Goal: Task Accomplishment & Management: Use online tool/utility

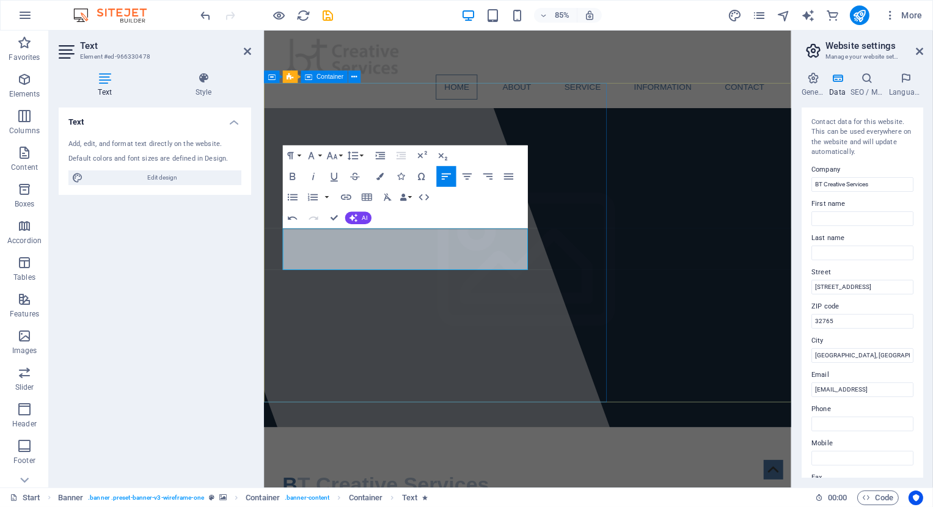
click at [411, 361] on div at bounding box center [402, 300] width 586 height 538
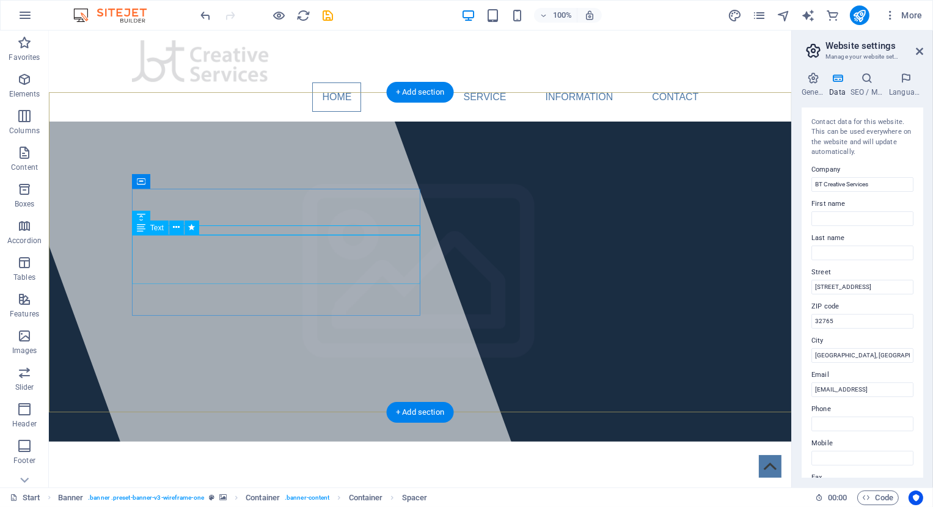
drag, startPoint x: 261, startPoint y: 235, endPoint x: 260, endPoint y: 224, distance: 11.7
click at [260, 490] on div "BT Creative Services" at bounding box center [419, 508] width 577 height 37
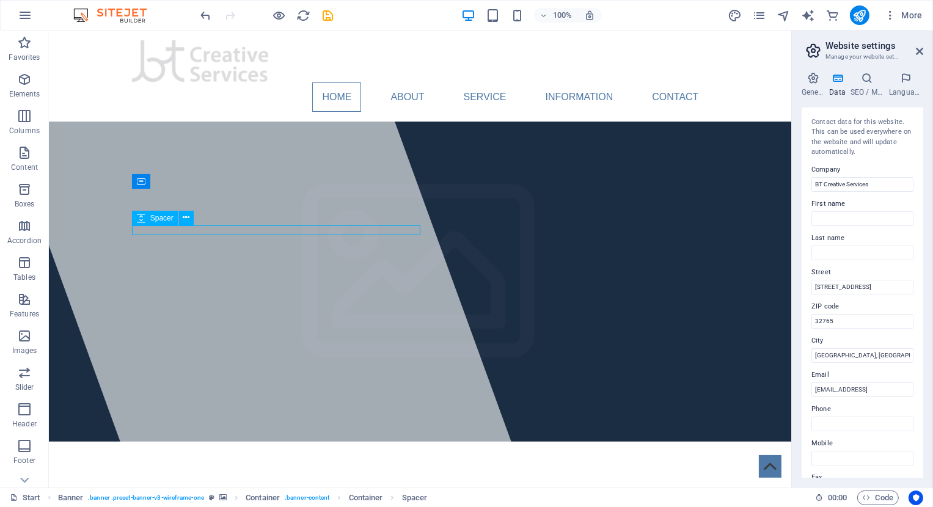
click at [139, 216] on icon at bounding box center [141, 218] width 9 height 15
click at [140, 219] on icon at bounding box center [141, 218] width 9 height 15
click at [138, 221] on icon at bounding box center [141, 218] width 9 height 15
click at [183, 219] on icon at bounding box center [186, 217] width 7 height 13
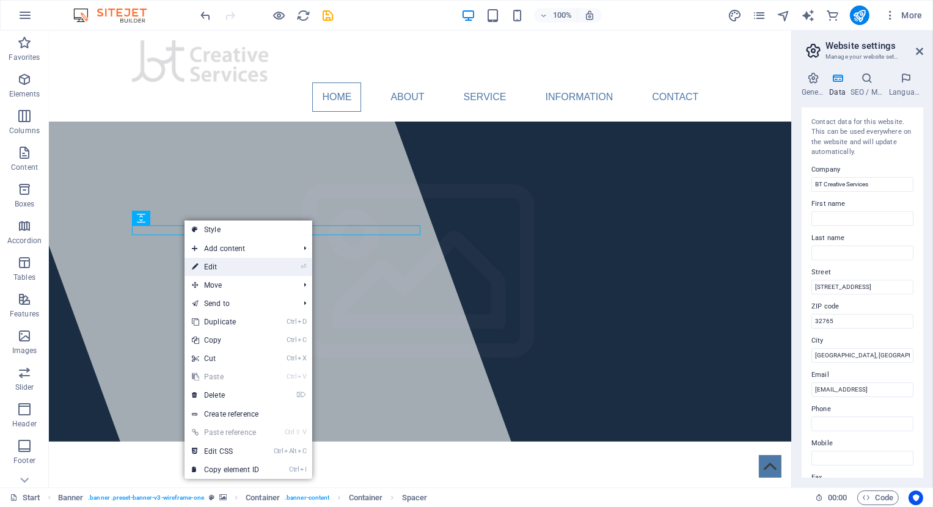
click at [209, 261] on link "⏎ Edit" at bounding box center [225, 267] width 82 height 18
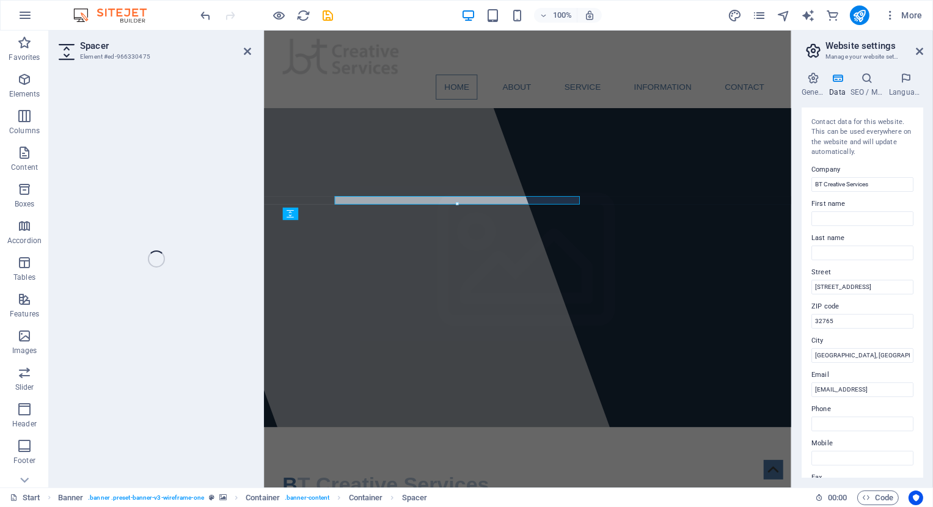
select select "rem"
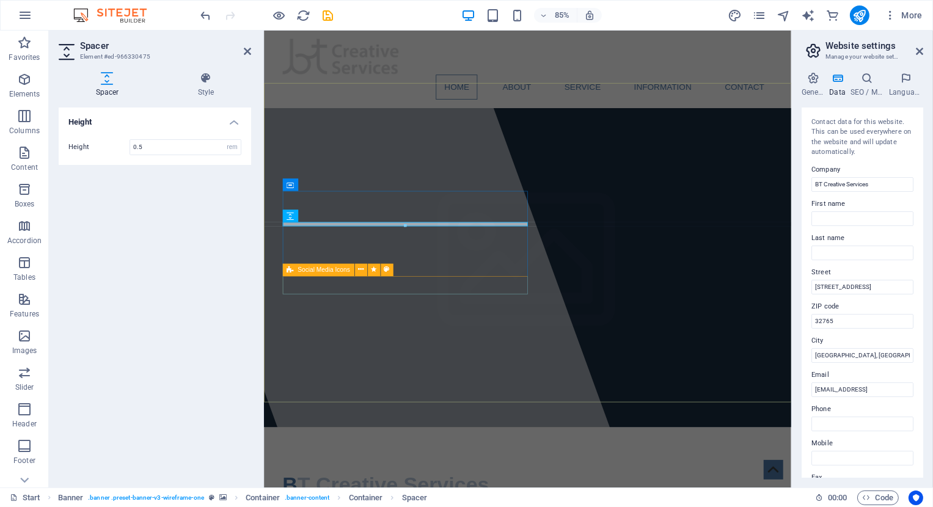
type input "0.5"
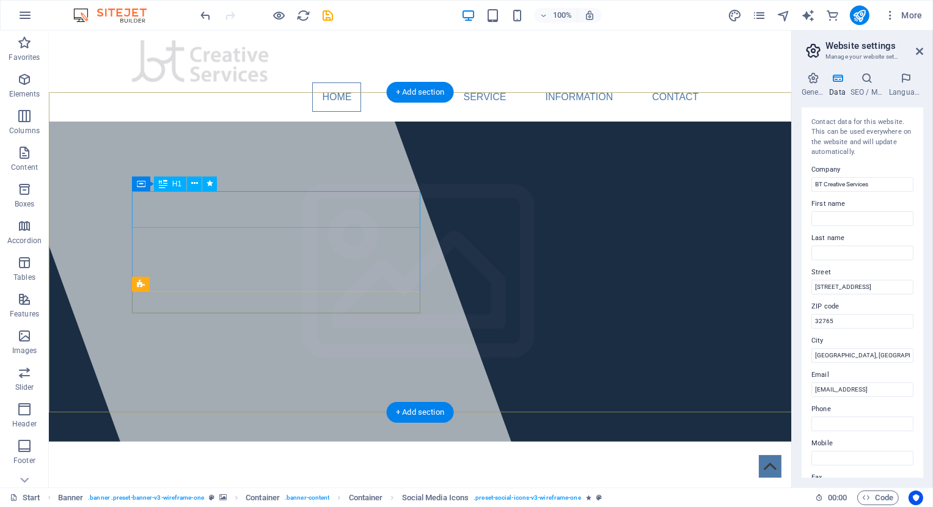
click at [252, 495] on span "BT Creative Services" at bounding box center [252, 508] width 243 height 27
click at [237, 495] on span "BT Creative Services" at bounding box center [252, 508] width 243 height 27
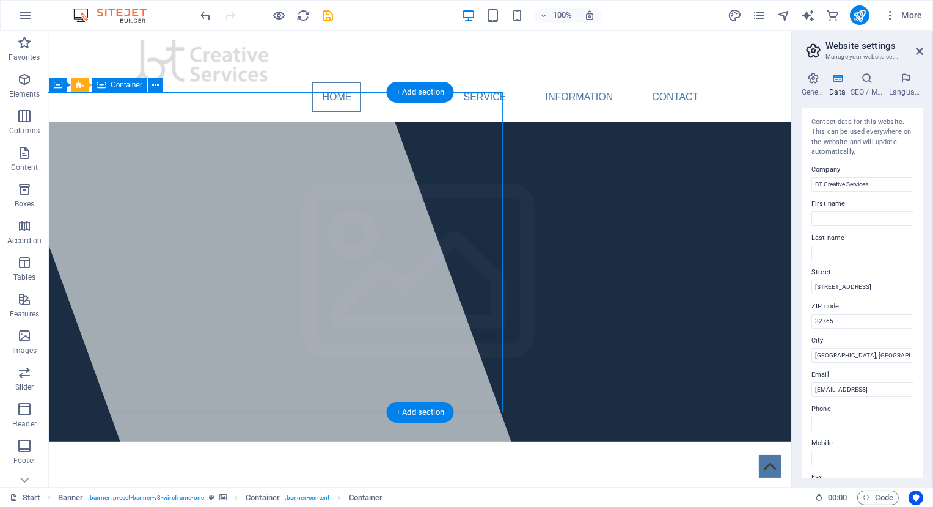
drag, startPoint x: 243, startPoint y: 191, endPoint x: 249, endPoint y: 160, distance: 31.6
click at [249, 160] on div at bounding box center [247, 259] width 557 height 457
click at [241, 495] on span "BT Creative Services" at bounding box center [252, 508] width 243 height 27
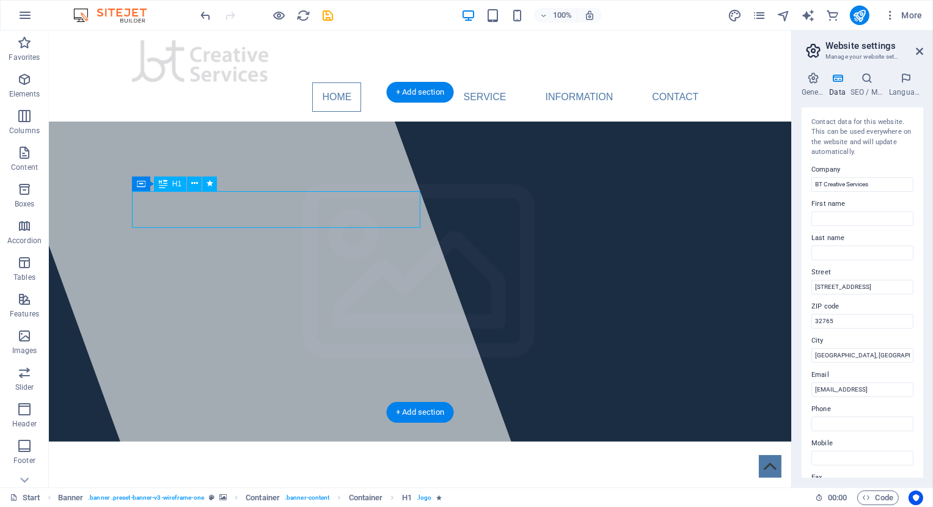
click at [241, 495] on span "BT Creative Services" at bounding box center [252, 508] width 243 height 27
click at [217, 495] on span "BT Creative Services" at bounding box center [252, 508] width 243 height 27
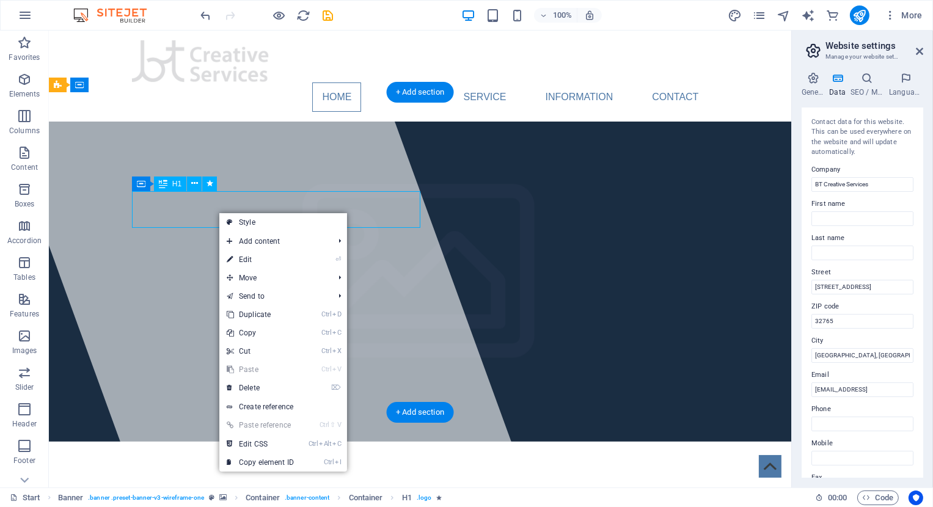
click at [217, 495] on span "BT Creative Services" at bounding box center [252, 508] width 243 height 27
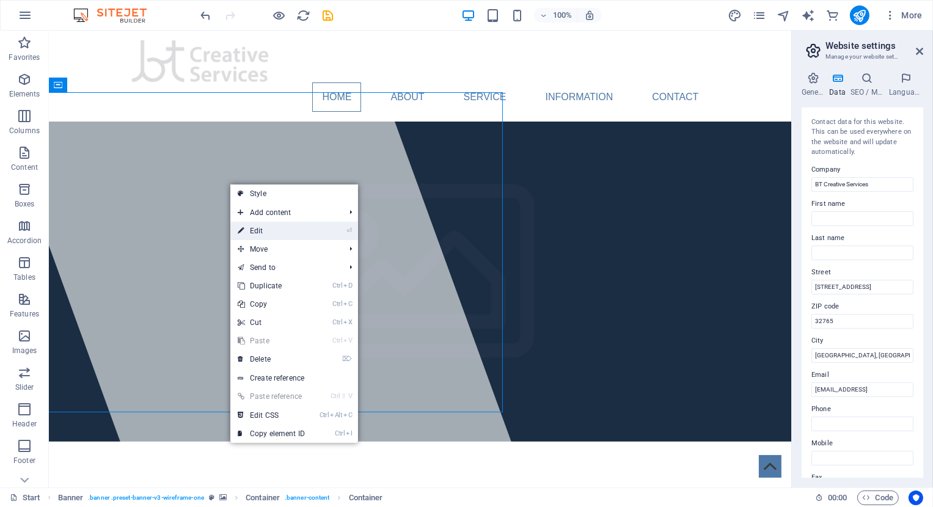
click at [255, 228] on link "⏎ Edit" at bounding box center [271, 231] width 82 height 18
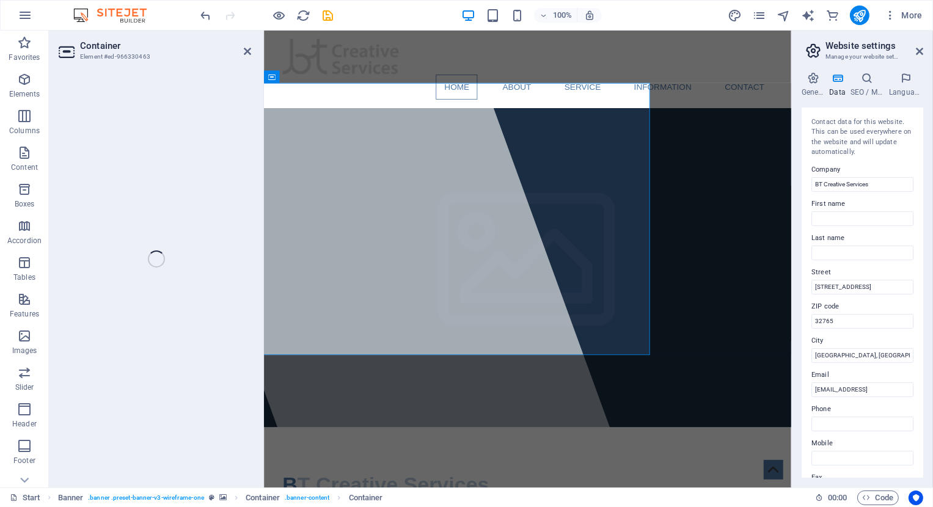
select select "%"
select select "px"
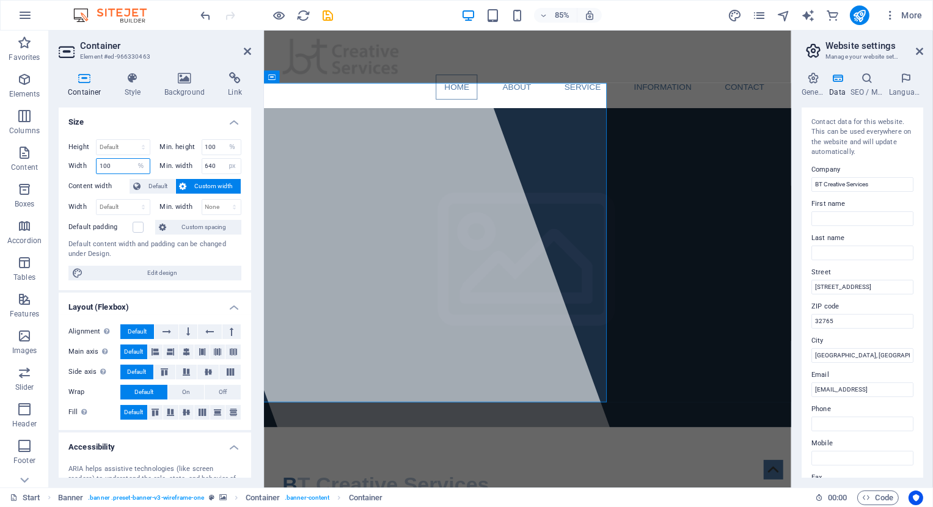
drag, startPoint x: 113, startPoint y: 165, endPoint x: 78, endPoint y: 160, distance: 35.2
click at [97, 160] on input "100" at bounding box center [123, 166] width 53 height 15
type input "5"
type input "100"
drag, startPoint x: 221, startPoint y: 144, endPoint x: 202, endPoint y: 141, distance: 18.5
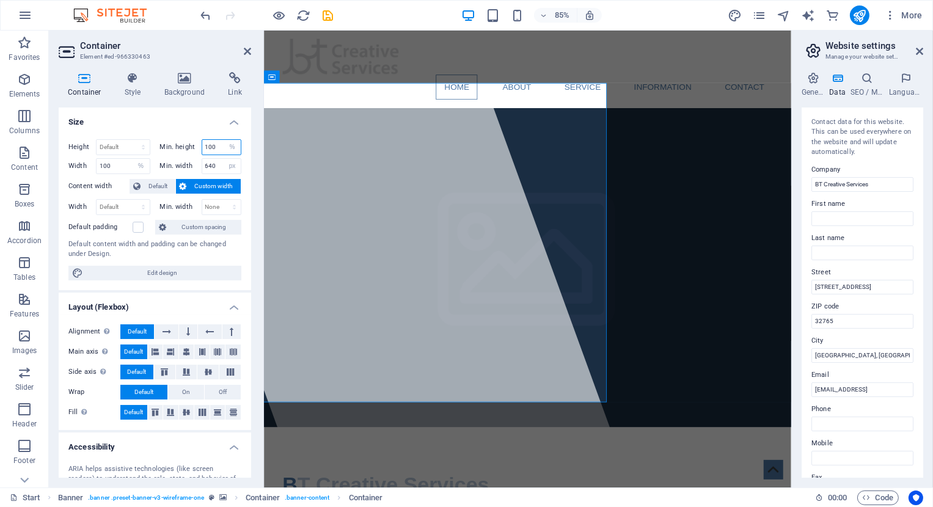
click at [202, 141] on input "100" at bounding box center [221, 147] width 39 height 15
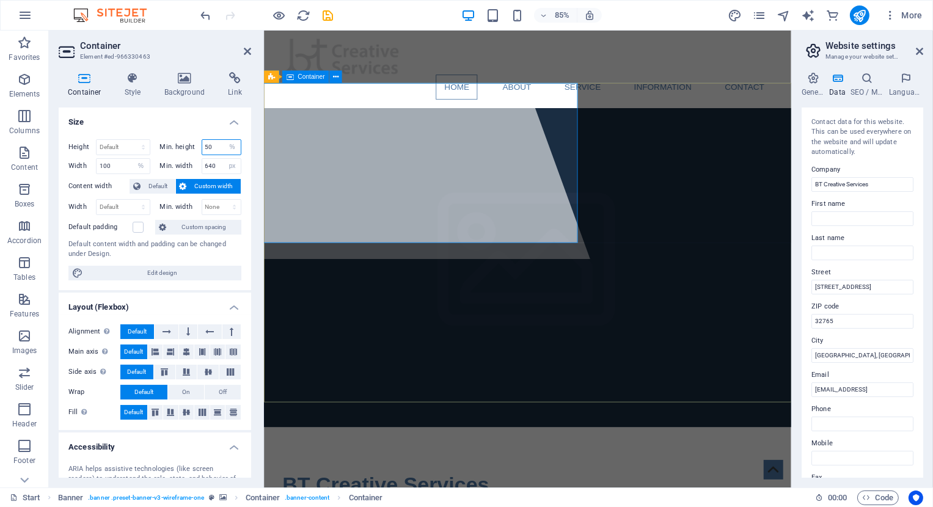
type input "50"
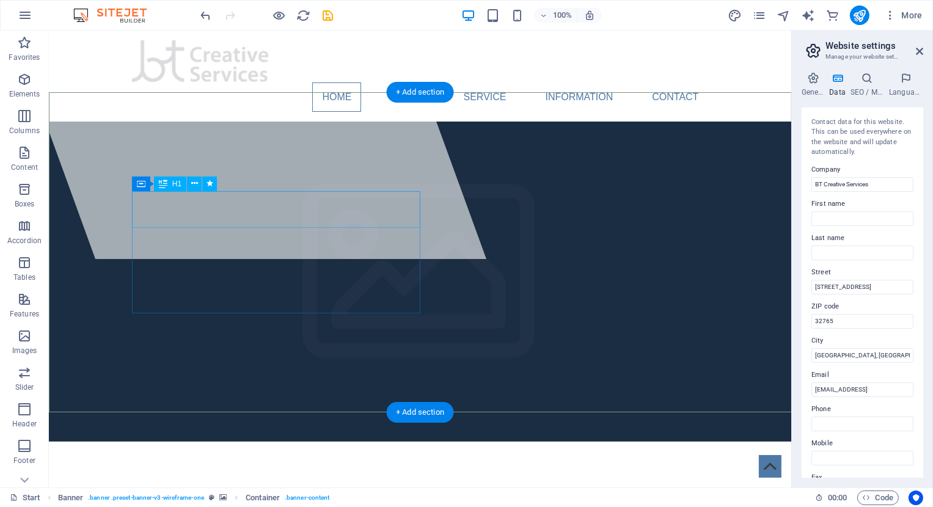
click at [299, 495] on span "BT Creative Services" at bounding box center [252, 508] width 243 height 27
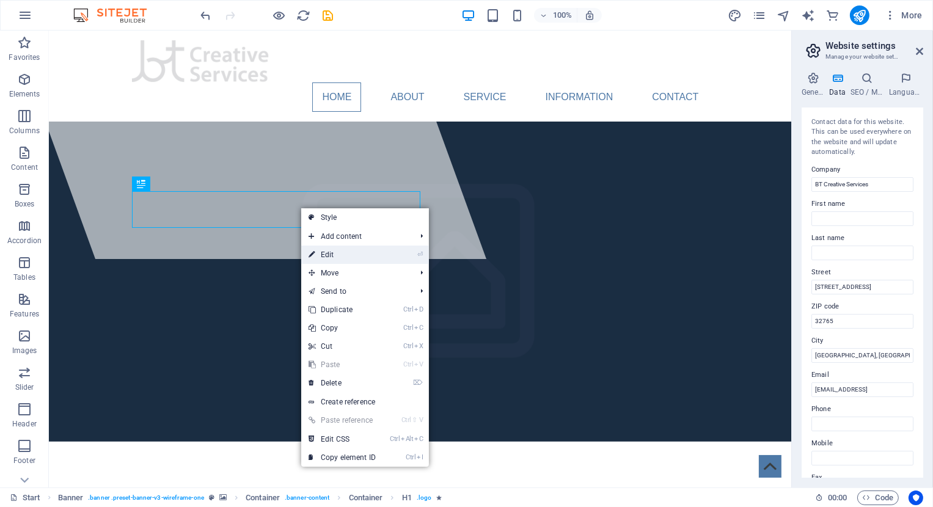
click at [355, 253] on link "⏎ Edit" at bounding box center [342, 255] width 82 height 18
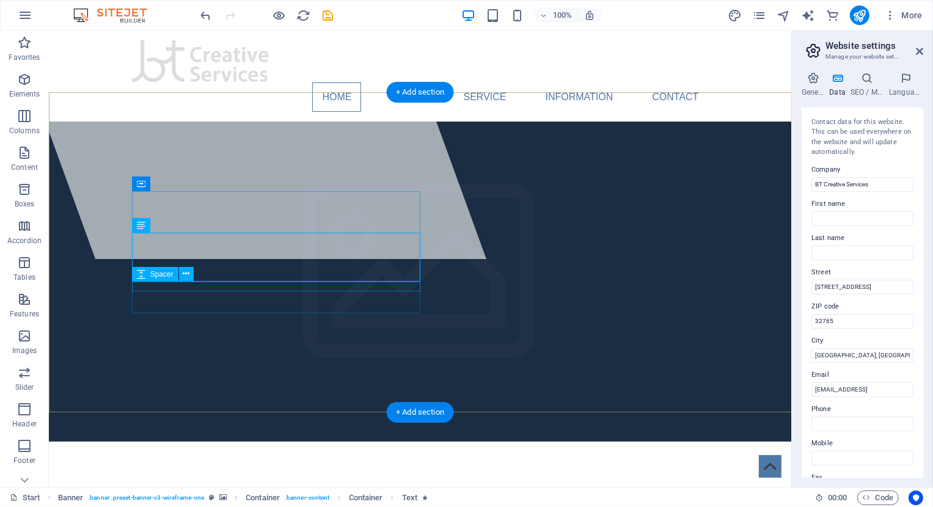
click at [357, 495] on span "BT Creative Services" at bounding box center [252, 508] width 243 height 27
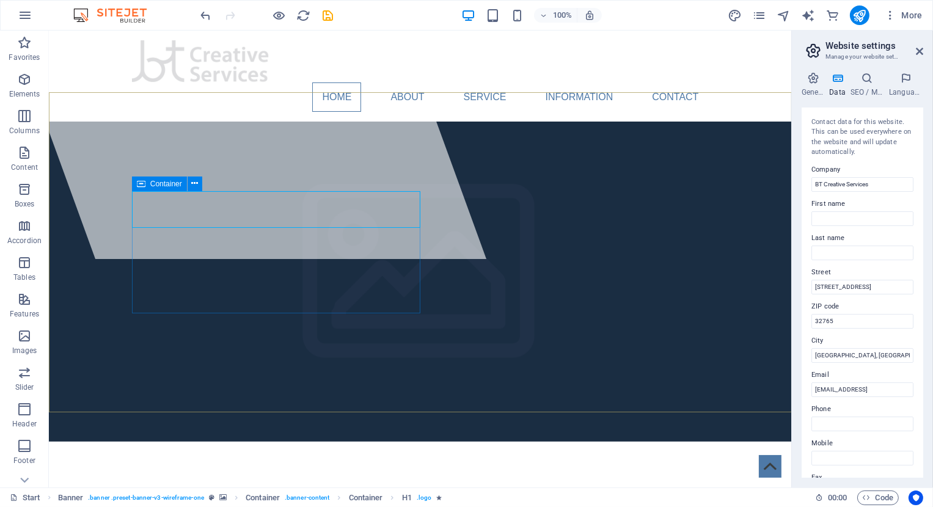
click at [137, 188] on icon at bounding box center [141, 184] width 9 height 15
click at [195, 181] on icon at bounding box center [194, 183] width 7 height 13
click at [144, 189] on icon at bounding box center [141, 184] width 9 height 15
click at [197, 184] on icon at bounding box center [194, 183] width 7 height 13
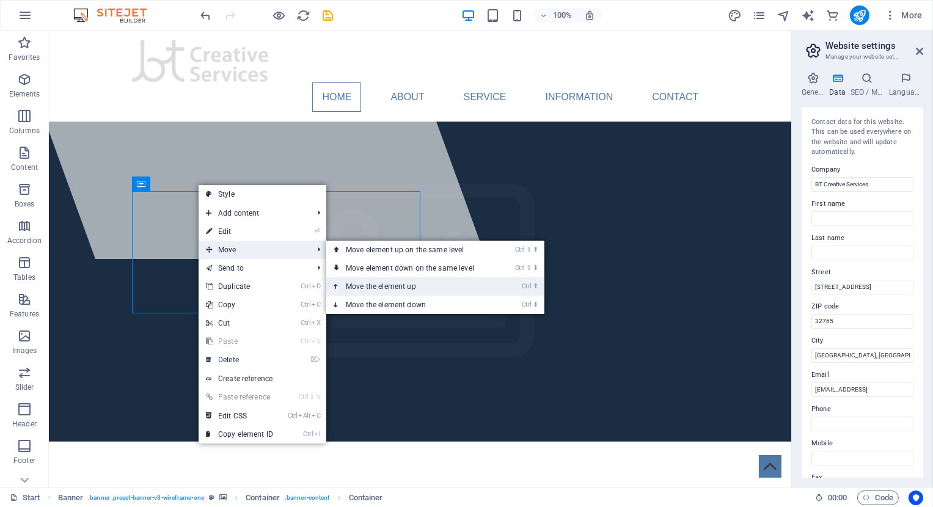
click at [442, 288] on link "Ctrl ⬆ Move the element up" at bounding box center [412, 286] width 172 height 18
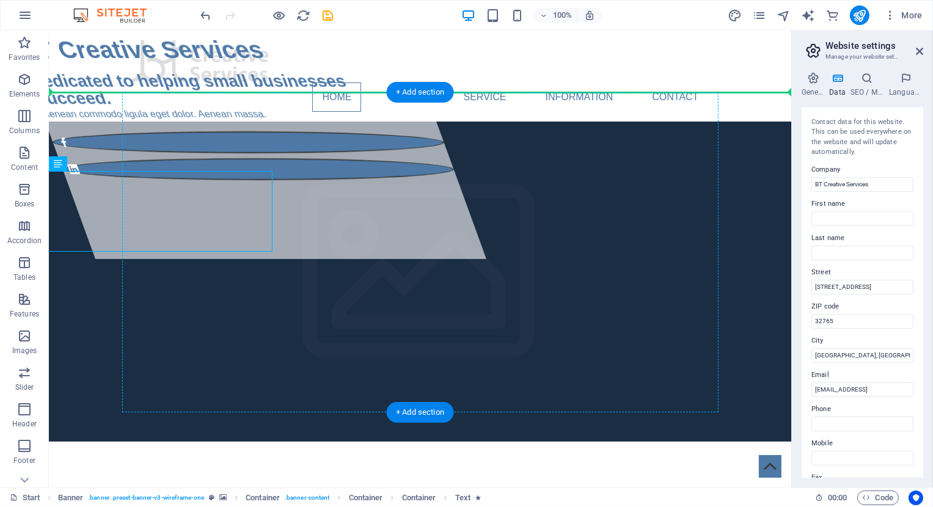
drag, startPoint x: 182, startPoint y: 199, endPoint x: 271, endPoint y: 204, distance: 89.3
click at [271, 204] on div "BT Creative Services Dedicated to helping small businesses succeed. Aenean comm…" at bounding box center [248, 145] width 474 height 228
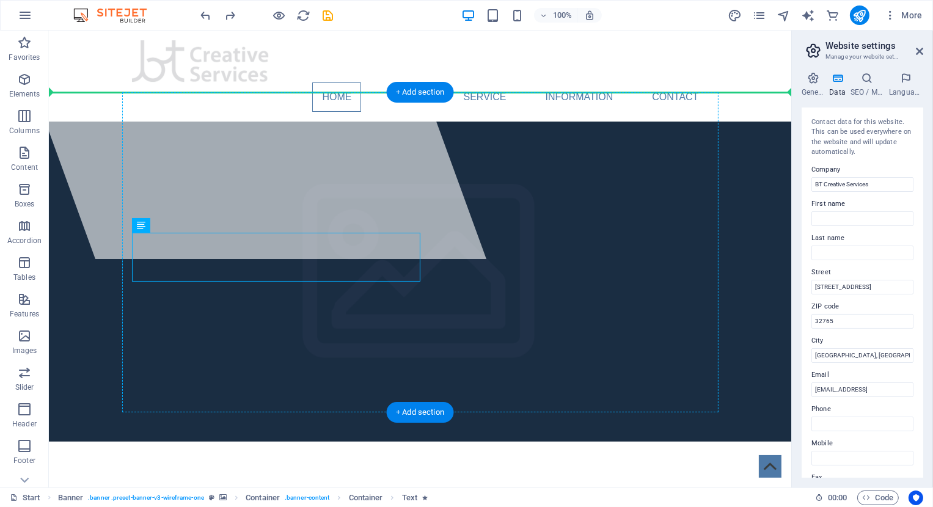
drag, startPoint x: 258, startPoint y: 248, endPoint x: 258, endPoint y: 187, distance: 61.1
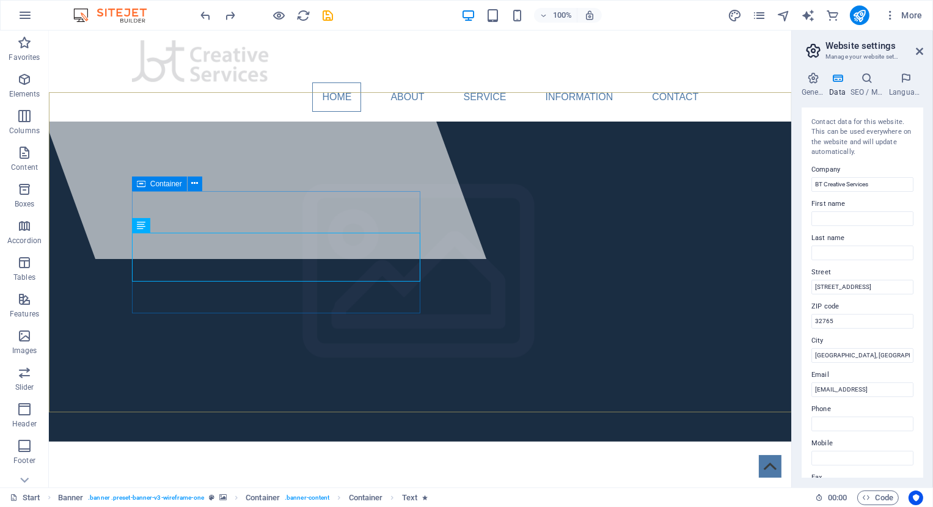
click at [139, 185] on icon at bounding box center [141, 184] width 9 height 15
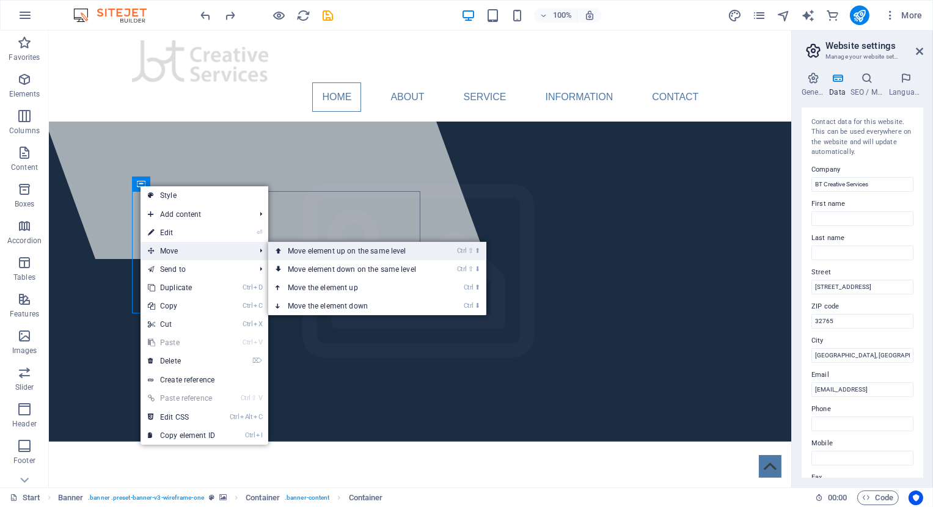
click at [338, 253] on link "Ctrl ⇧ ⬆ Move element up on the same level" at bounding box center [354, 251] width 172 height 18
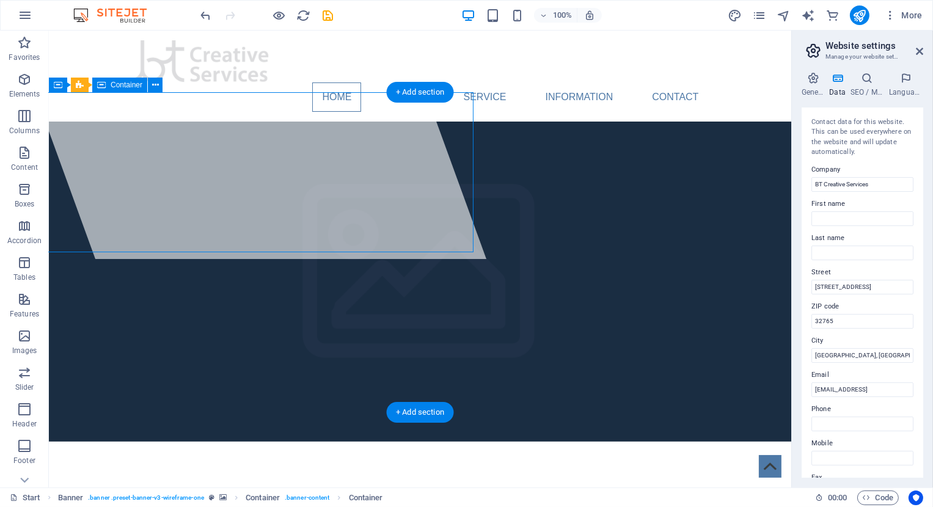
drag, startPoint x: 299, startPoint y: 206, endPoint x: 285, endPoint y: 184, distance: 25.6
click at [285, 184] on div at bounding box center [248, 145] width 474 height 228
click at [281, 205] on div at bounding box center [248, 145] width 474 height 228
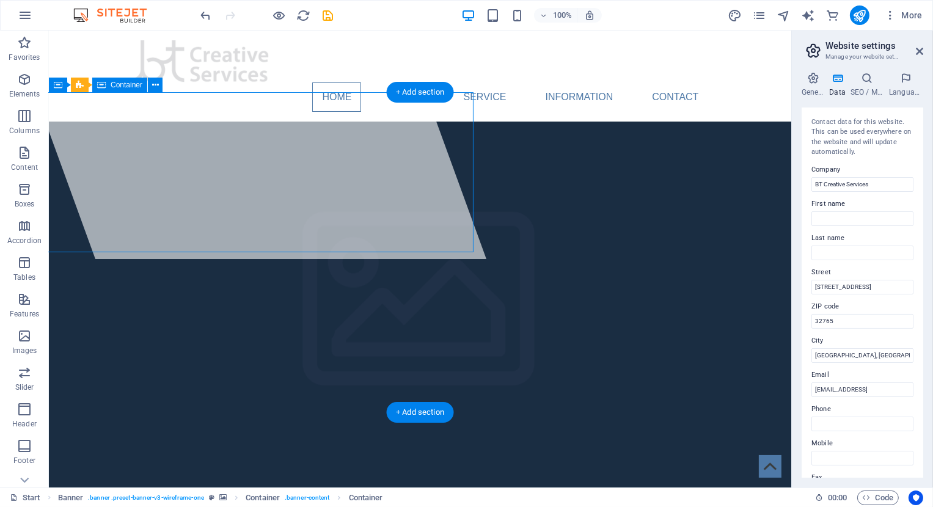
select select "%"
select select "px"
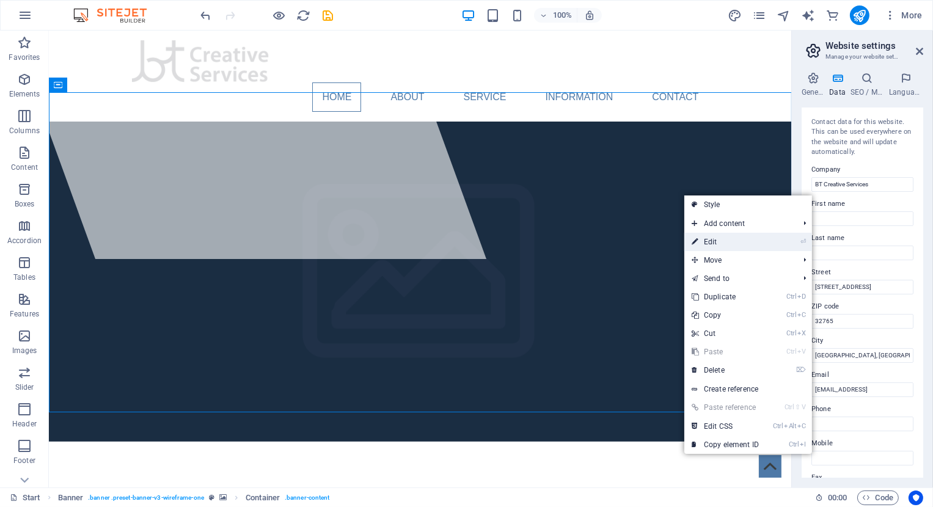
click at [701, 240] on link "⏎ Edit" at bounding box center [725, 242] width 82 height 18
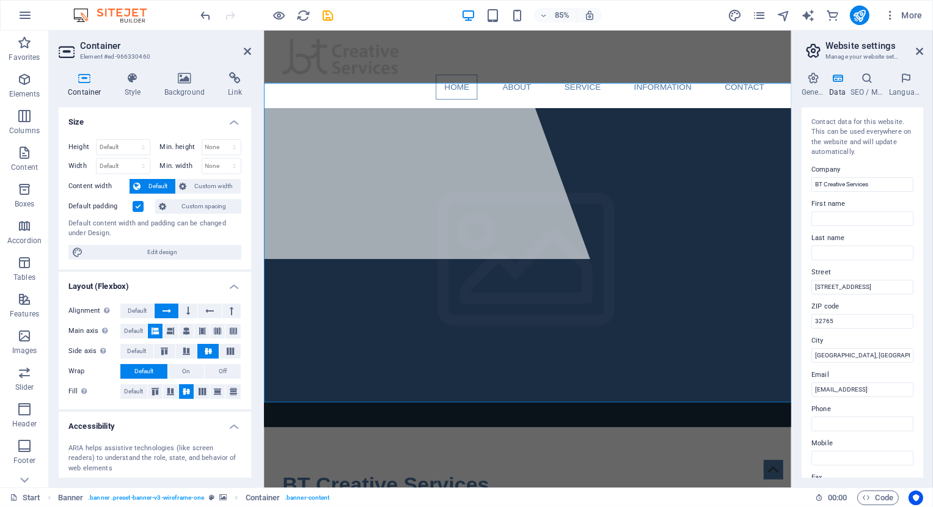
click at [82, 82] on icon at bounding box center [85, 78] width 52 height 12
click at [202, 140] on select "None px rem % vh vw" at bounding box center [221, 147] width 39 height 15
click at [219, 145] on select "None px rem % vh vw" at bounding box center [221, 147] width 39 height 15
click at [158, 253] on span "Edit design" at bounding box center [162, 252] width 151 height 15
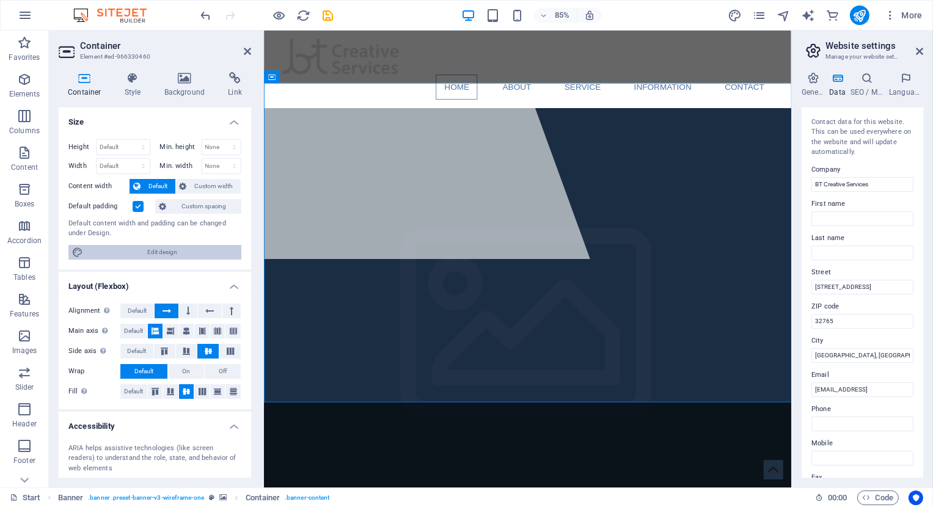
select select "px"
select select "400"
select select "px"
select select "rem"
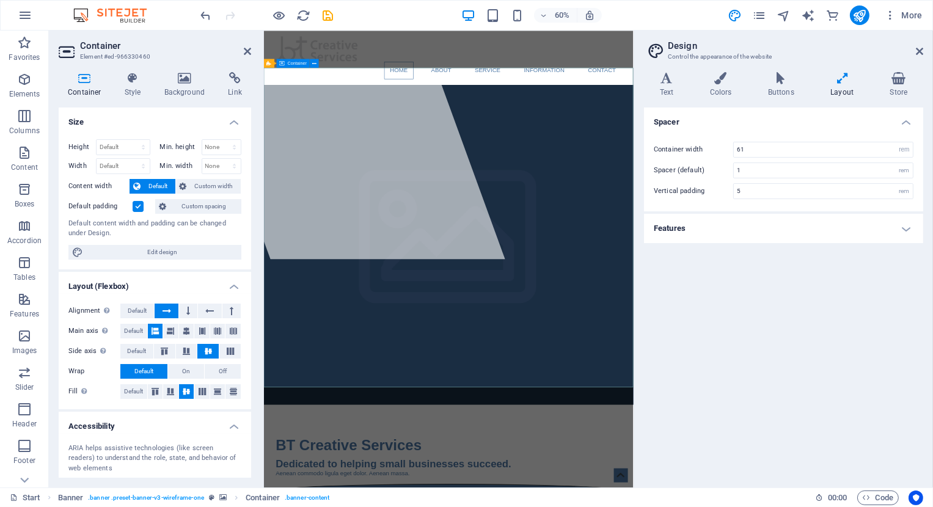
drag, startPoint x: 753, startPoint y: 150, endPoint x: 736, endPoint y: 149, distance: 17.1
click at [736, 149] on input "61" at bounding box center [823, 149] width 179 height 15
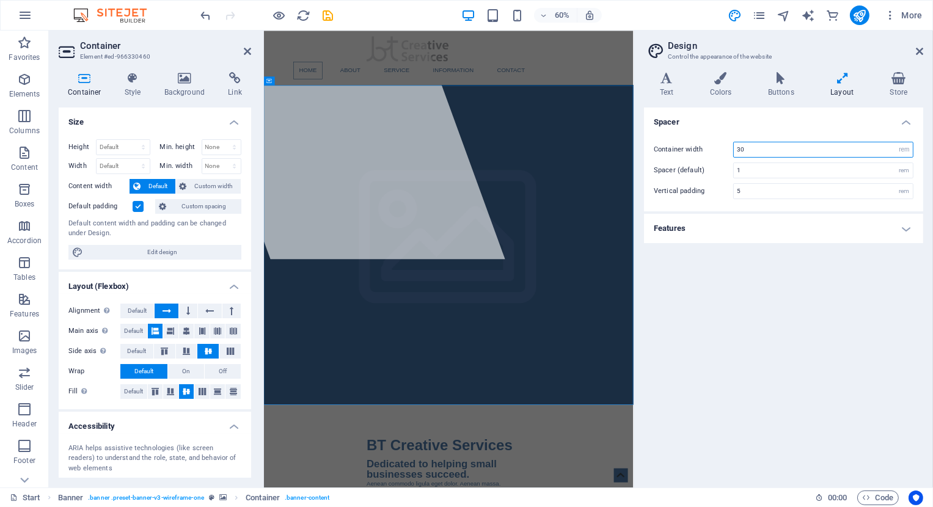
drag, startPoint x: 765, startPoint y: 150, endPoint x: 713, endPoint y: 145, distance: 52.1
click at [734, 145] on input "30" at bounding box center [823, 149] width 179 height 15
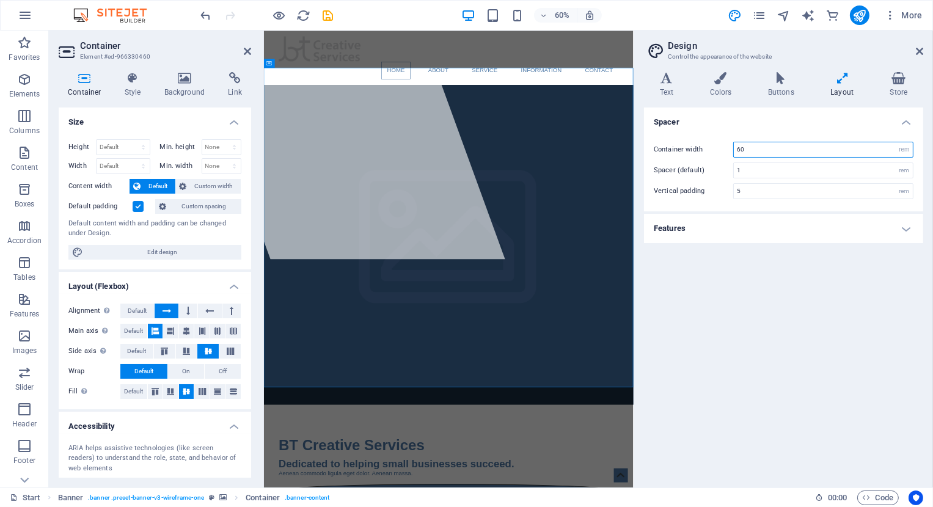
type input "60"
click at [905, 231] on h4 "Features" at bounding box center [783, 228] width 279 height 29
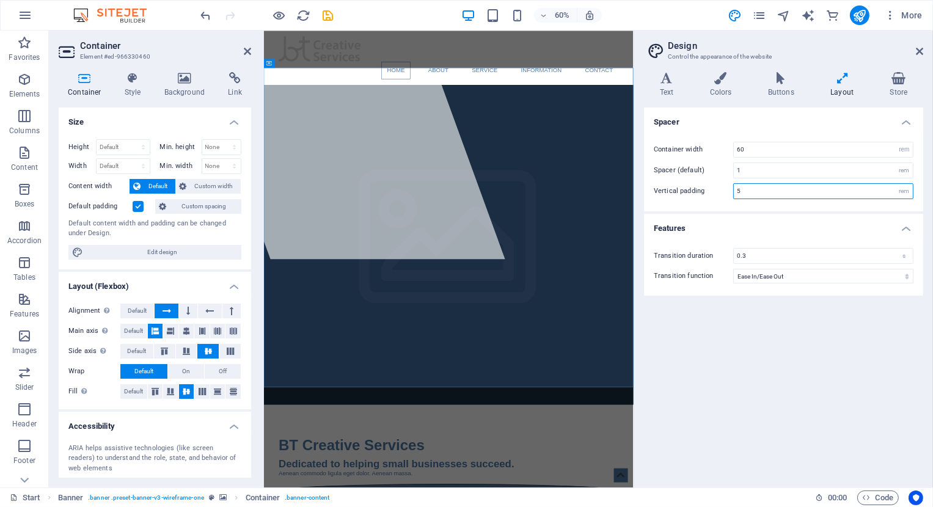
drag, startPoint x: 781, startPoint y: 191, endPoint x: 697, endPoint y: 177, distance: 85.6
click at [734, 184] on input "5" at bounding box center [823, 191] width 179 height 15
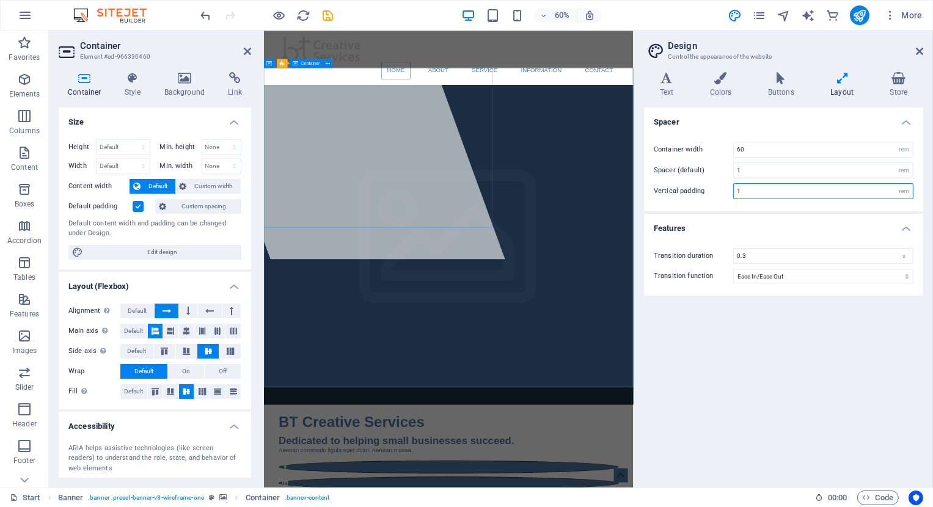
type input "1"
click at [568, 158] on div at bounding box center [401, 221] width 530 height 381
click at [377, 318] on div at bounding box center [401, 221] width 530 height 381
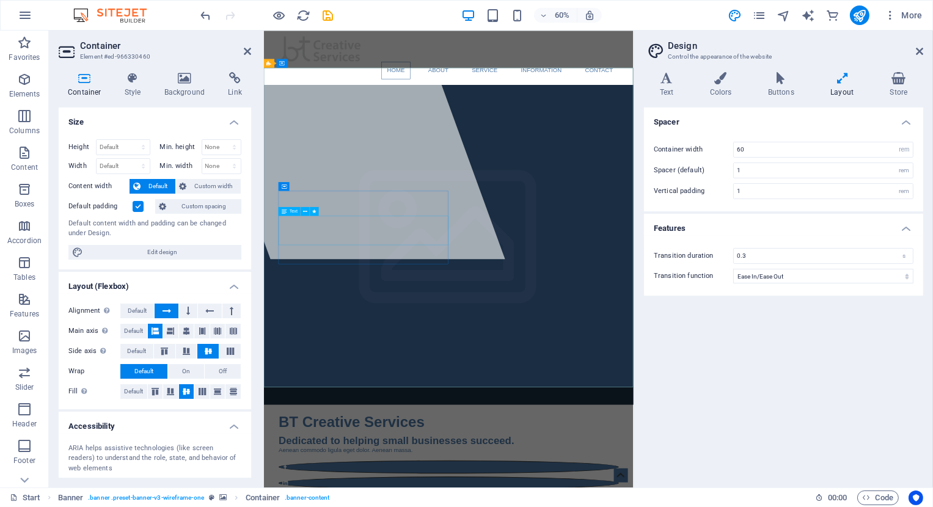
click at [357, 296] on div at bounding box center [401, 221] width 530 height 381
click at [340, 315] on div at bounding box center [401, 221] width 530 height 381
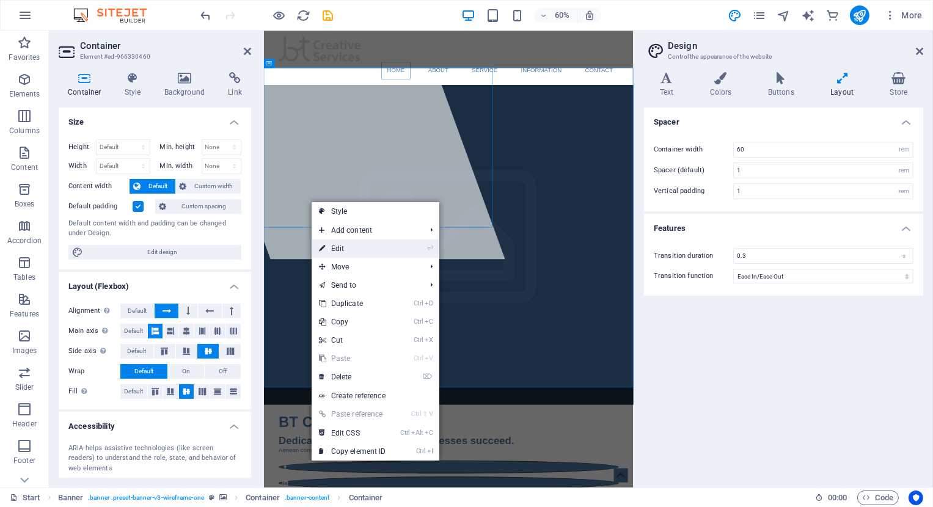
click at [330, 246] on link "⏎ Edit" at bounding box center [353, 248] width 82 height 18
select select "%"
select select "px"
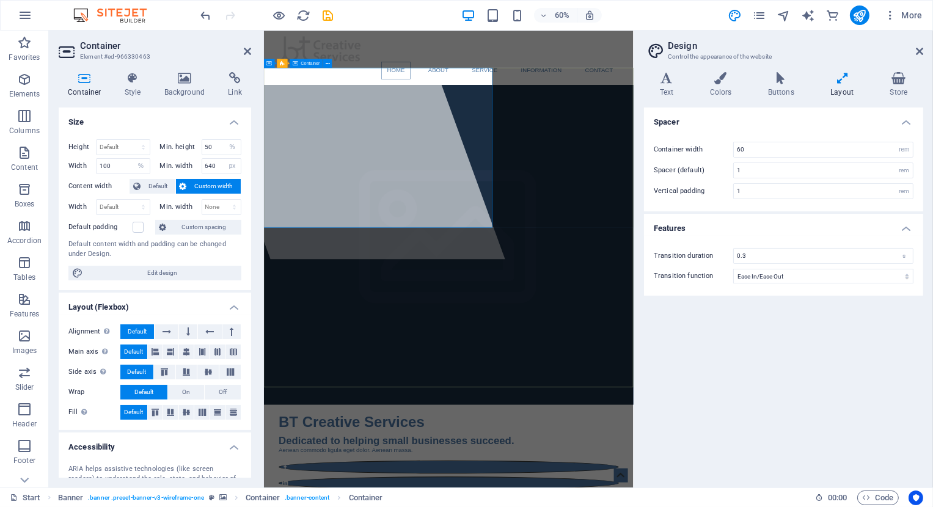
click at [355, 312] on div at bounding box center [401, 221] width 530 height 381
click at [355, 318] on div at bounding box center [401, 221] width 530 height 381
click at [246, 51] on icon at bounding box center [247, 51] width 7 height 10
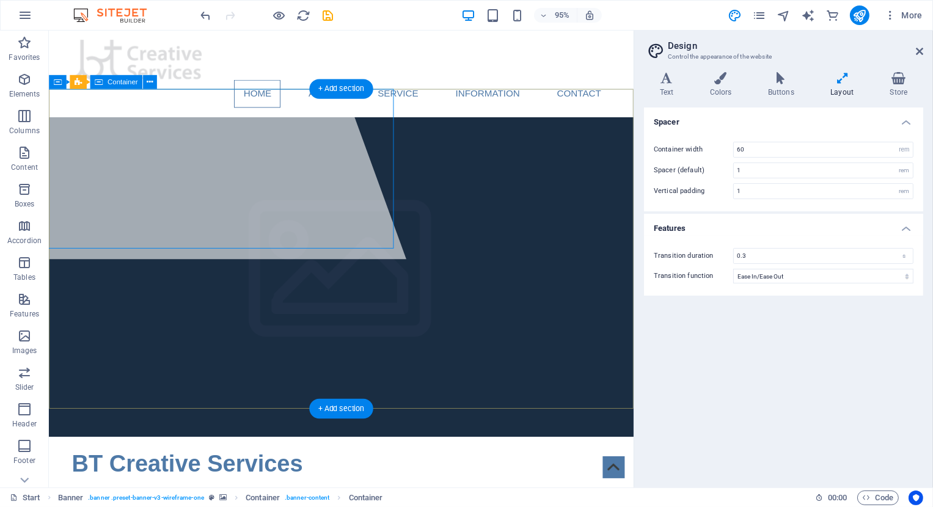
click at [136, 229] on div at bounding box center [185, 151] width 478 height 241
click at [171, 222] on div at bounding box center [185, 151] width 478 height 241
click at [92, 213] on div at bounding box center [185, 151] width 478 height 241
click at [147, 226] on div at bounding box center [185, 151] width 478 height 241
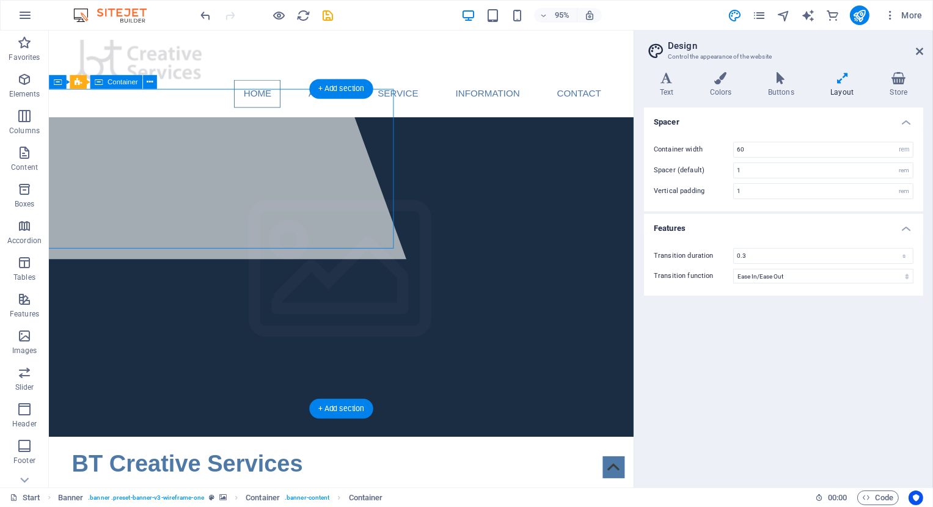
click at [148, 220] on div at bounding box center [185, 151] width 478 height 241
click at [299, 219] on div at bounding box center [185, 151] width 478 height 241
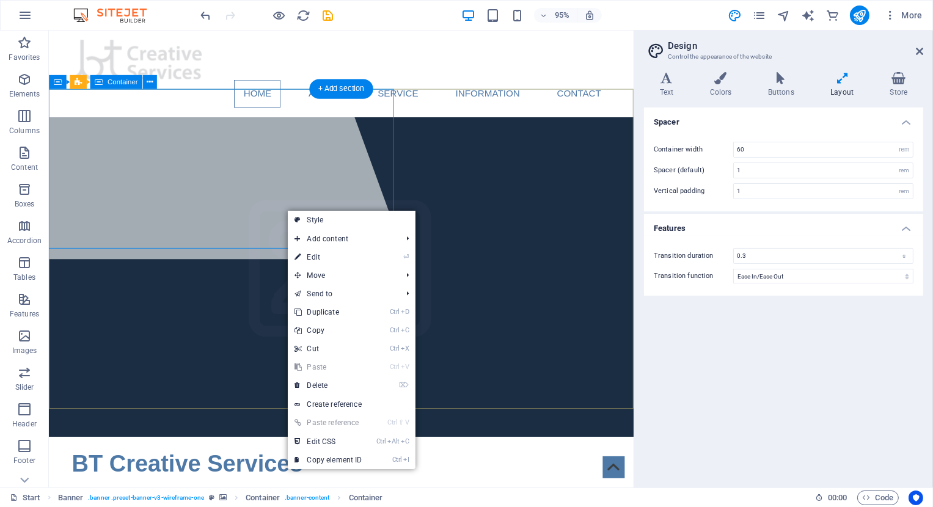
click at [153, 235] on div at bounding box center [185, 151] width 478 height 241
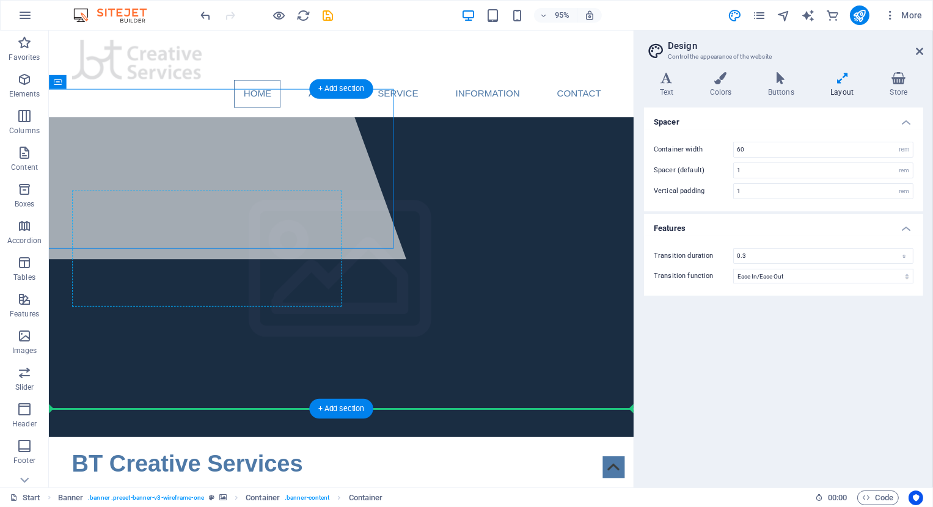
drag, startPoint x: 313, startPoint y: 187, endPoint x: 162, endPoint y: 296, distance: 185.5
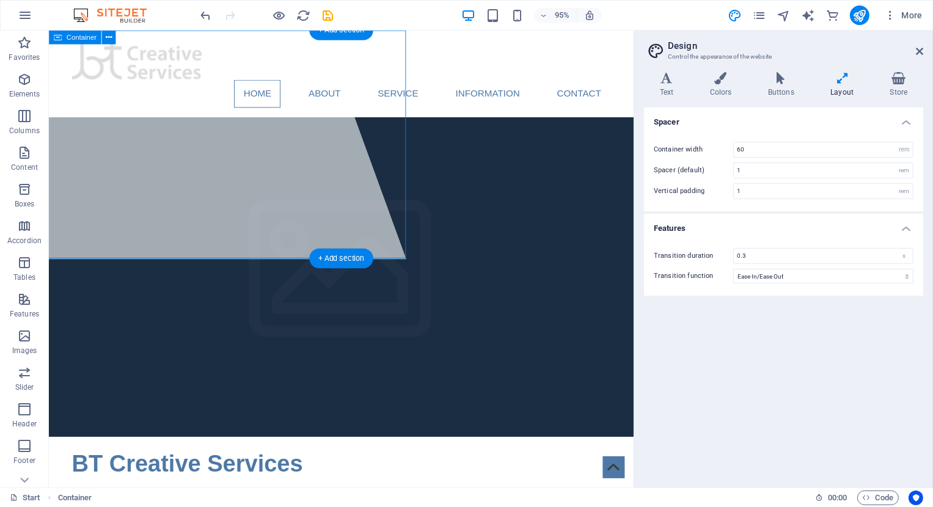
drag, startPoint x: 271, startPoint y: 181, endPoint x: 167, endPoint y: 267, distance: 135.4
click at [167, 267] on div at bounding box center [185, 151] width 478 height 241
click at [170, 258] on div at bounding box center [185, 151] width 478 height 241
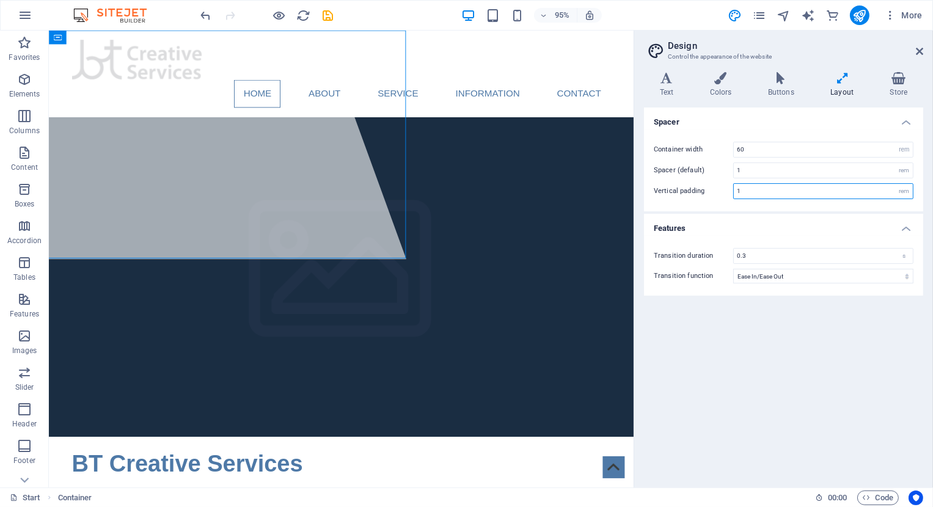
drag, startPoint x: 745, startPoint y: 189, endPoint x: 723, endPoint y: 185, distance: 21.7
click at [734, 185] on input "1" at bounding box center [823, 191] width 179 height 15
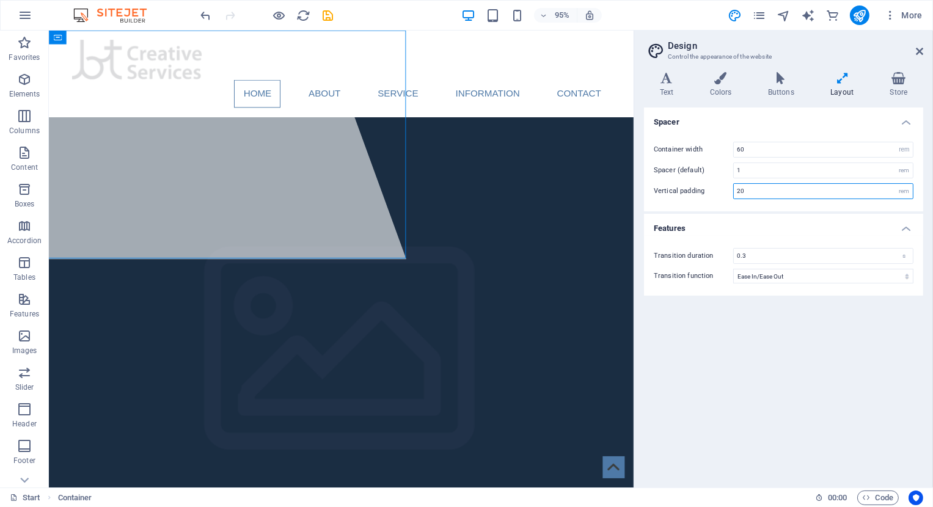
drag, startPoint x: 768, startPoint y: 191, endPoint x: 700, endPoint y: 180, distance: 69.3
click at [734, 184] on input "20" at bounding box center [823, 191] width 179 height 15
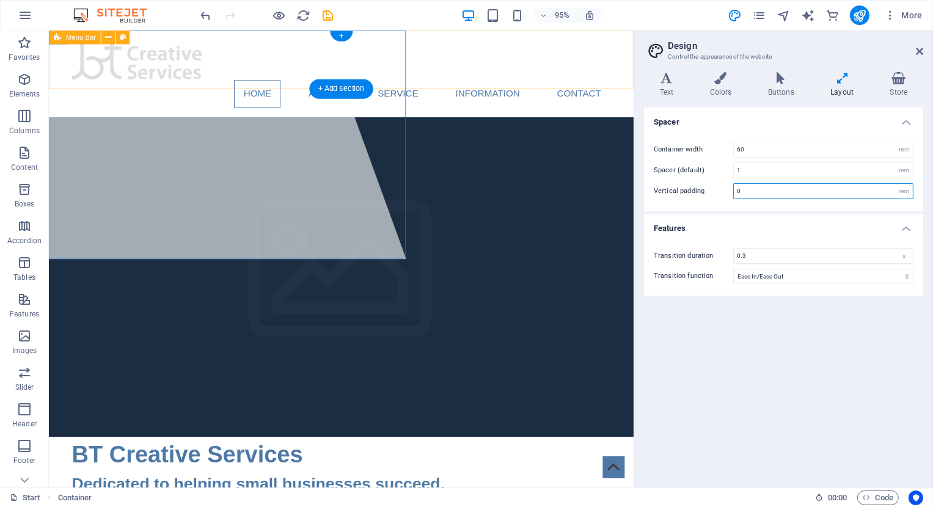
type input "0"
click at [395, 86] on div "Home About Service Information Contact Menu" at bounding box center [356, 76] width 615 height 91
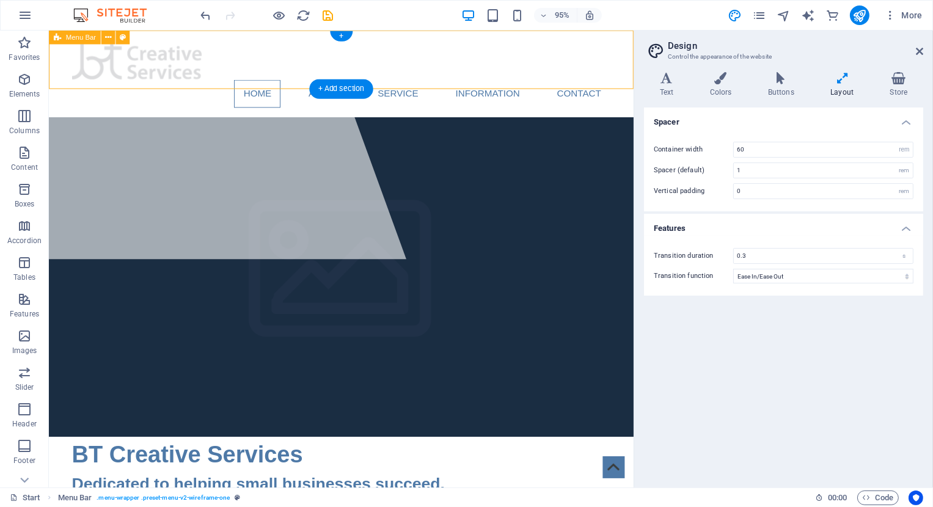
click at [517, 84] on div "Home About Service Information Contact Menu" at bounding box center [356, 76] width 615 height 91
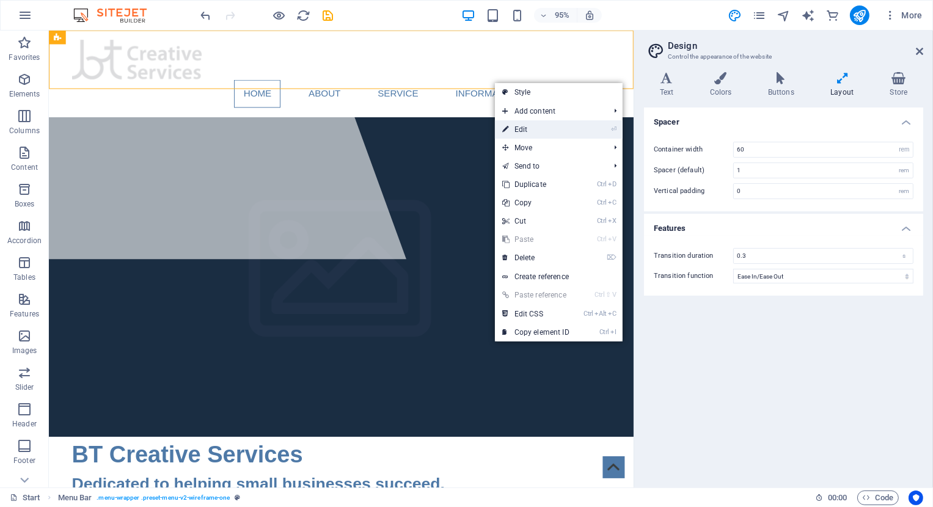
click at [517, 125] on link "⏎ Edit" at bounding box center [536, 129] width 82 height 18
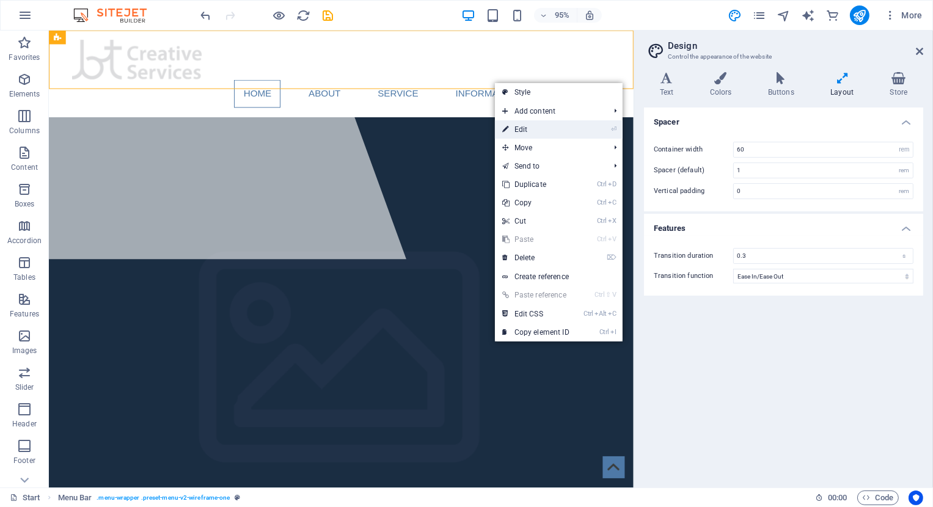
select select "header"
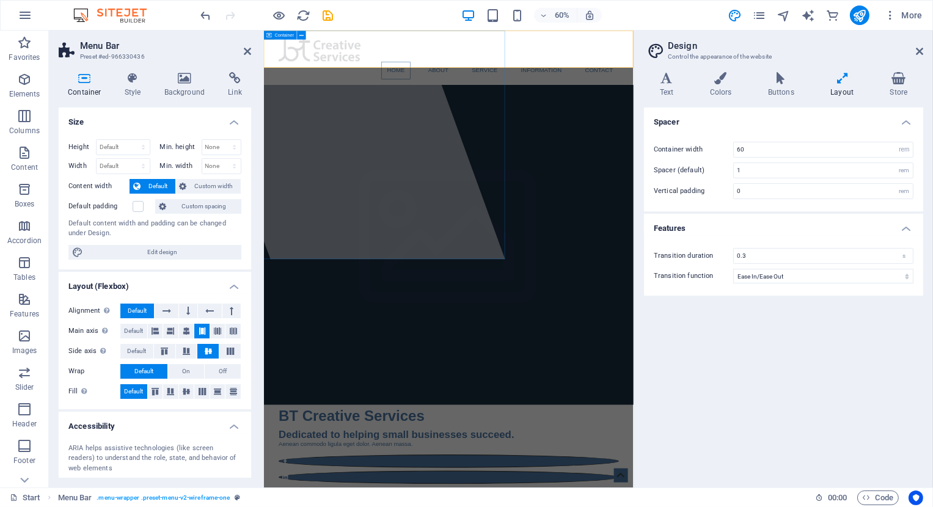
click at [487, 252] on div at bounding box center [401, 221] width 530 height 381
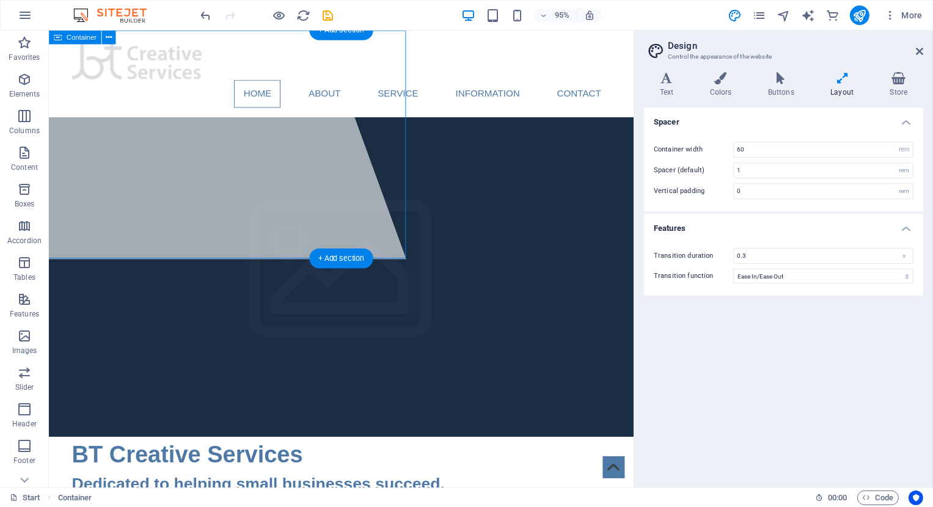
click at [335, 180] on div at bounding box center [185, 151] width 478 height 241
click at [265, 216] on div at bounding box center [185, 151] width 478 height 241
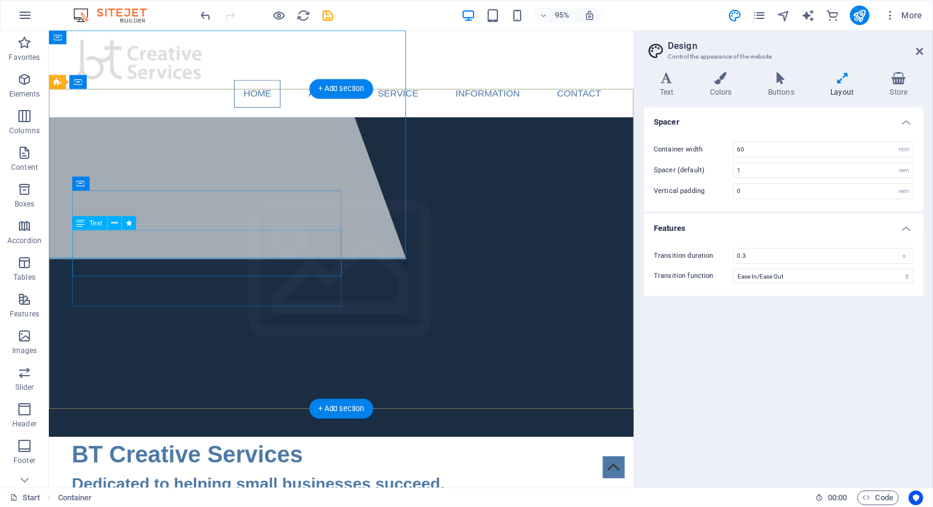
click at [228, 500] on div "Dedicated to helping small businesses succeed. Aenean commodo ligula eget dolor…" at bounding box center [356, 516] width 567 height 32
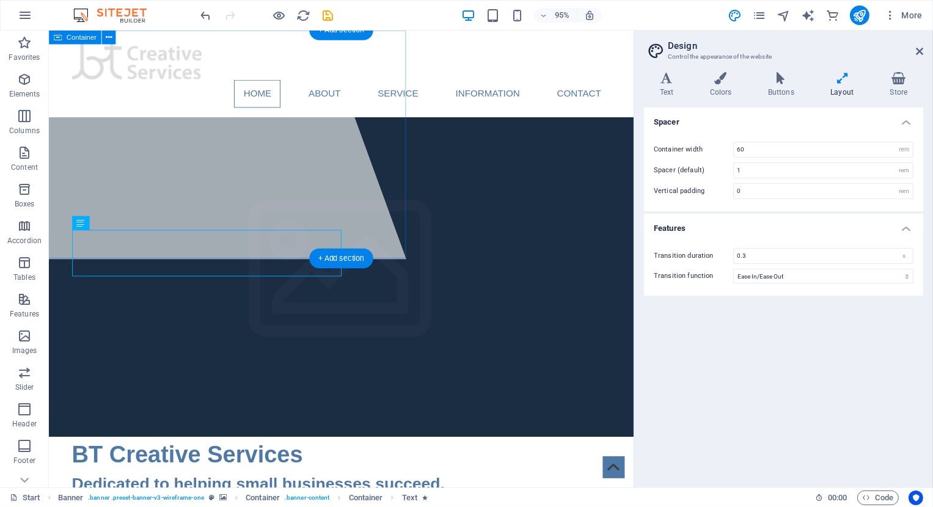
click at [132, 262] on div at bounding box center [185, 151] width 478 height 241
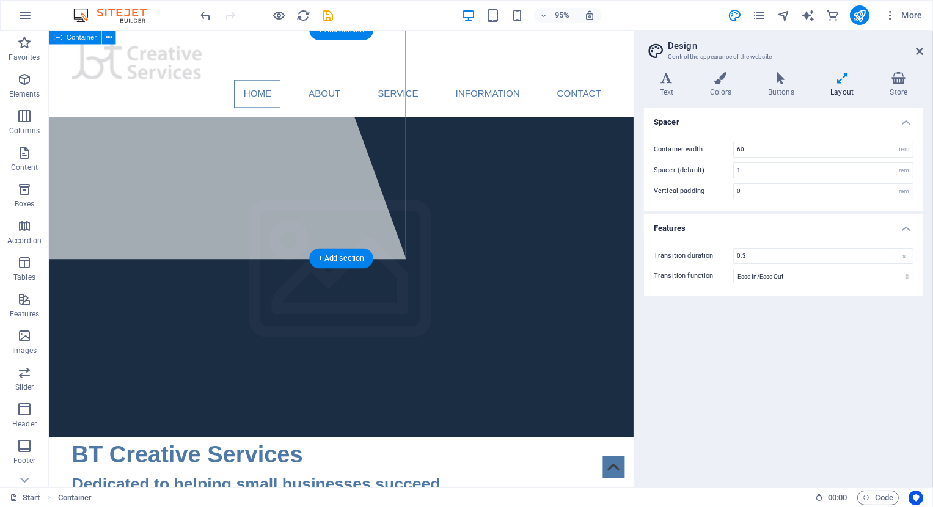
click at [136, 225] on div at bounding box center [185, 151] width 478 height 241
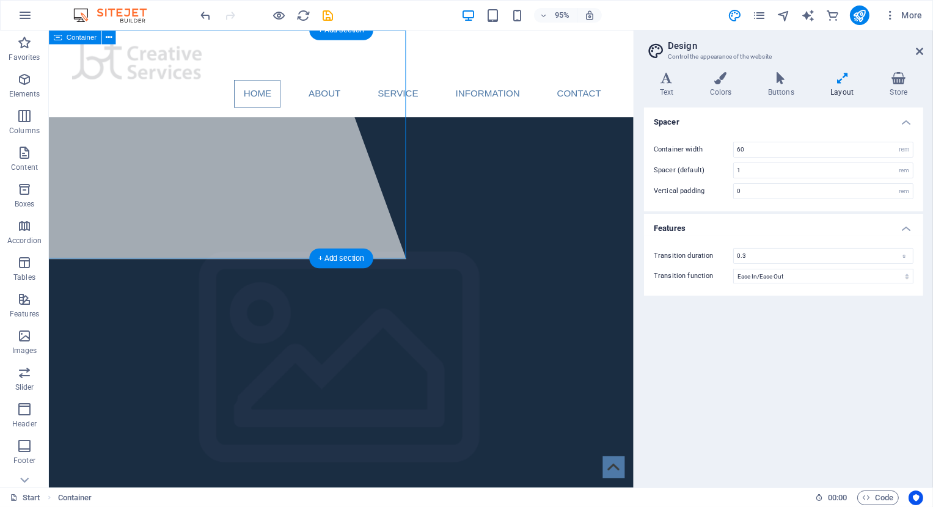
select select "%"
select select "px"
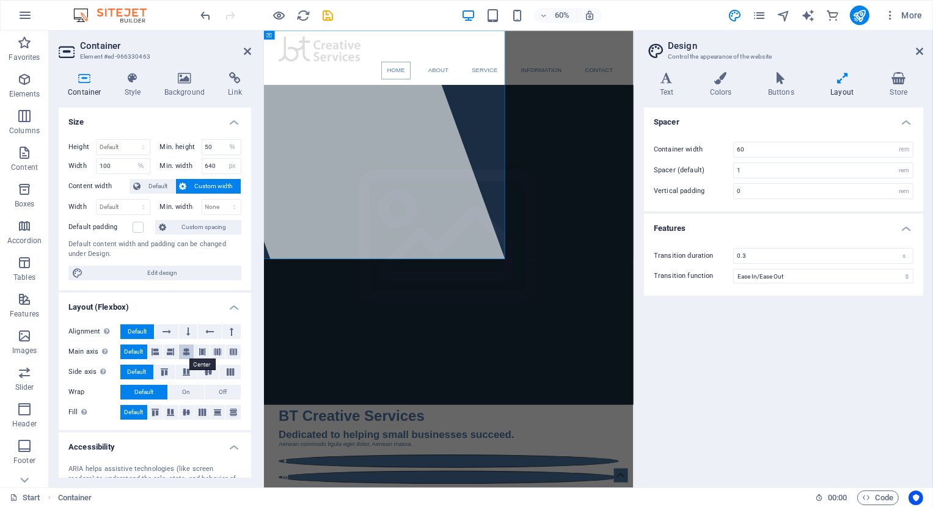
click at [185, 357] on icon at bounding box center [186, 352] width 7 height 15
click at [143, 351] on span "Default" at bounding box center [133, 352] width 19 height 15
click at [346, 136] on div at bounding box center [401, 221] width 530 height 381
click at [277, 134] on div at bounding box center [401, 221] width 530 height 381
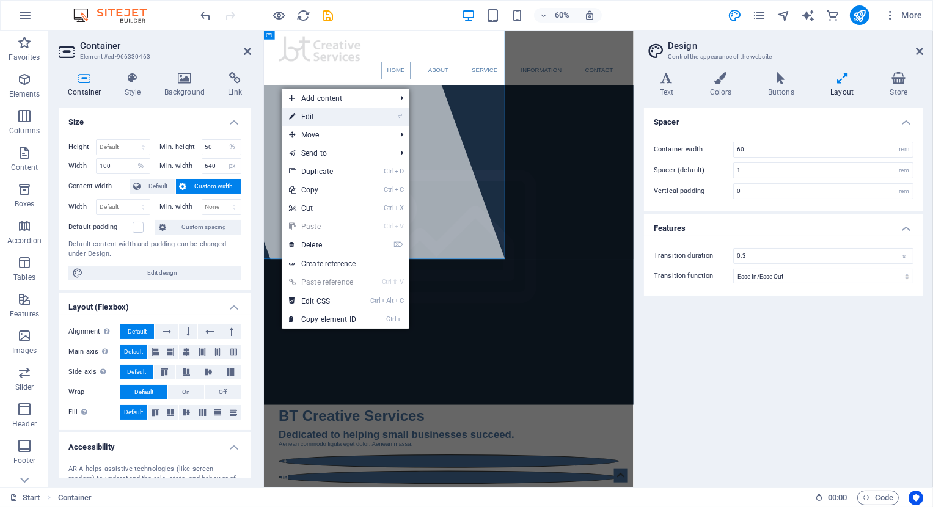
click at [300, 118] on link "⏎ Edit" at bounding box center [323, 117] width 82 height 18
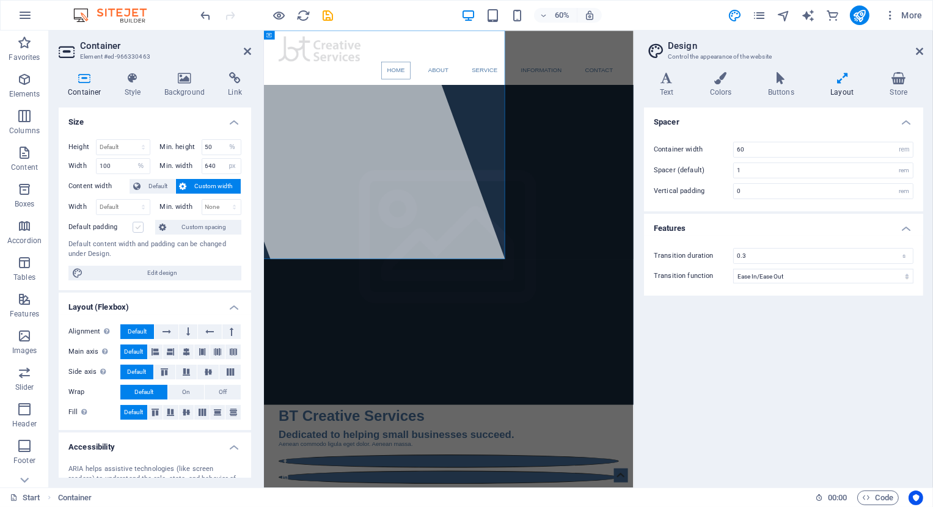
click at [138, 227] on label at bounding box center [138, 227] width 11 height 11
click at [0, 0] on input "Default padding" at bounding box center [0, 0] width 0 height 0
click at [138, 227] on label at bounding box center [138, 227] width 11 height 11
click at [0, 0] on input "Default padding" at bounding box center [0, 0] width 0 height 0
click at [78, 76] on icon at bounding box center [85, 78] width 52 height 12
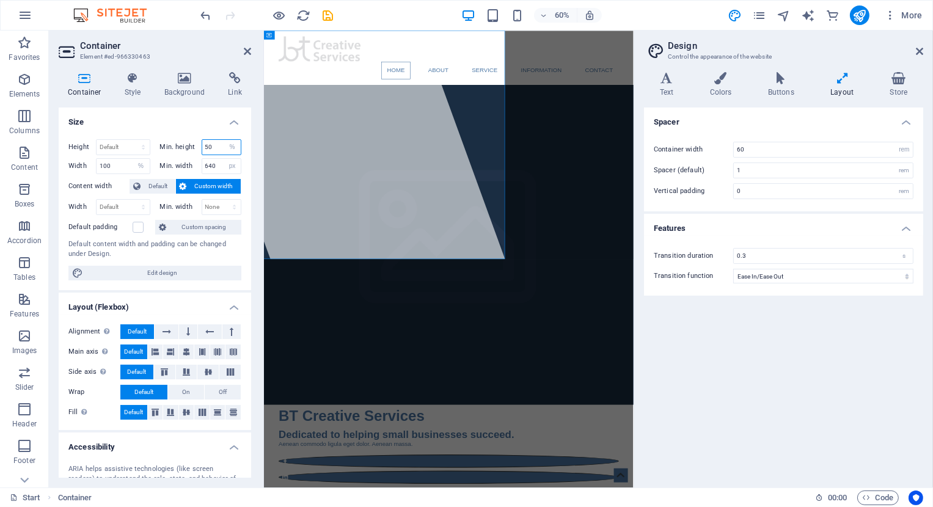
drag, startPoint x: 211, startPoint y: 148, endPoint x: 200, endPoint y: 145, distance: 11.6
click at [202, 145] on input "50" at bounding box center [221, 147] width 39 height 15
type input "25"
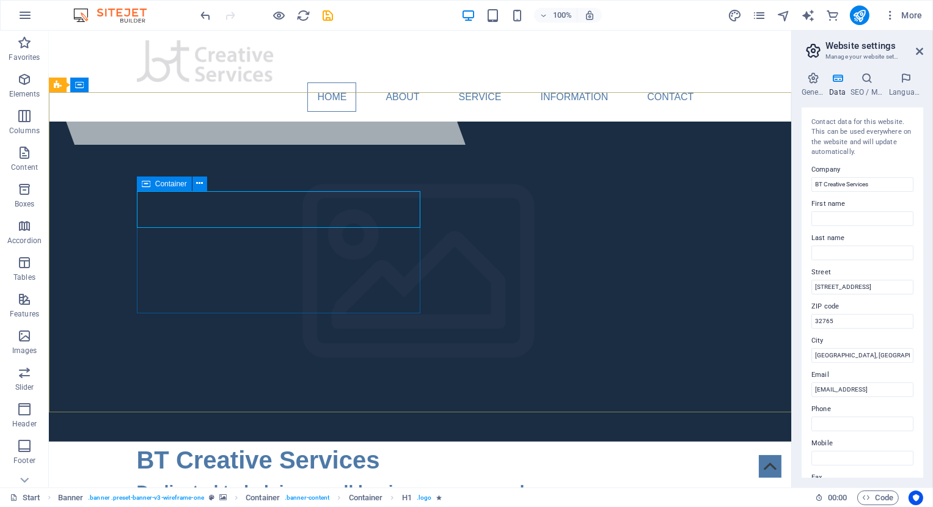
click at [147, 185] on icon at bounding box center [146, 184] width 9 height 15
click at [148, 185] on icon at bounding box center [146, 184] width 9 height 15
click at [201, 186] on icon at bounding box center [199, 183] width 7 height 13
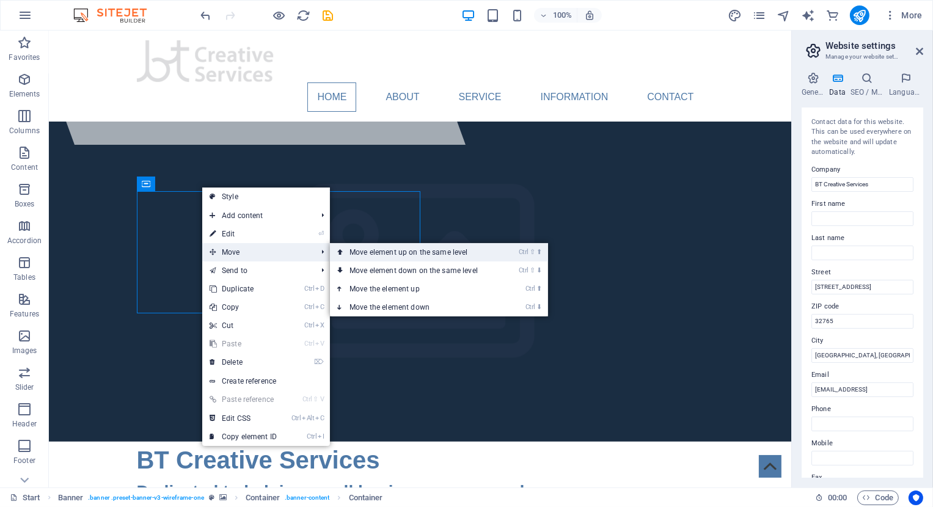
click at [425, 255] on link "Ctrl ⇧ ⬆ Move element up on the same level" at bounding box center [416, 252] width 172 height 18
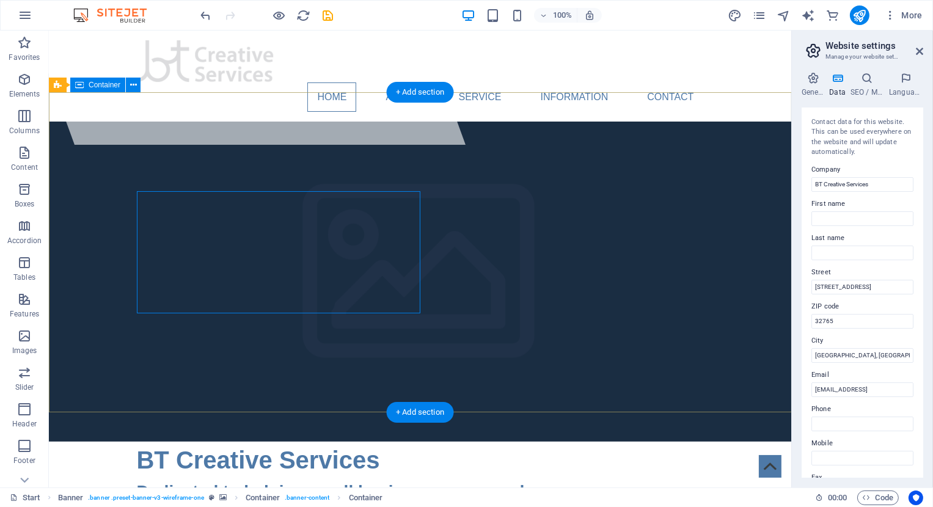
click at [632, 442] on div "BT Creative Services Dedicated to helping small businesses succeed. Aenean comm…" at bounding box center [419, 508] width 742 height 132
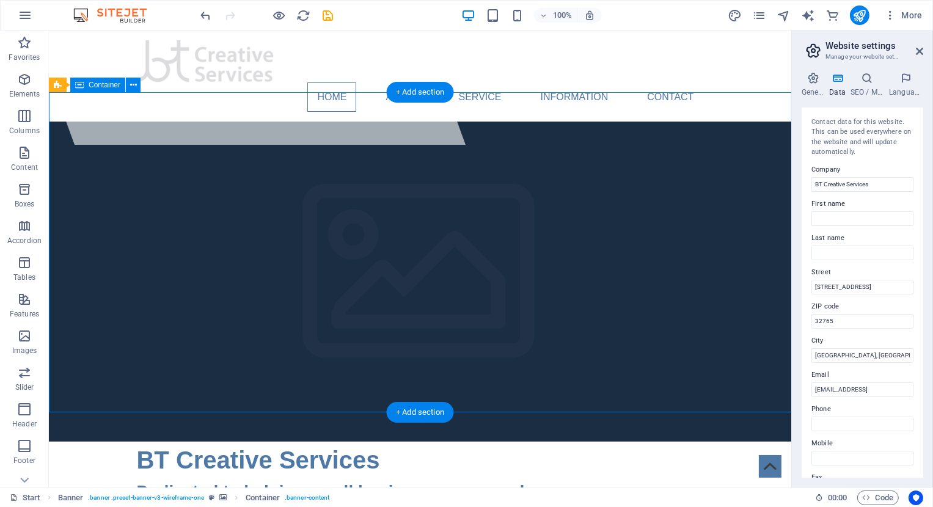
click at [628, 442] on div "BT Creative Services Dedicated to helping small businesses succeed. Aenean comm…" at bounding box center [419, 508] width 742 height 132
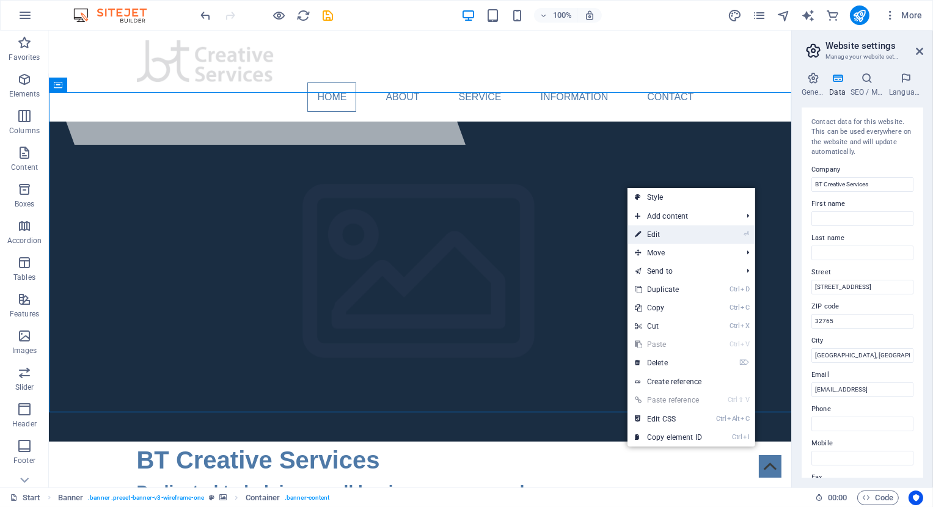
click at [646, 230] on link "⏎ Edit" at bounding box center [668, 234] width 82 height 18
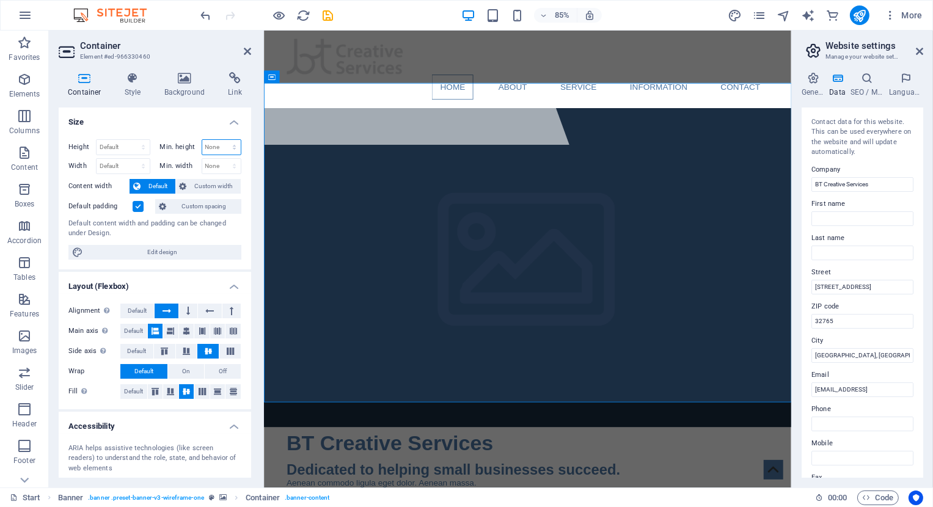
click at [202, 140] on select "None px rem % vh vw" at bounding box center [221, 147] width 39 height 15
select select "%"
click option "%" at bounding box center [0, 0] width 0 height 0
type input "50"
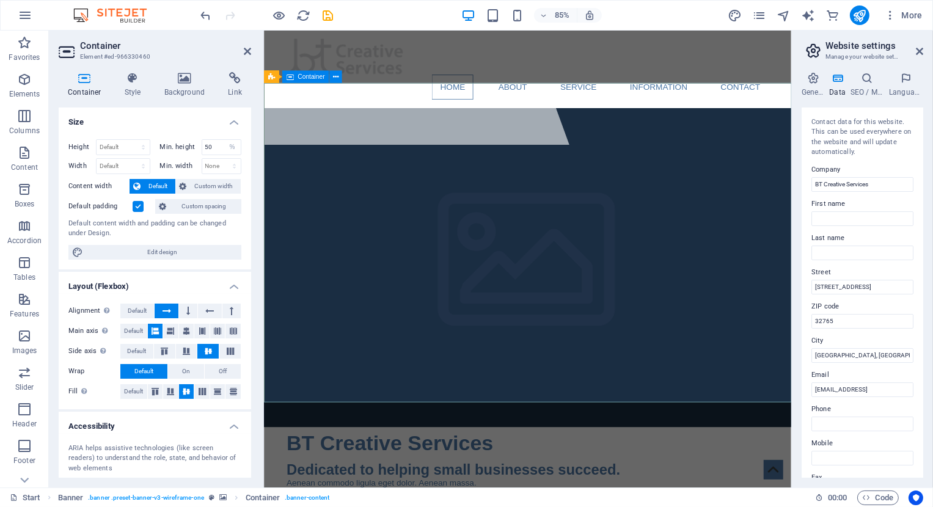
click at [576, 141] on div at bounding box center [402, 98] width 440 height 134
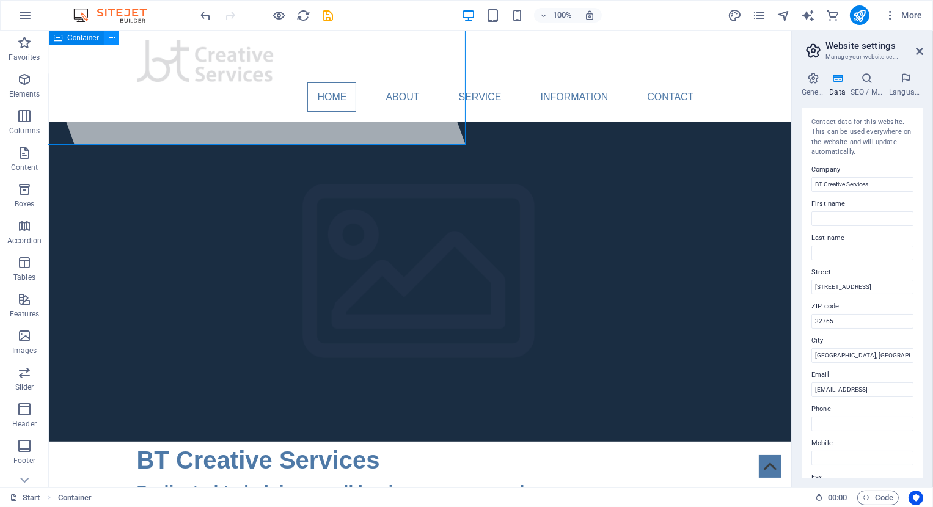
click at [110, 39] on icon at bounding box center [112, 38] width 7 height 13
click at [112, 123] on div at bounding box center [248, 88] width 432 height 114
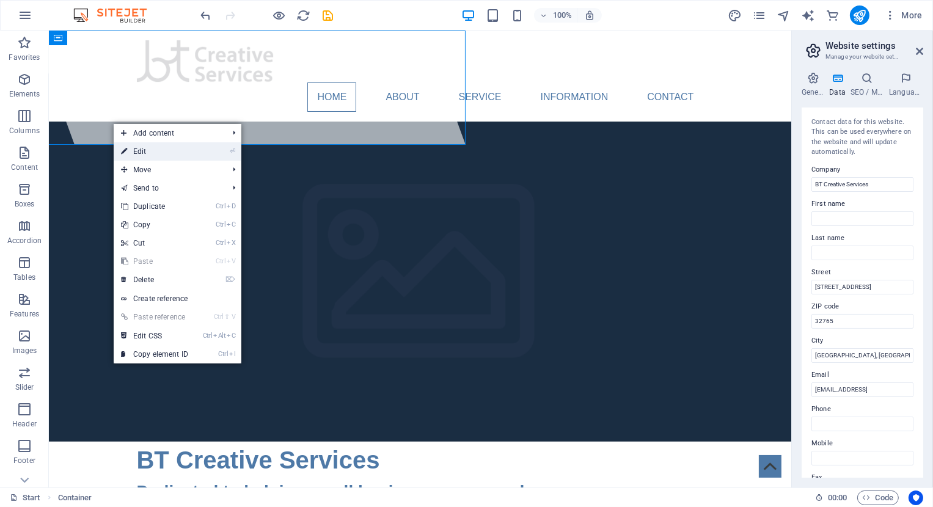
click at [151, 151] on link "⏎ Edit" at bounding box center [155, 151] width 82 height 18
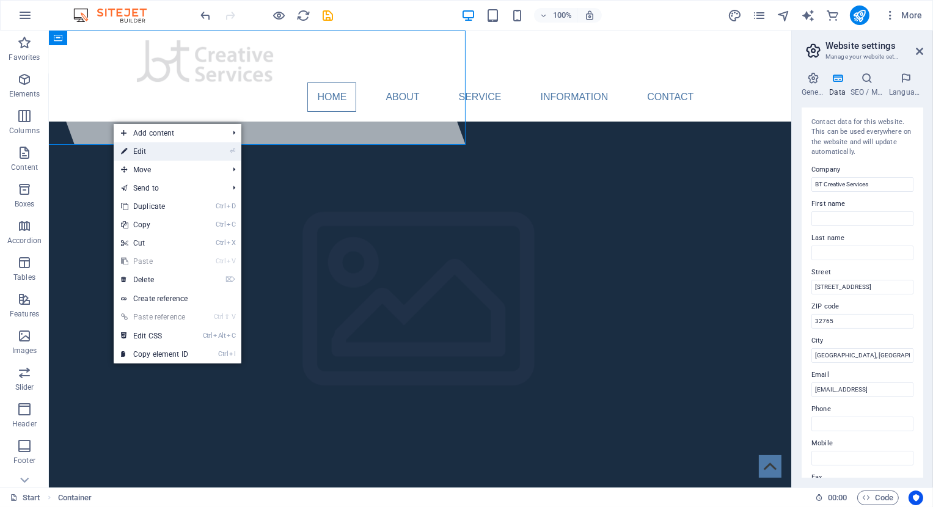
select select "%"
select select "px"
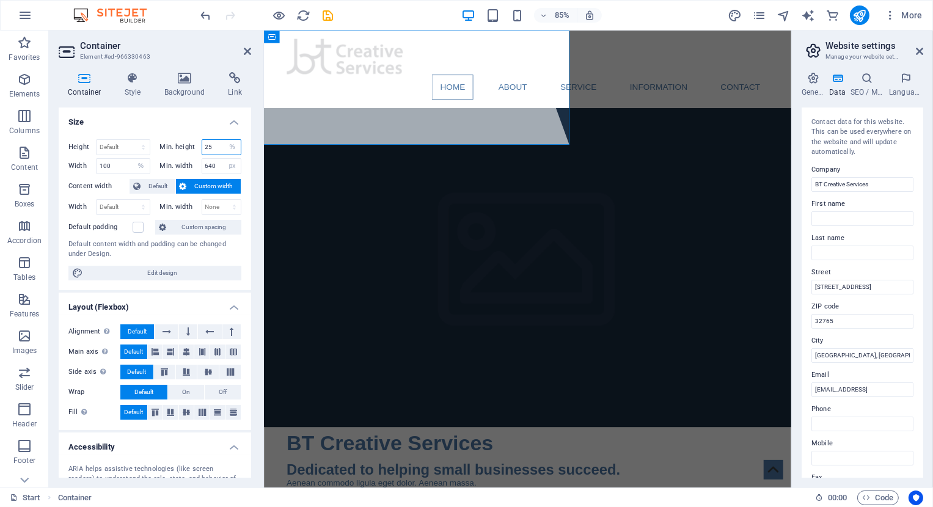
click at [211, 150] on input "25" at bounding box center [221, 147] width 39 height 15
click at [214, 165] on input "640" at bounding box center [221, 166] width 39 height 15
drag, startPoint x: 213, startPoint y: 143, endPoint x: 188, endPoint y: 146, distance: 25.8
click at [202, 146] on input "25" at bounding box center [221, 147] width 39 height 15
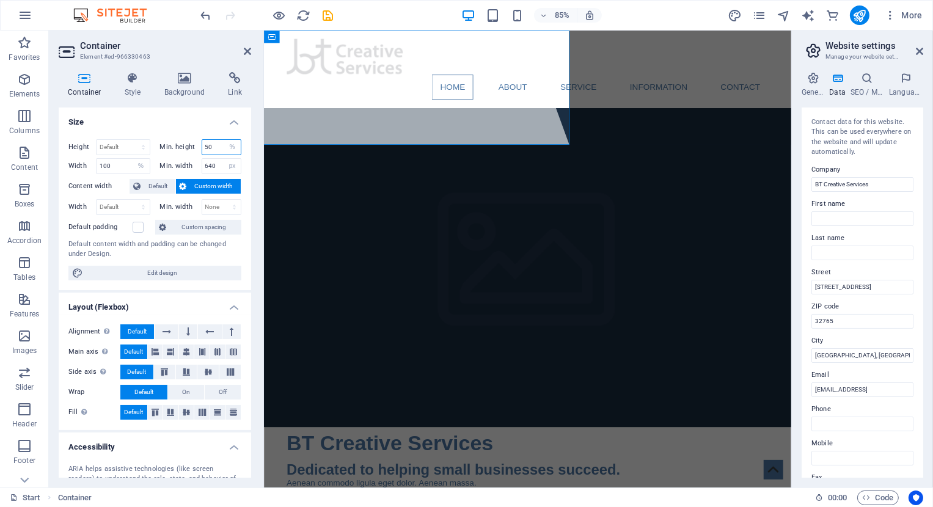
type input "50"
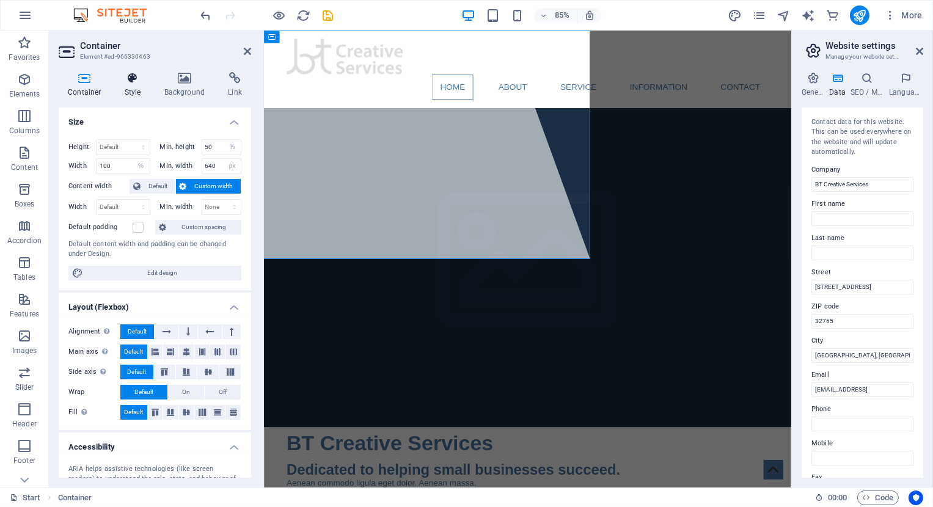
click at [134, 81] on icon at bounding box center [132, 78] width 35 height 12
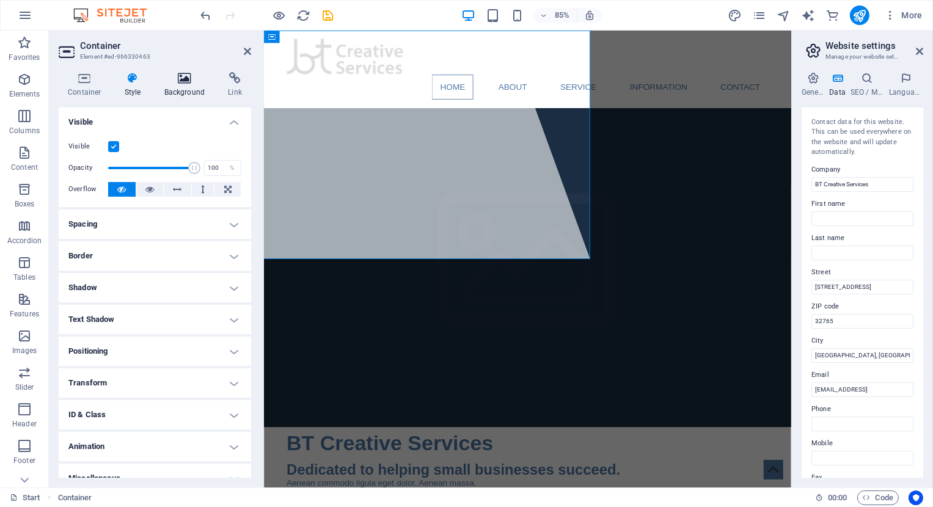
click at [186, 81] on icon at bounding box center [184, 78] width 59 height 12
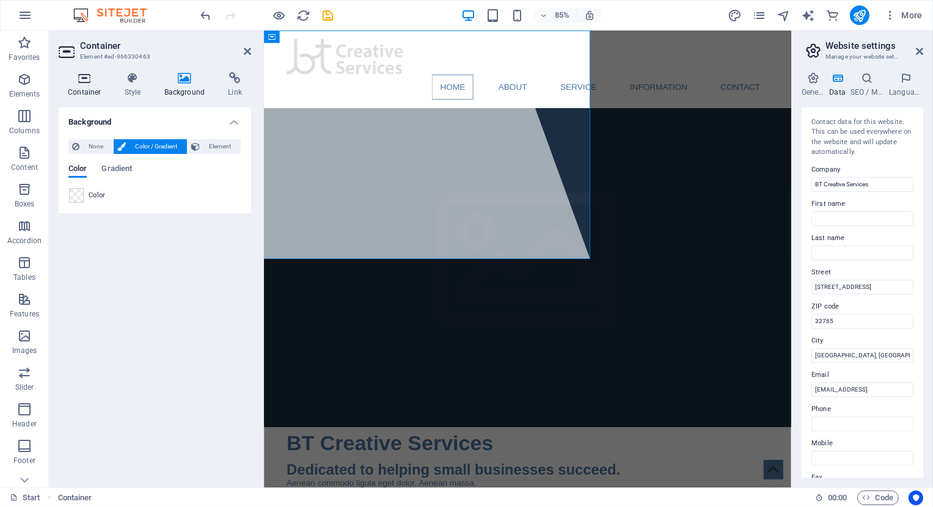
click at [80, 84] on icon at bounding box center [85, 78] width 52 height 12
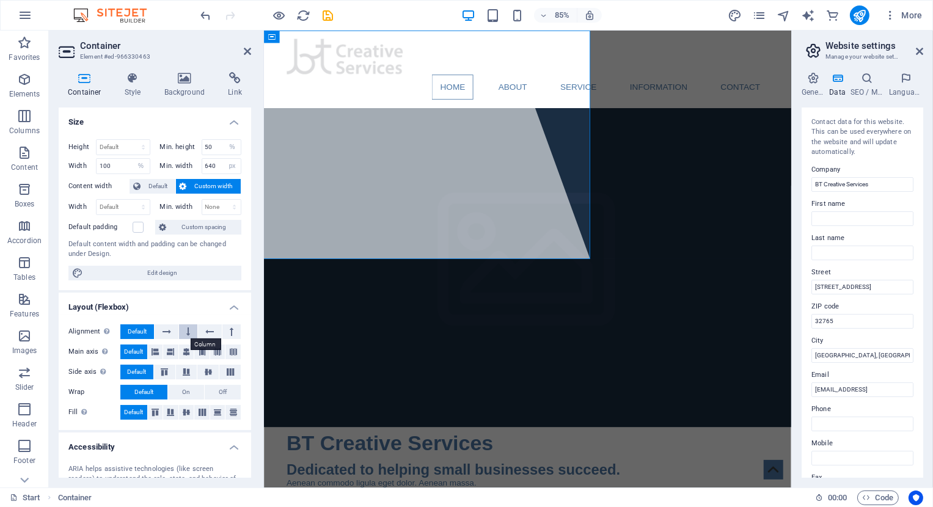
click at [186, 327] on button at bounding box center [188, 331] width 18 height 15
click at [130, 327] on span "Default" at bounding box center [137, 331] width 19 height 15
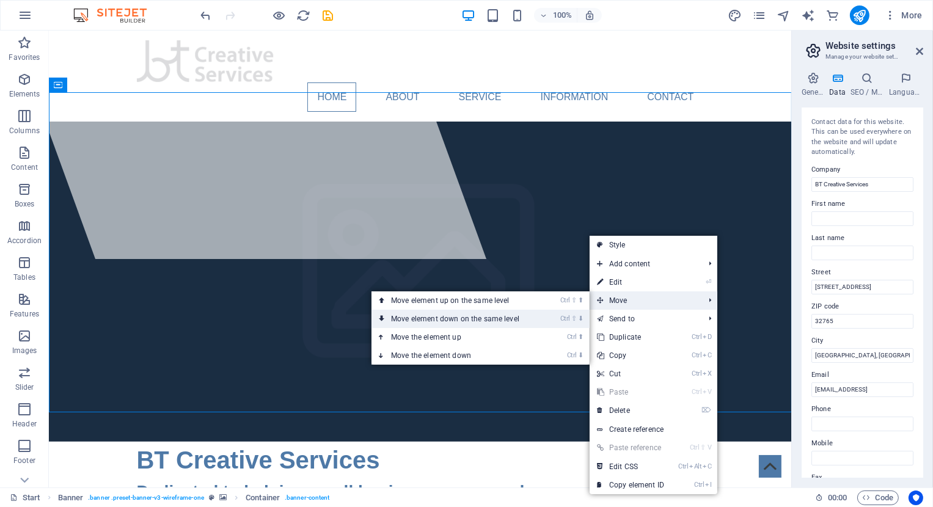
click at [539, 312] on link "Ctrl ⇧ ⬇ Move element down on the same level" at bounding box center [457, 319] width 172 height 18
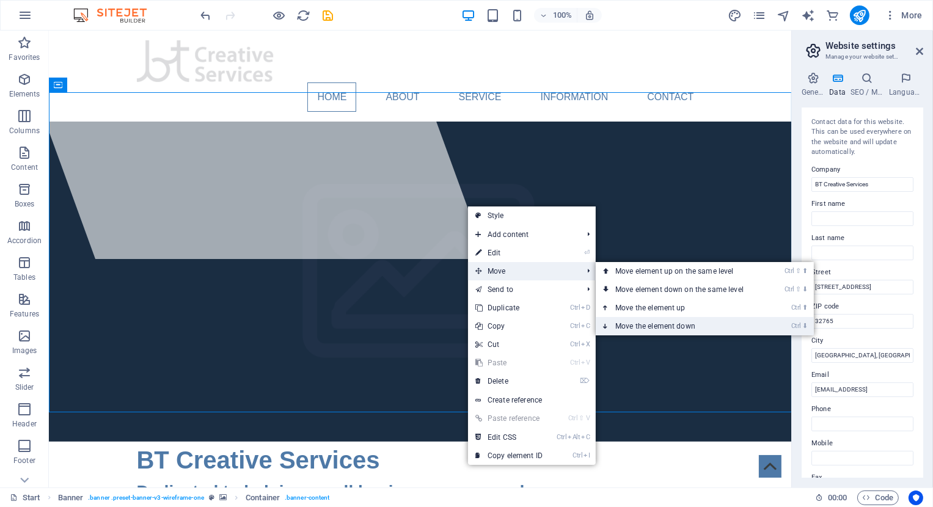
click at [675, 327] on link "Ctrl ⬇ Move the element down" at bounding box center [682, 326] width 172 height 18
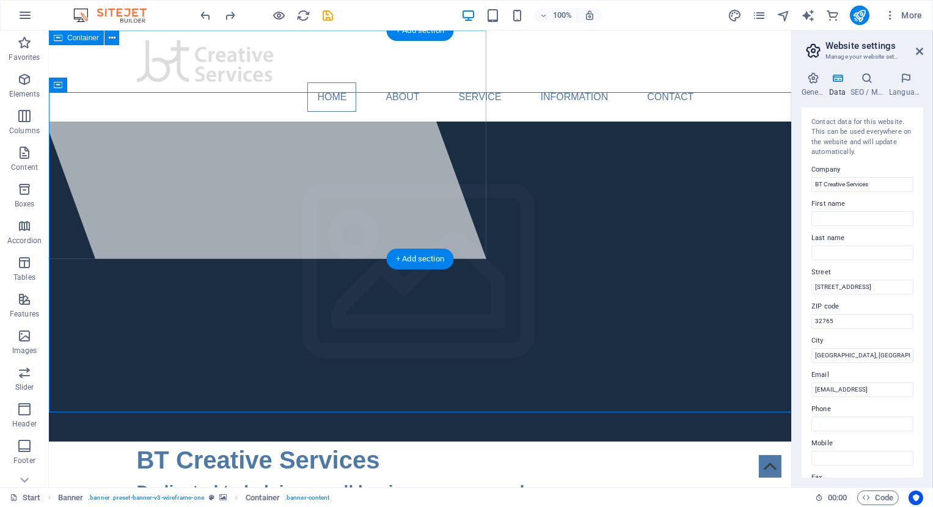
click at [220, 225] on div at bounding box center [248, 145] width 474 height 228
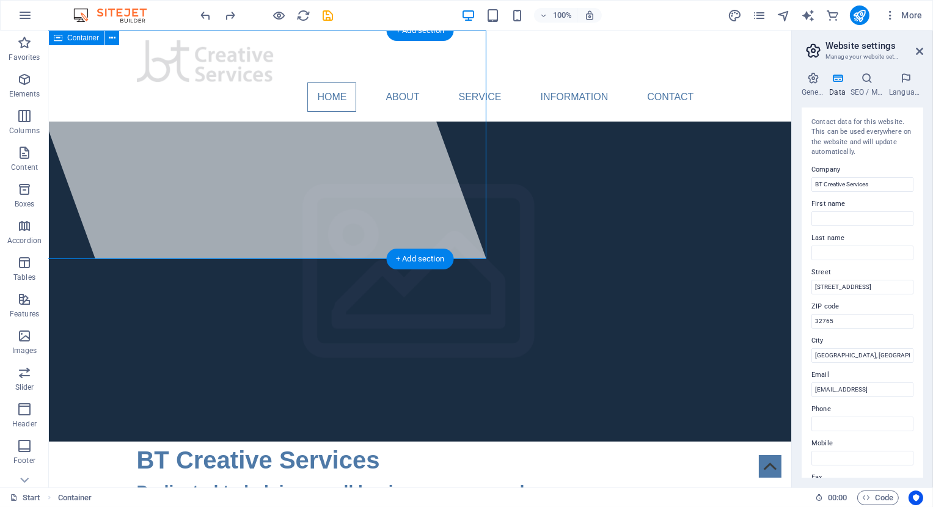
click at [97, 133] on div at bounding box center [248, 145] width 474 height 228
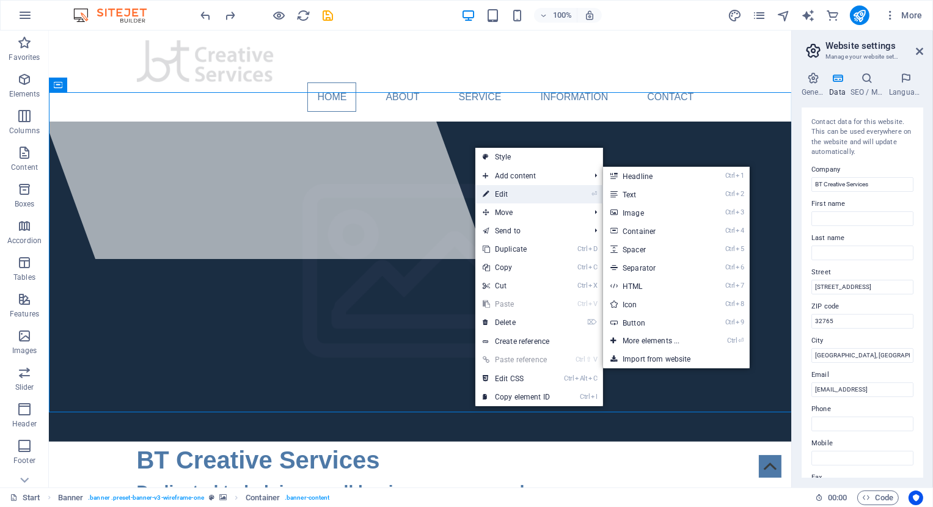
click at [506, 191] on link "⏎ Edit" at bounding box center [516, 194] width 82 height 18
select select "%"
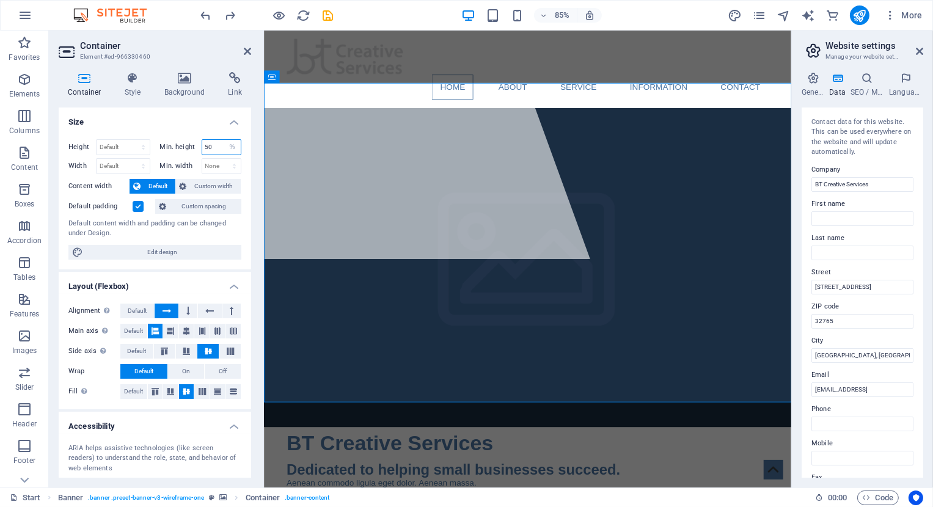
drag, startPoint x: 212, startPoint y: 145, endPoint x: 158, endPoint y: 135, distance: 54.7
click at [202, 140] on input "50" at bounding box center [221, 147] width 39 height 15
type input "100"
click at [571, 205] on div at bounding box center [402, 165] width 489 height 269
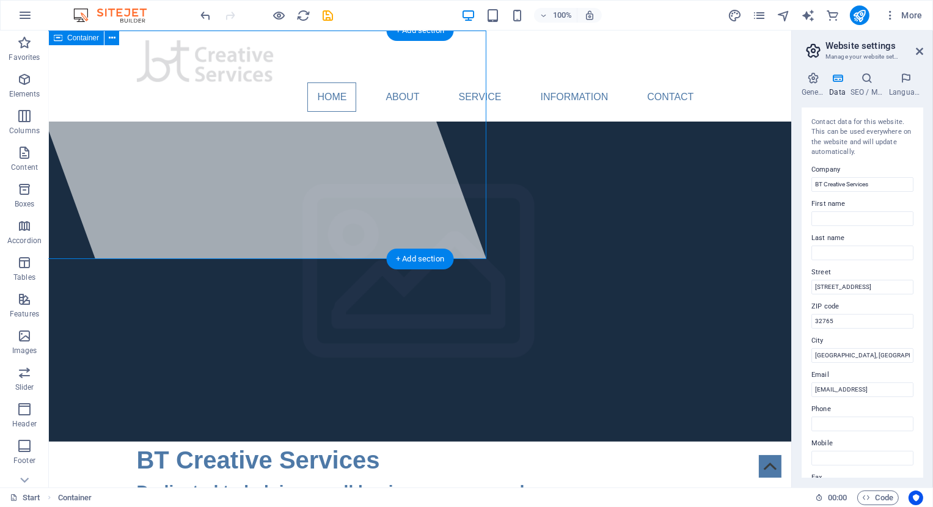
click at [212, 239] on div at bounding box center [248, 145] width 474 height 228
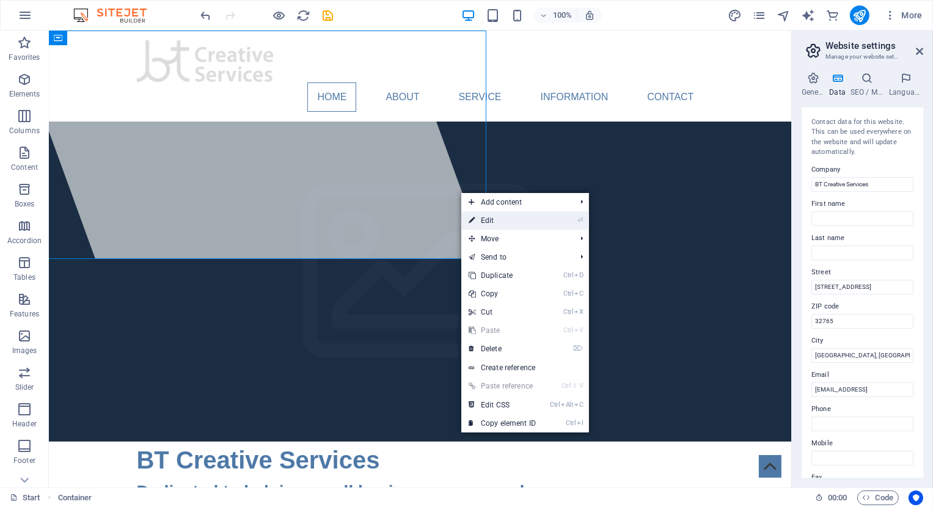
click at [498, 215] on link "⏎ Edit" at bounding box center [502, 220] width 82 height 18
select select "%"
select select "px"
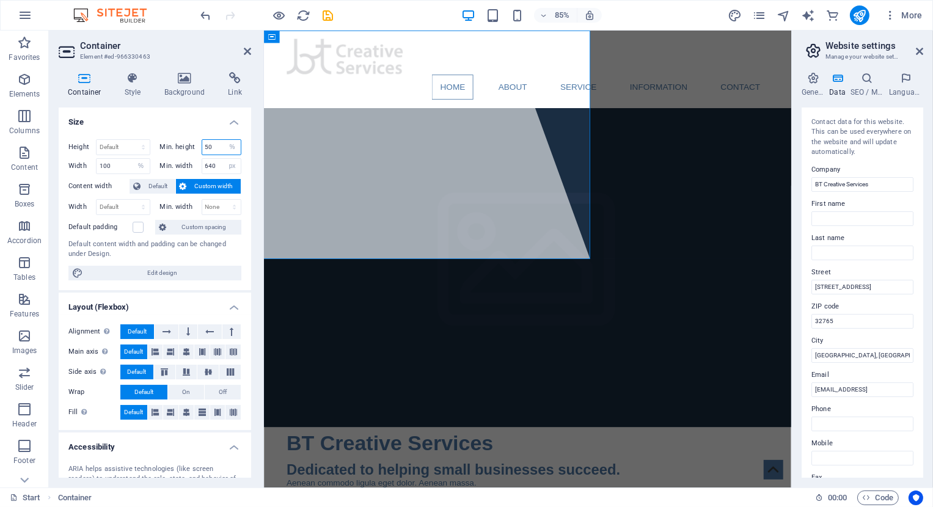
drag, startPoint x: 221, startPoint y: 146, endPoint x: 197, endPoint y: 140, distance: 24.4
click at [202, 140] on input "50" at bounding box center [221, 147] width 39 height 15
type input "100"
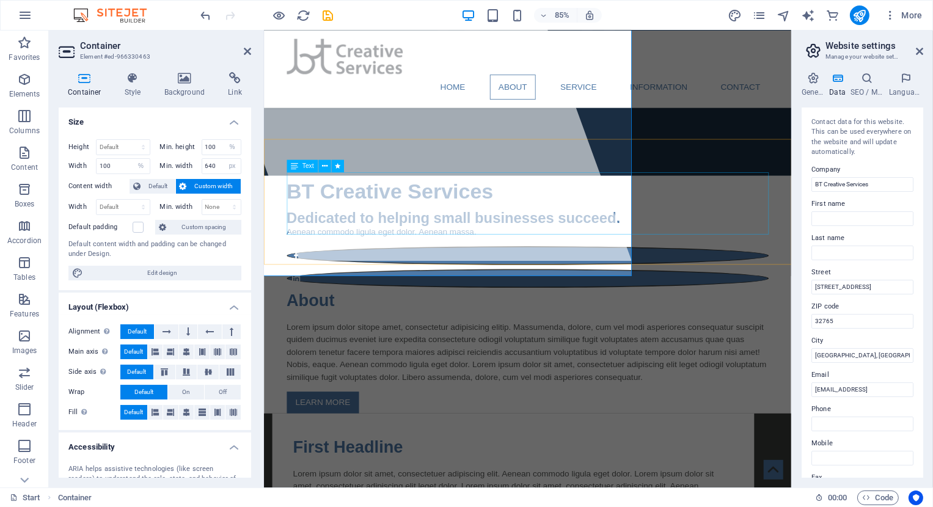
scroll to position [268, 0]
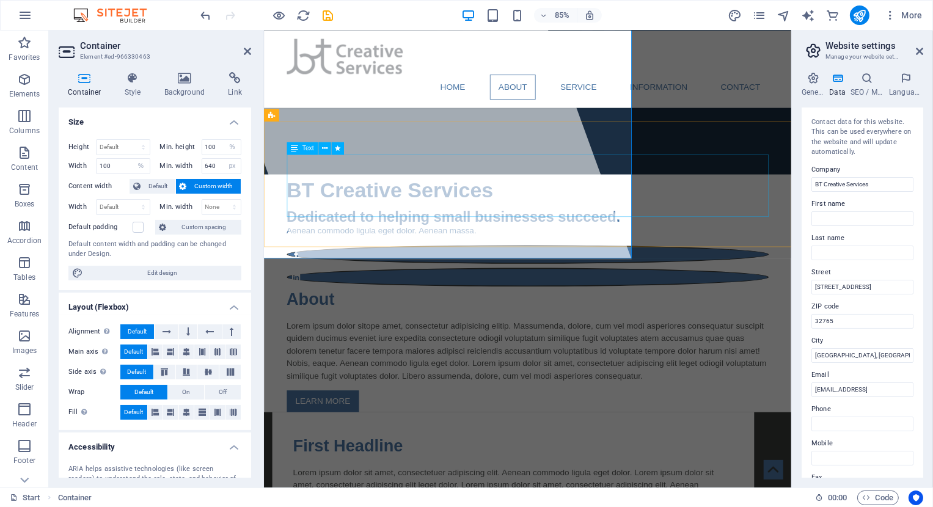
click at [547, 371] on div "Lorem ipsum dolor sitope amet, consectetur adipisicing elitip. Massumenda, dolo…" at bounding box center [573, 407] width 567 height 73
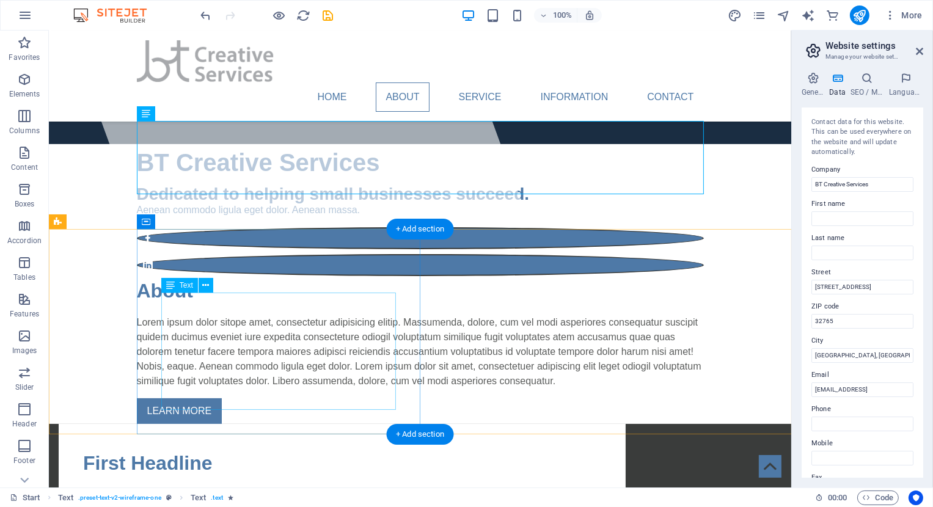
click at [373, 487] on div "Lorem ipsum dolor sit amet, consectetuer adipiscing elit. Aenean commodo ligula…" at bounding box center [341, 516] width 518 height 59
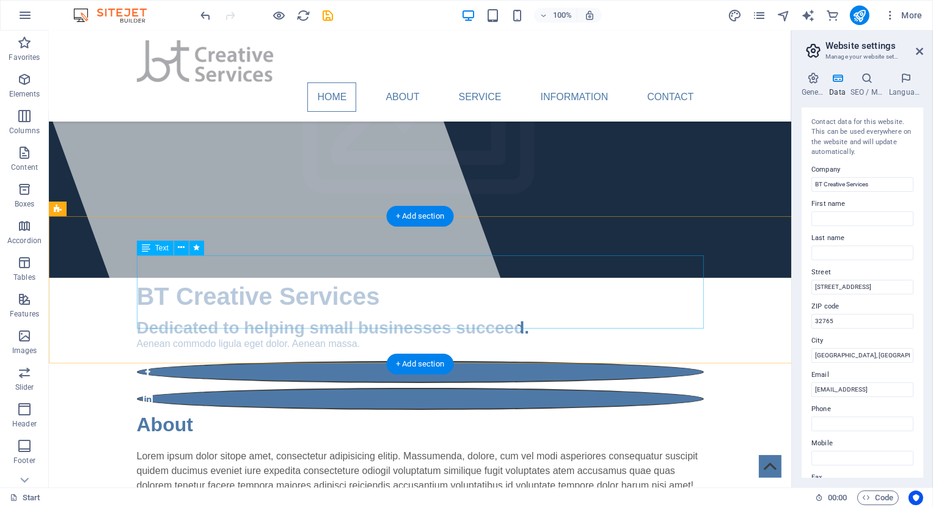
scroll to position [0, 0]
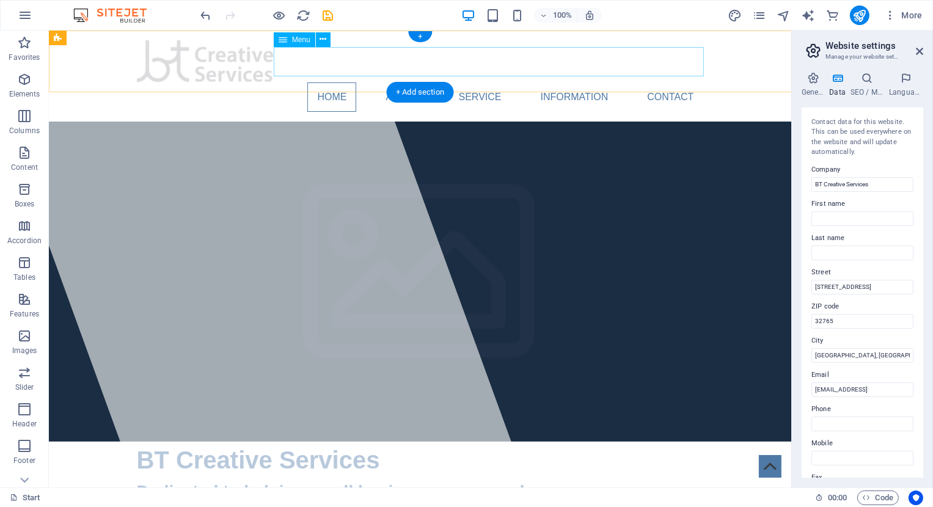
click at [474, 82] on nav "Home About Service Information Contact" at bounding box center [419, 96] width 567 height 29
click at [480, 82] on nav "Home About Service Information Contact" at bounding box center [419, 96] width 567 height 29
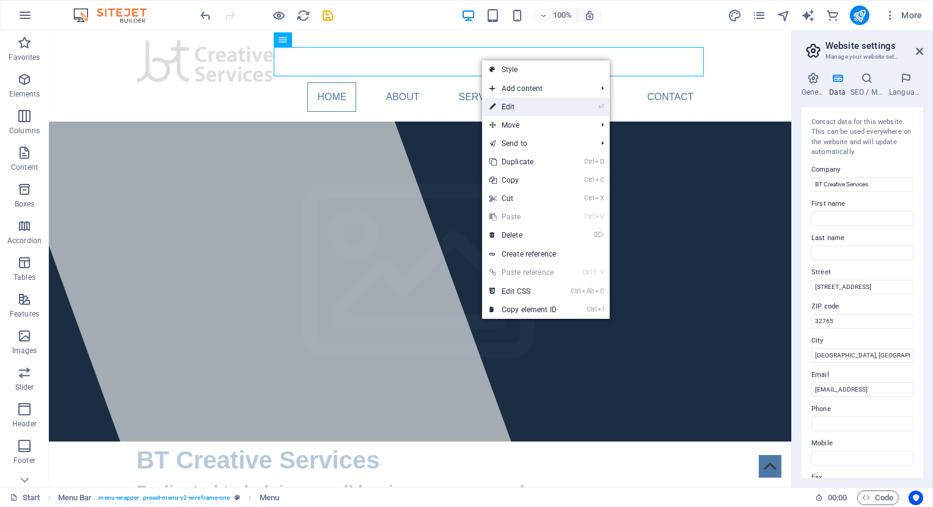
click at [507, 103] on link "⏎ Edit" at bounding box center [523, 107] width 82 height 18
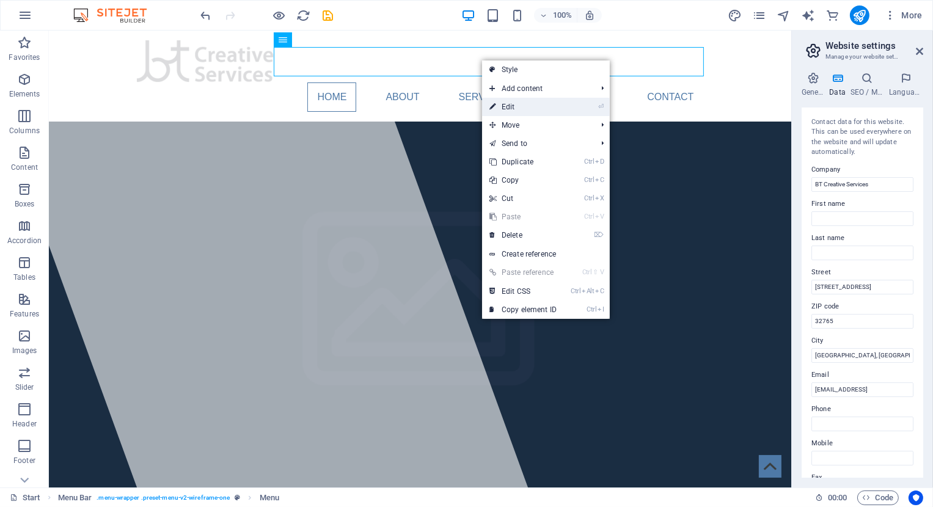
select select
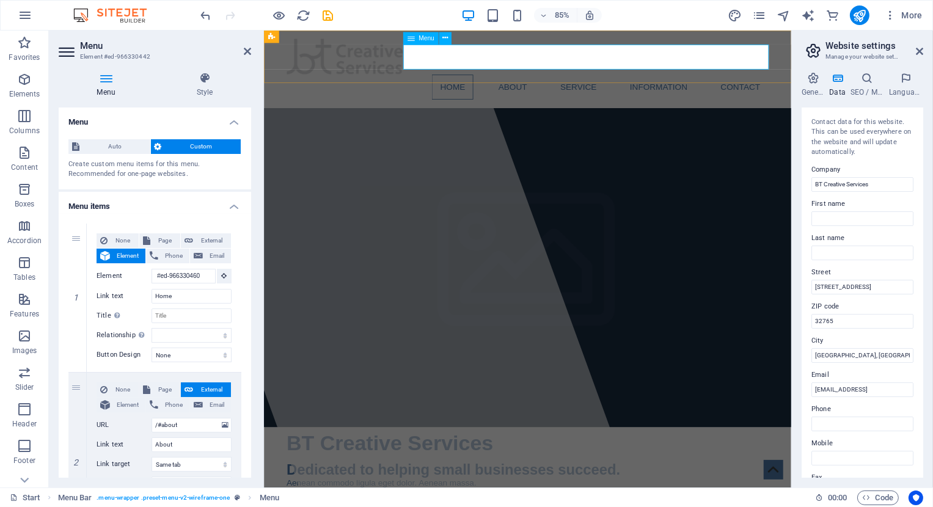
click at [544, 82] on nav "Home About Service Information Contact" at bounding box center [573, 96] width 567 height 29
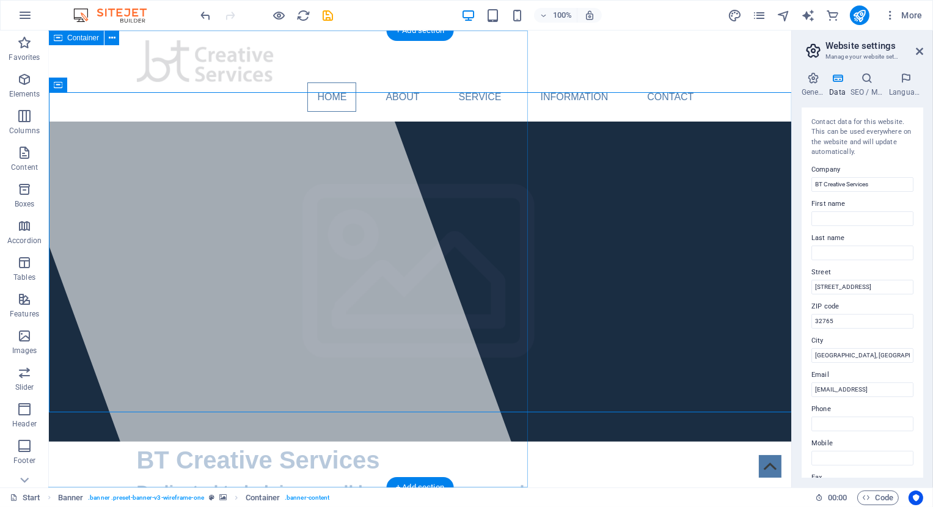
click at [163, 211] on div at bounding box center [247, 259] width 557 height 457
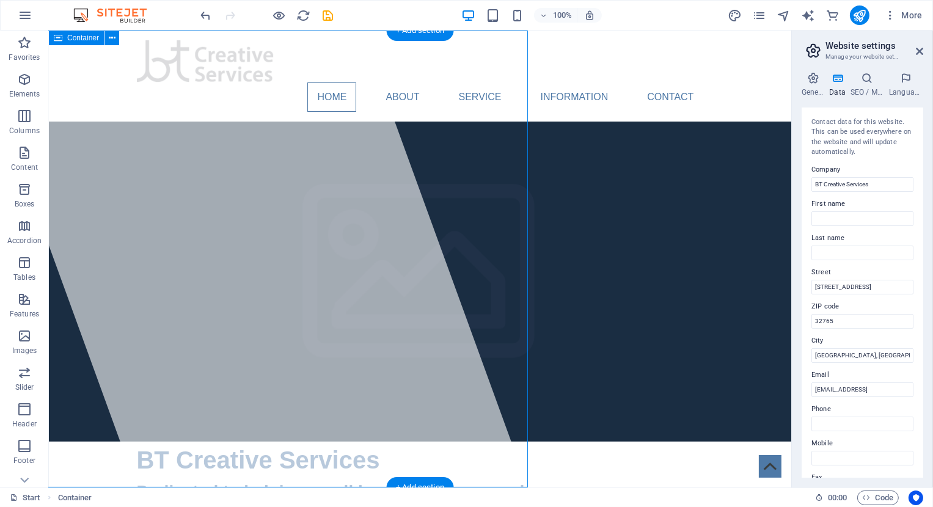
click at [163, 211] on div at bounding box center [247, 259] width 557 height 457
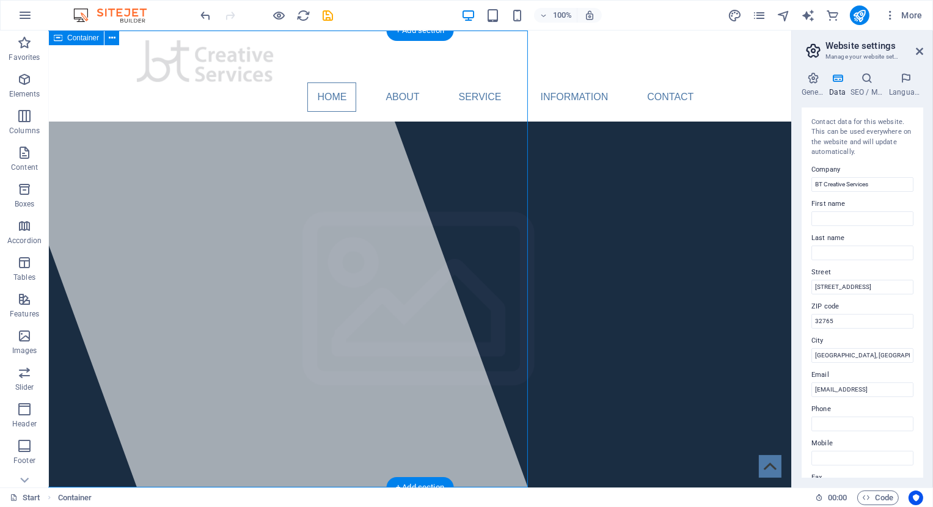
select select "%"
select select "px"
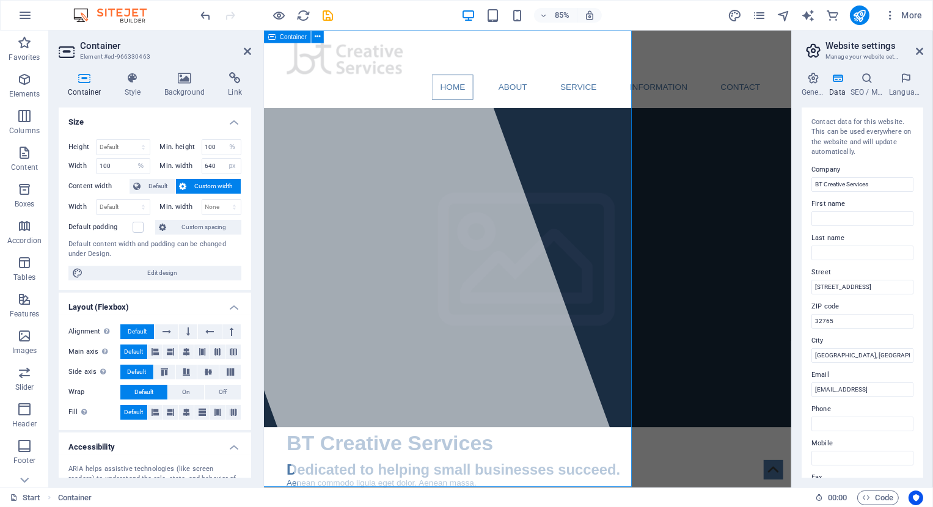
click at [321, 242] on div at bounding box center [402, 300] width 586 height 538
click at [431, 238] on div at bounding box center [402, 300] width 586 height 538
click at [508, 221] on div at bounding box center [402, 300] width 586 height 538
click at [487, 241] on div at bounding box center [402, 300] width 586 height 538
click at [432, 297] on div at bounding box center [402, 300] width 586 height 538
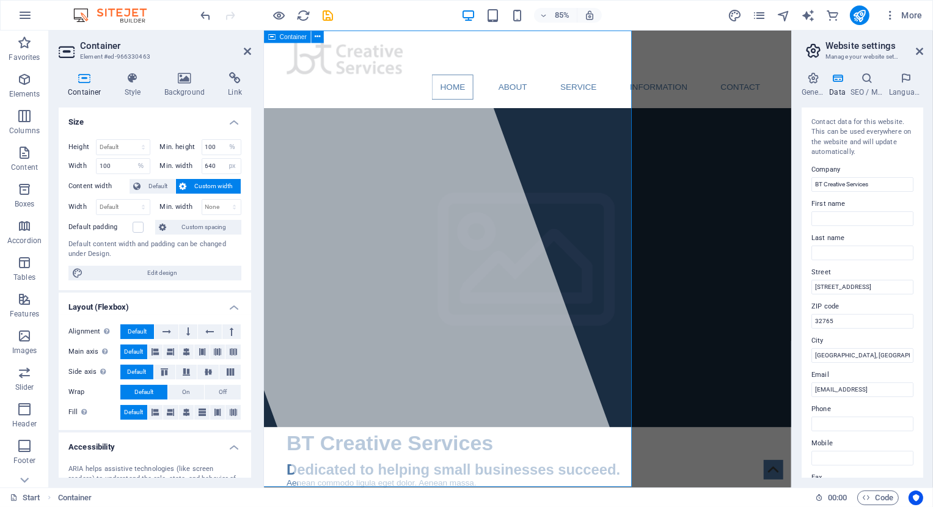
click at [428, 235] on div at bounding box center [402, 300] width 586 height 538
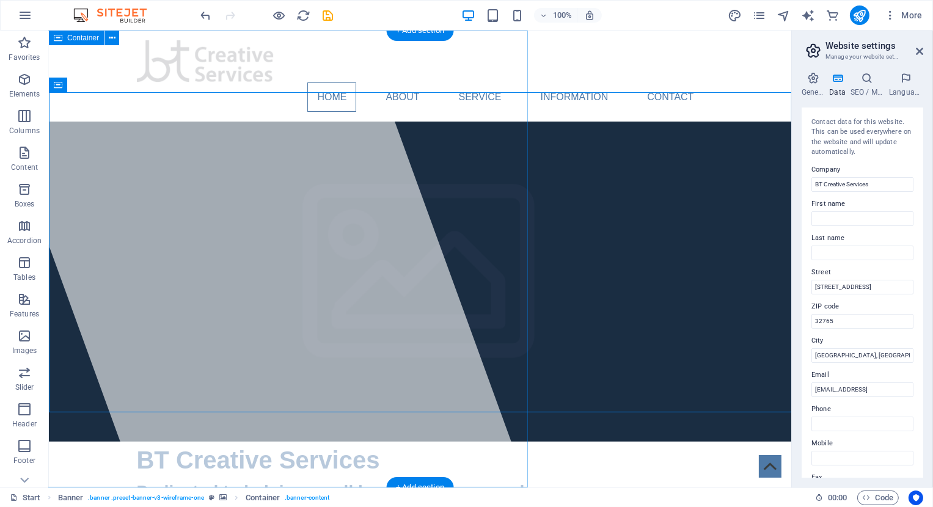
click at [355, 209] on div at bounding box center [247, 259] width 557 height 457
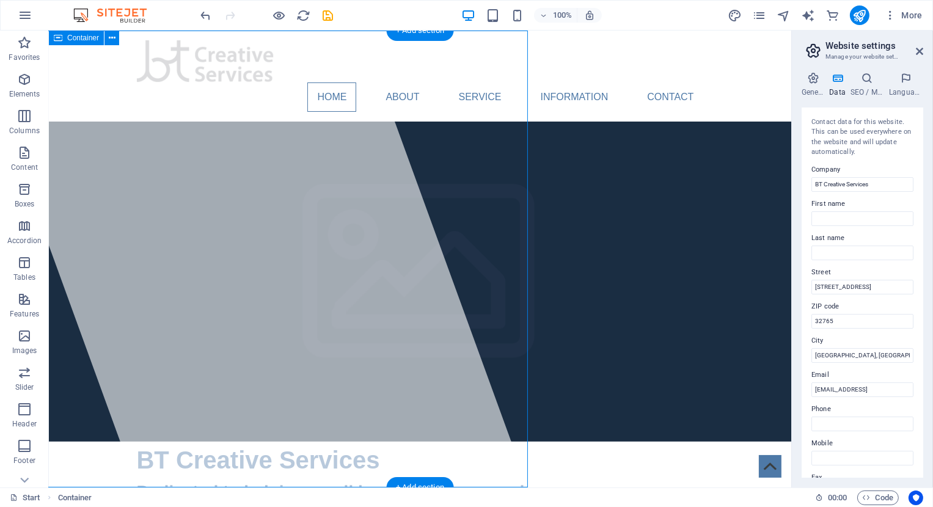
click at [355, 209] on div at bounding box center [247, 259] width 557 height 457
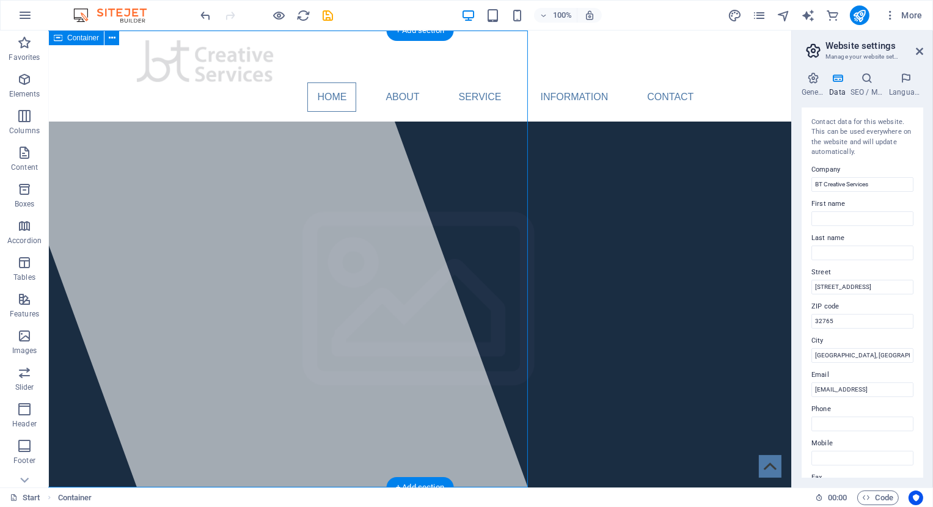
select select "%"
select select "px"
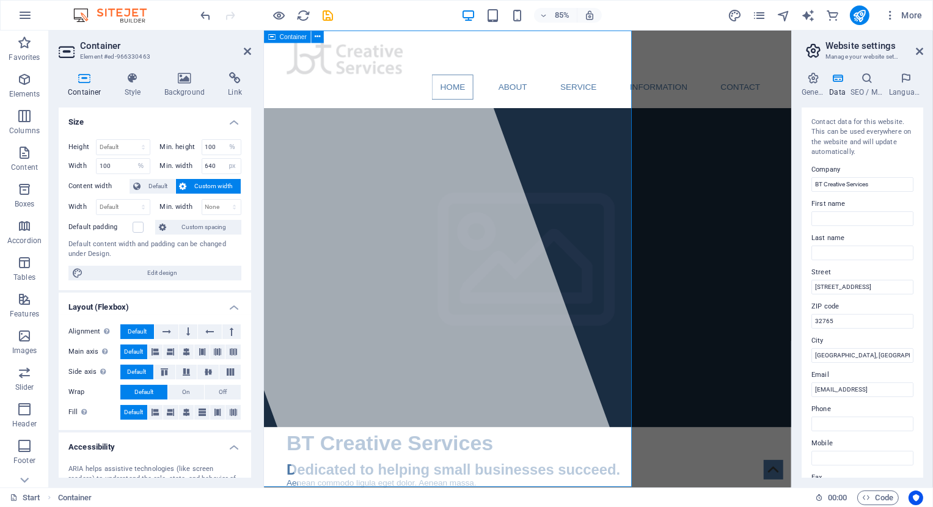
click at [311, 247] on div at bounding box center [402, 300] width 586 height 538
click at [253, 188] on div "Container Style Background Link Size Height Default px rem % vh vw Min. height …" at bounding box center [155, 274] width 212 height 425
drag, startPoint x: 516, startPoint y: 219, endPoint x: 371, endPoint y: 262, distance: 151.1
click at [372, 272] on div at bounding box center [402, 300] width 586 height 538
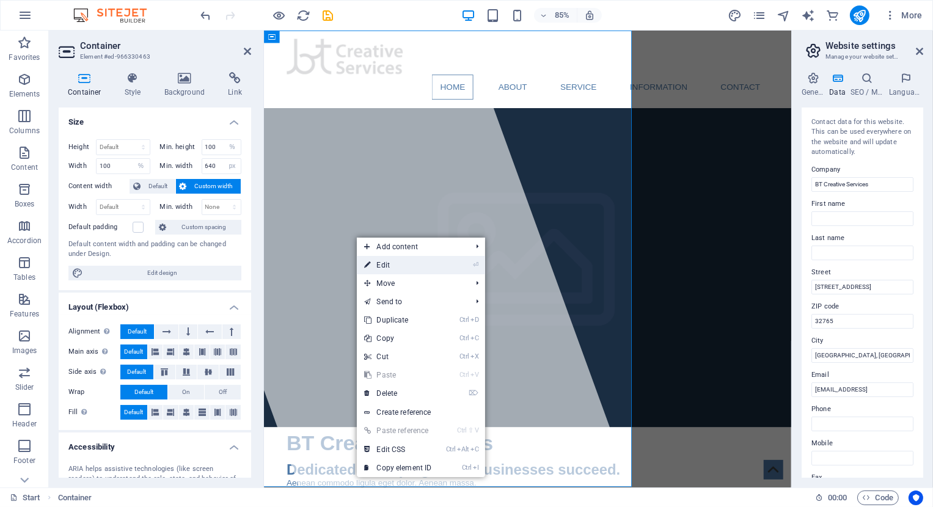
click at [378, 260] on link "⏎ Edit" at bounding box center [398, 265] width 82 height 18
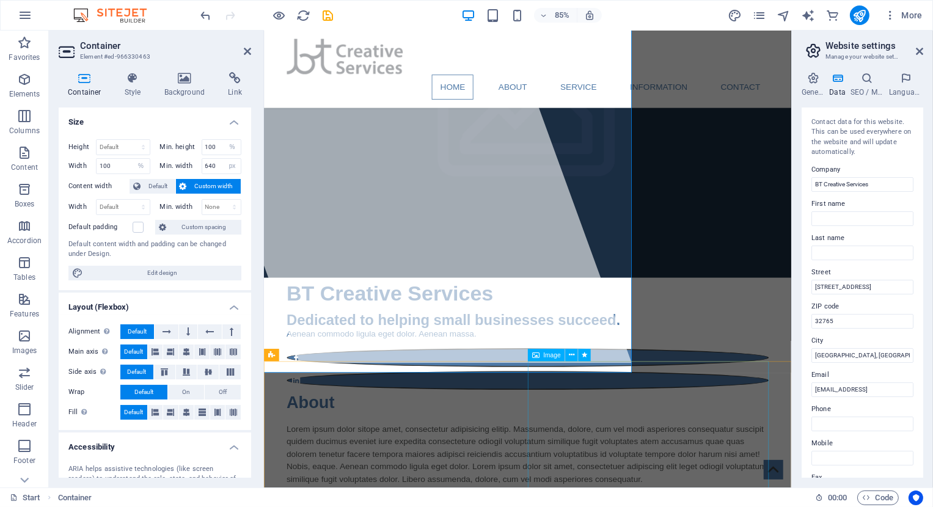
scroll to position [134, 0]
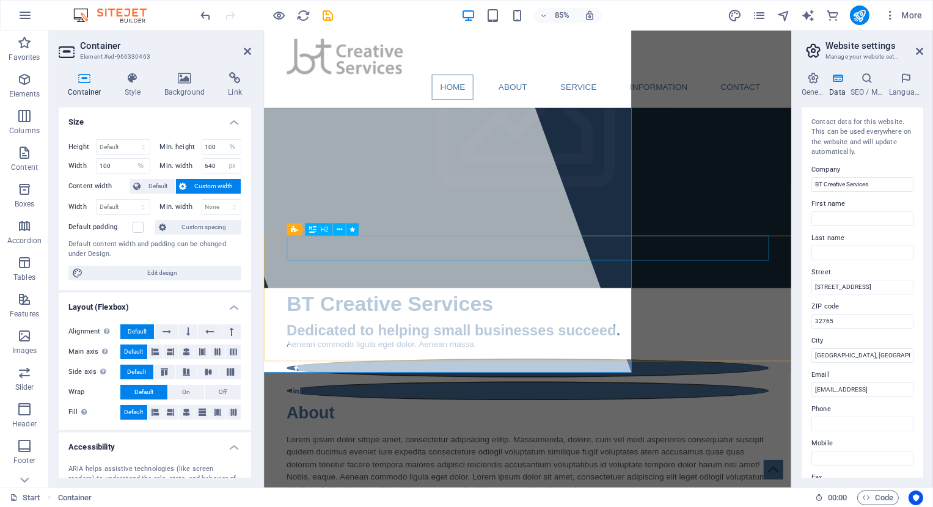
click at [323, 465] on div "About" at bounding box center [573, 479] width 567 height 29
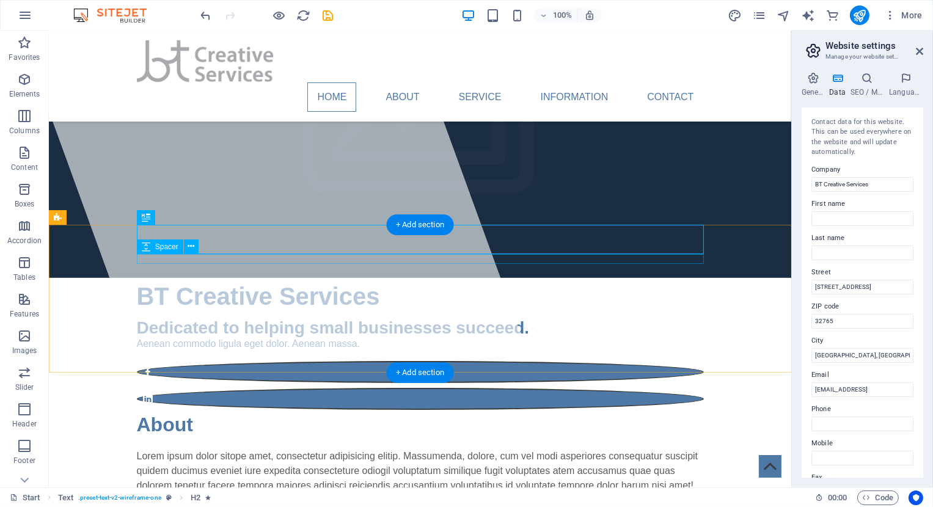
scroll to position [0, 0]
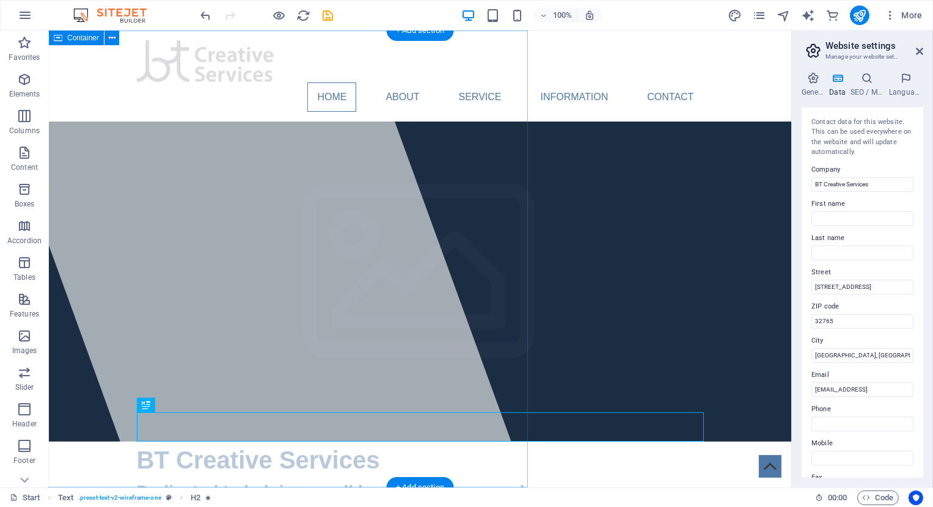
click at [240, 215] on div at bounding box center [247, 259] width 557 height 457
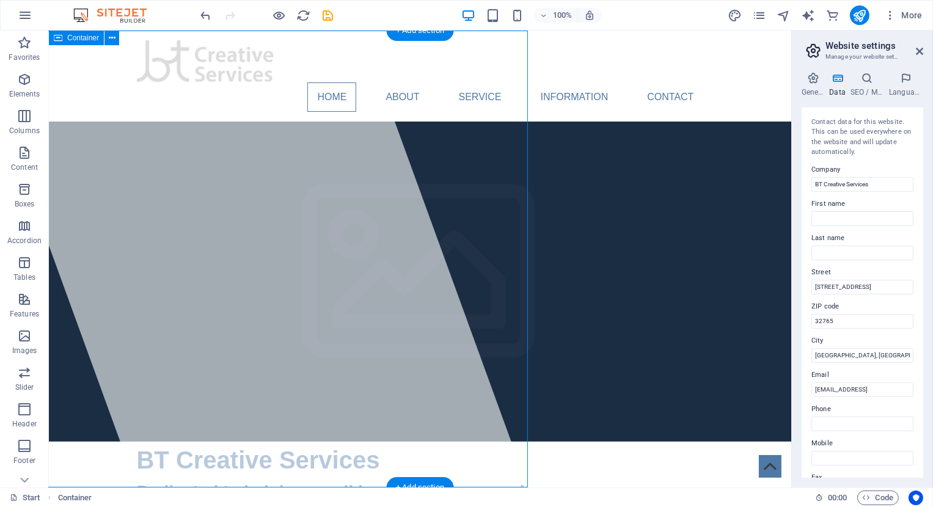
click at [359, 214] on div at bounding box center [247, 259] width 557 height 457
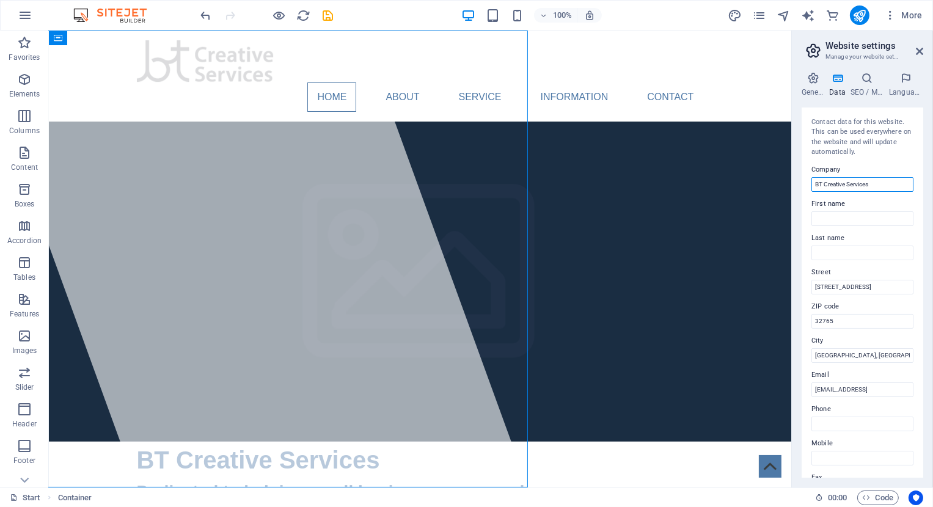
click at [862, 191] on input "BT Creative Services" at bounding box center [862, 184] width 102 height 15
click at [20, 82] on icon "button" at bounding box center [24, 79] width 15 height 15
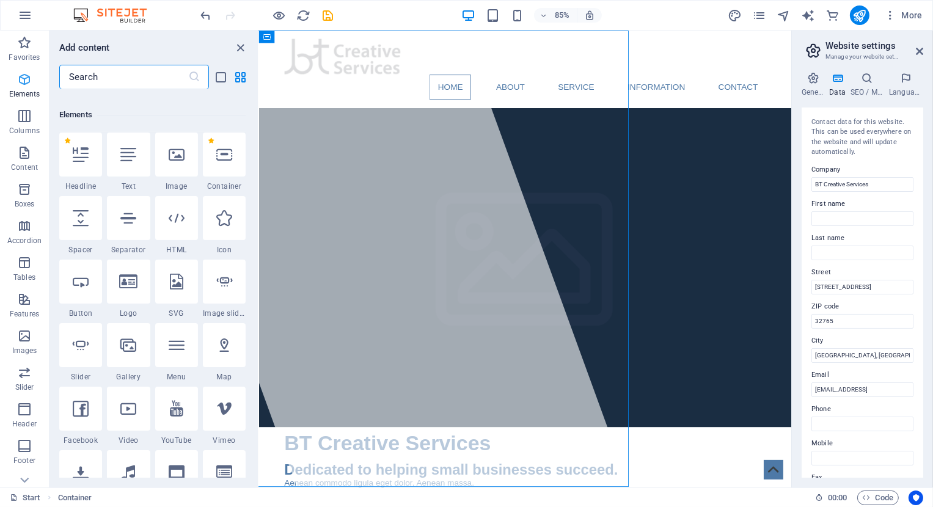
scroll to position [129, 0]
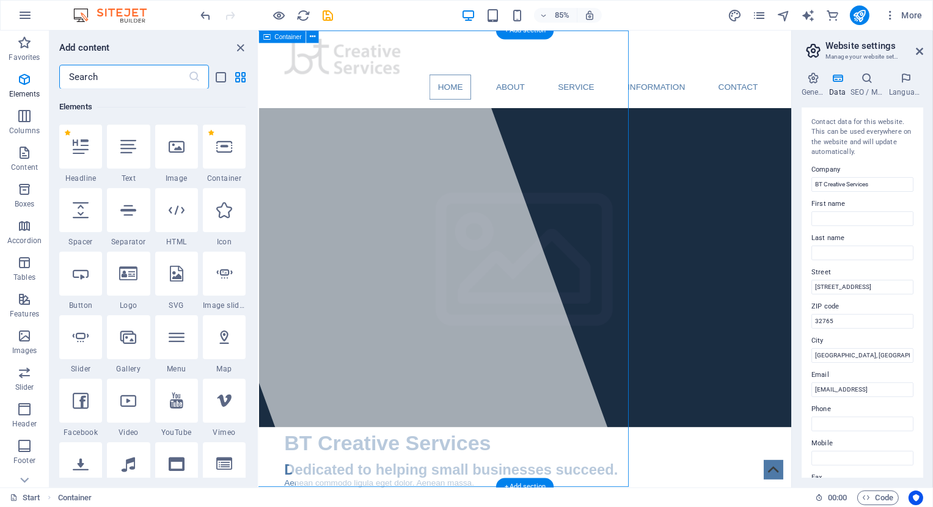
click at [395, 243] on div at bounding box center [400, 300] width 586 height 538
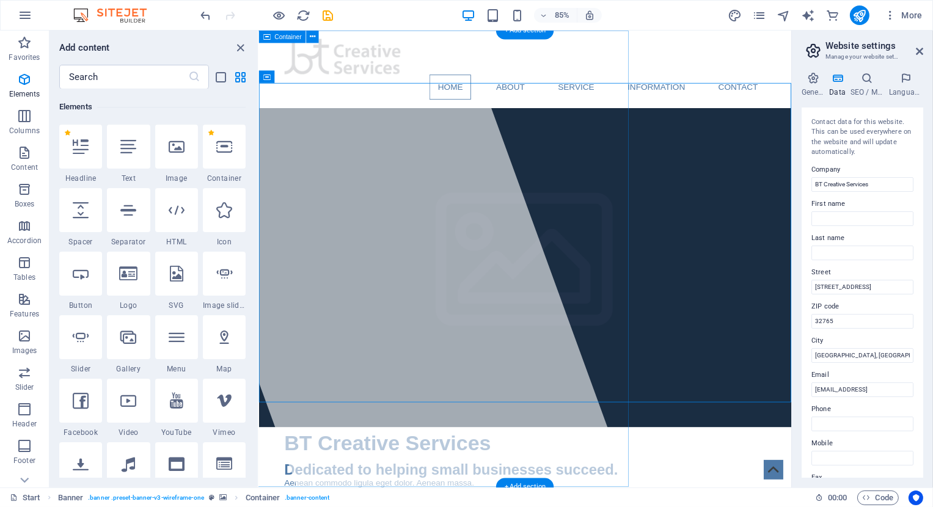
click at [496, 251] on div at bounding box center [400, 300] width 586 height 538
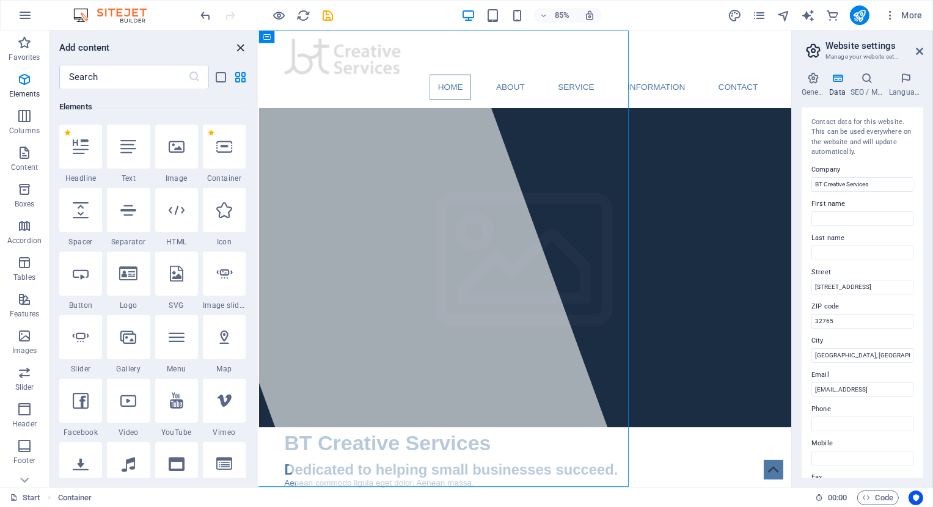
click at [241, 45] on icon "close panel" at bounding box center [241, 48] width 14 height 14
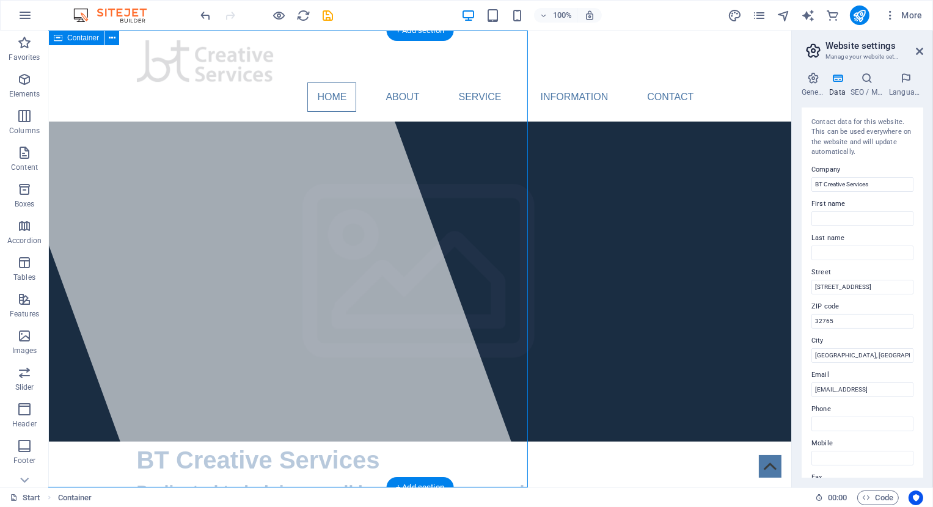
click at [200, 209] on div at bounding box center [247, 259] width 557 height 457
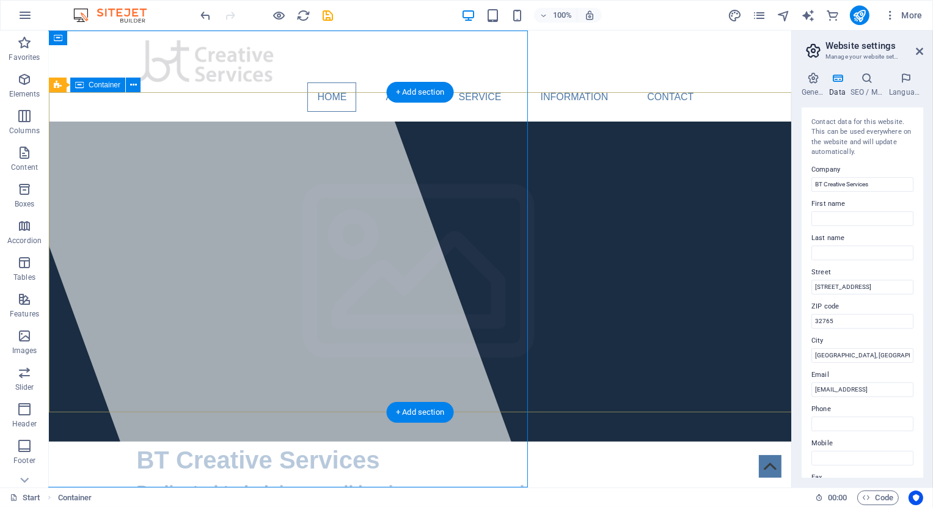
click at [501, 442] on div "BT Creative Services Dedicated to helping small businesses succeed. Aenean comm…" at bounding box center [419, 508] width 742 height 132
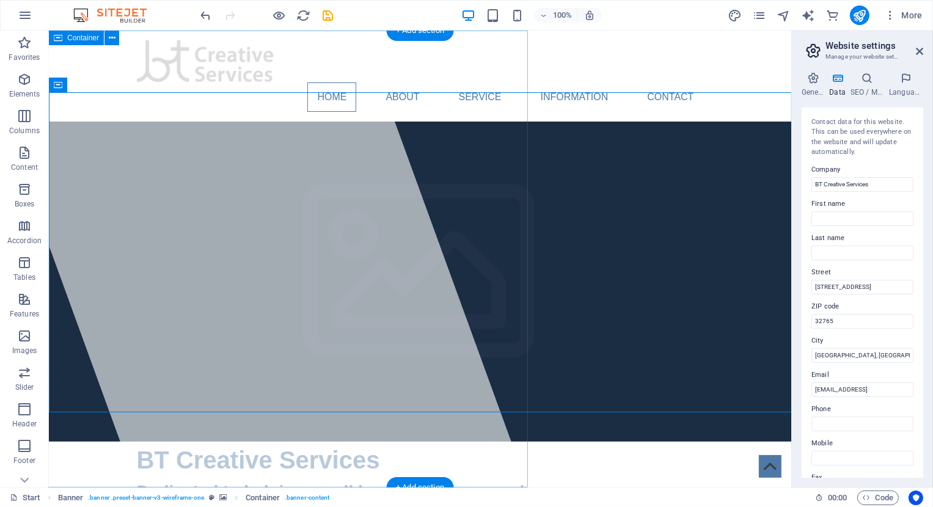
click at [120, 134] on div at bounding box center [247, 259] width 557 height 457
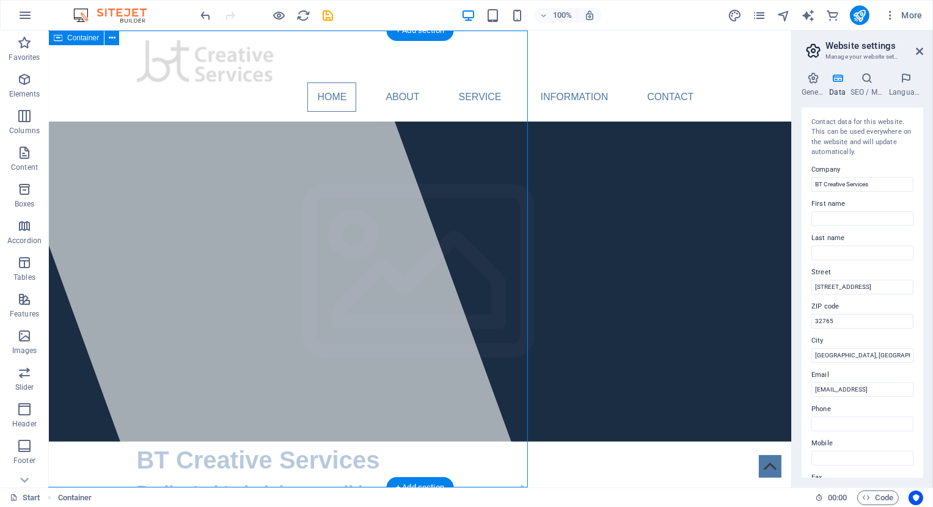
click at [110, 140] on div at bounding box center [247, 259] width 557 height 457
click at [159, 202] on div at bounding box center [247, 259] width 557 height 457
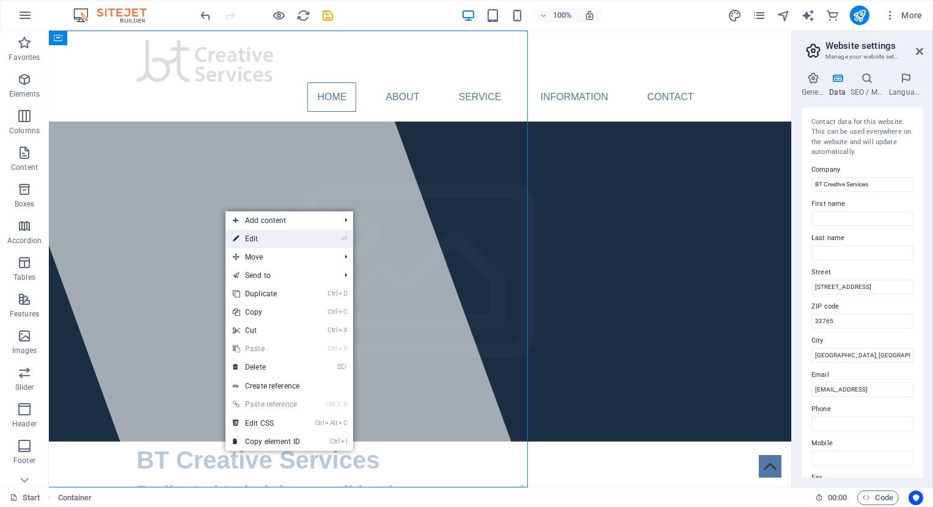
click at [246, 233] on link "⏎ Edit" at bounding box center [266, 239] width 82 height 18
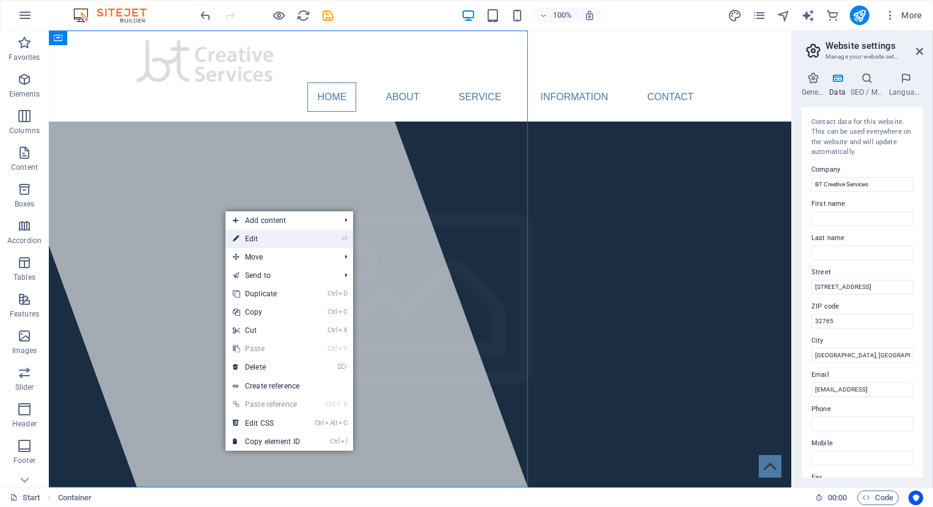
select select "%"
select select "px"
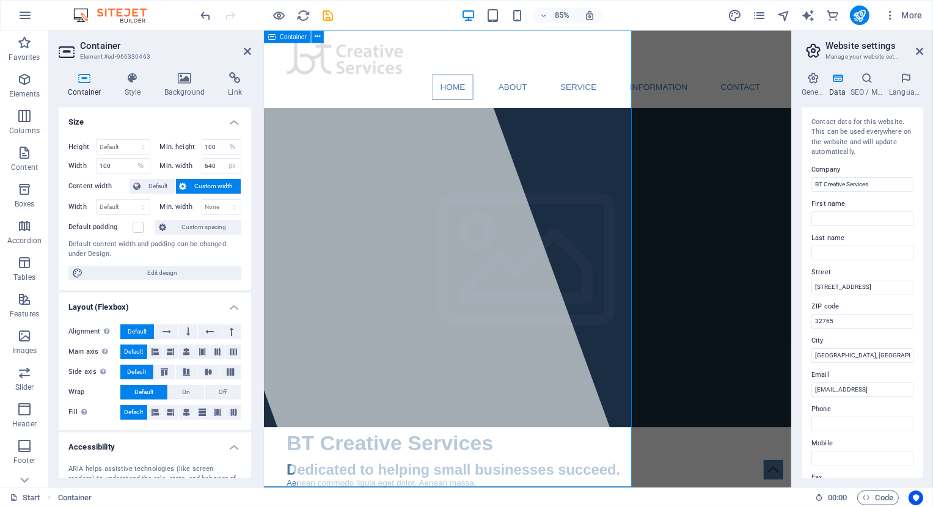
click at [370, 241] on div at bounding box center [402, 300] width 586 height 538
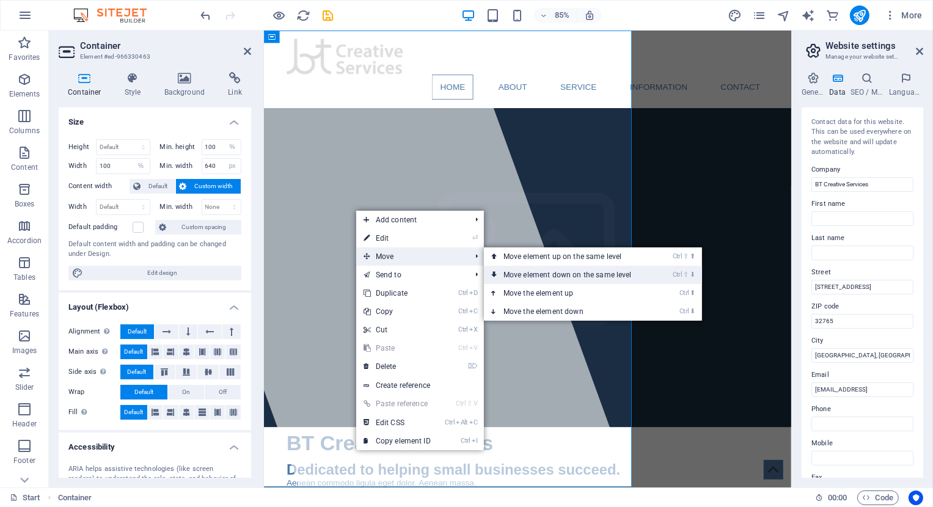
click at [574, 274] on link "Ctrl ⇧ ⬇ Move element down on the same level" at bounding box center [570, 275] width 172 height 18
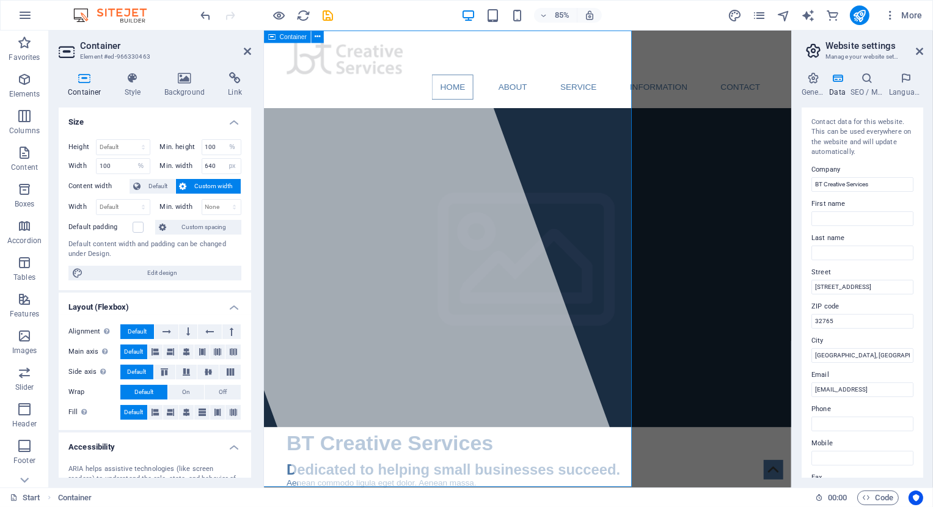
click at [418, 236] on div at bounding box center [402, 300] width 586 height 538
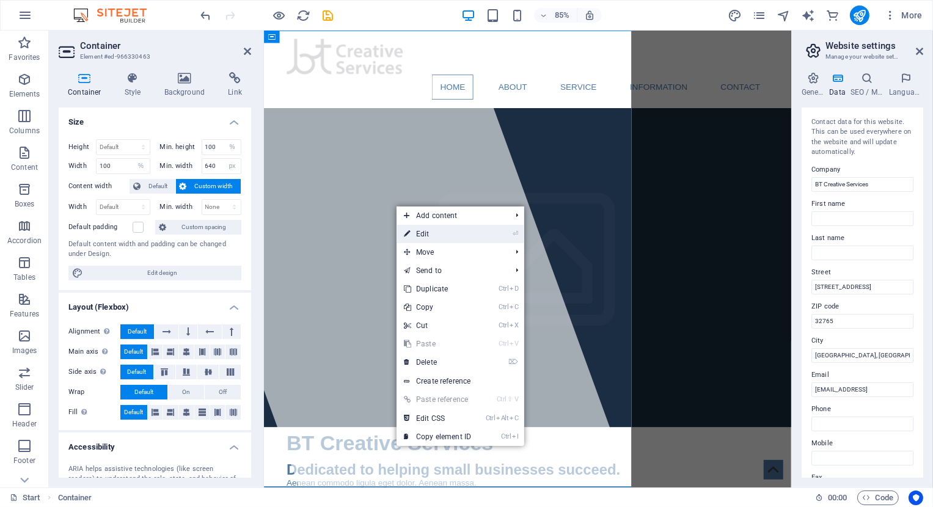
click at [414, 238] on link "⏎ Edit" at bounding box center [437, 234] width 82 height 18
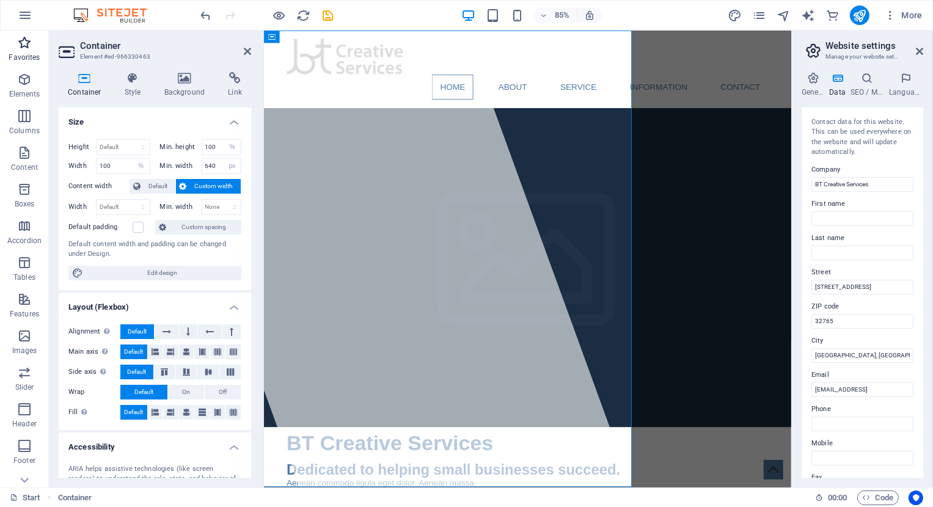
click at [23, 46] on icon "button" at bounding box center [24, 42] width 15 height 15
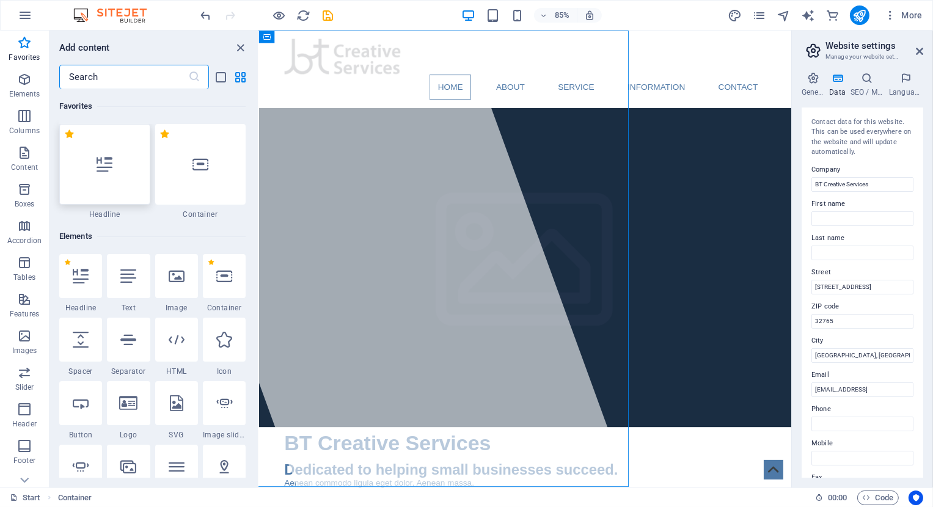
click at [118, 165] on div at bounding box center [104, 164] width 91 height 81
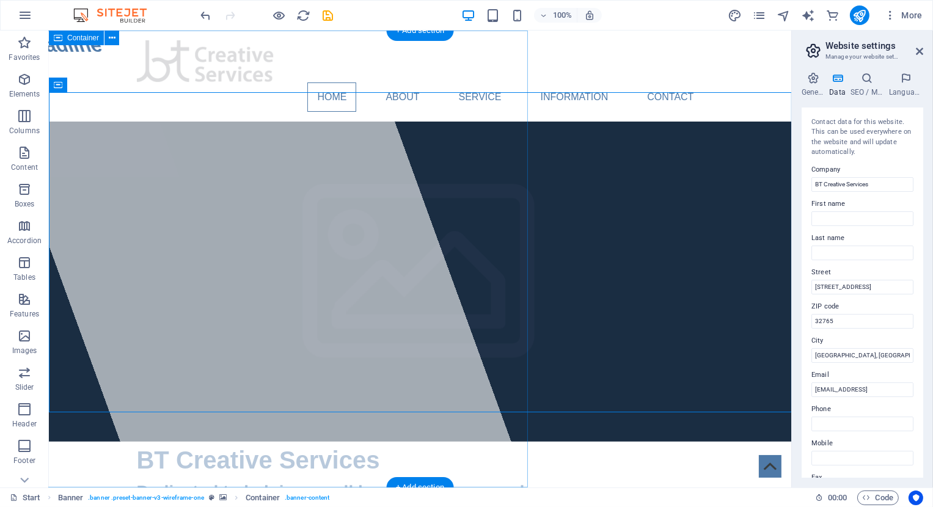
click at [275, 208] on div "New headline" at bounding box center [247, 259] width 557 height 457
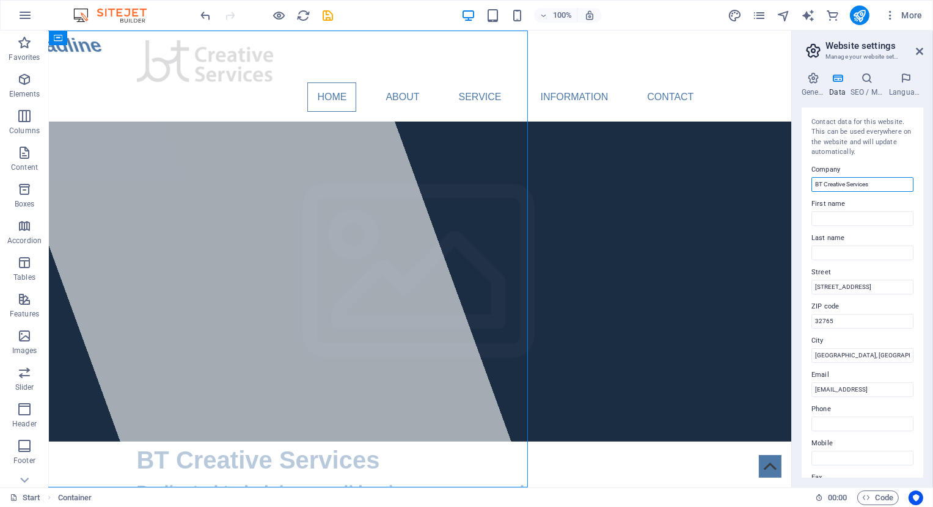
click at [855, 188] on input "BT Creative Services" at bounding box center [862, 184] width 102 height 15
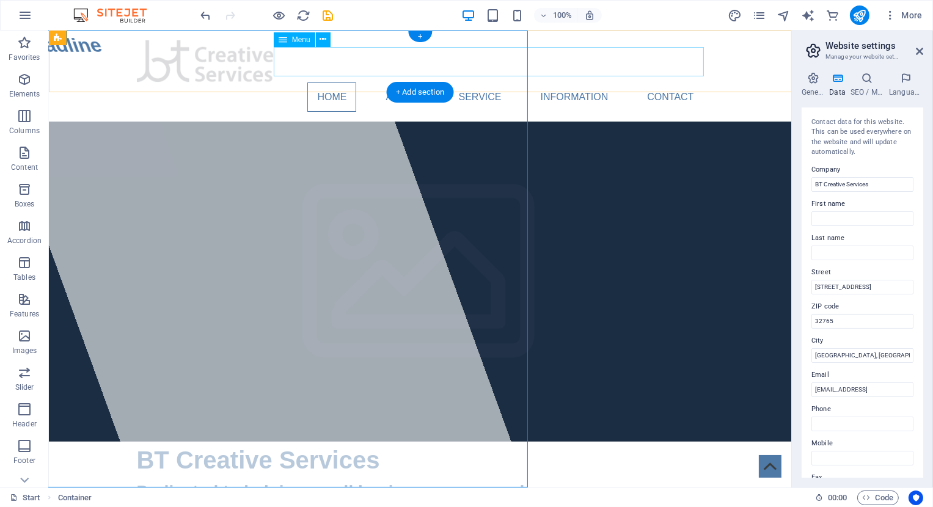
click at [605, 82] on nav "Home About Service Information Contact" at bounding box center [419, 96] width 567 height 29
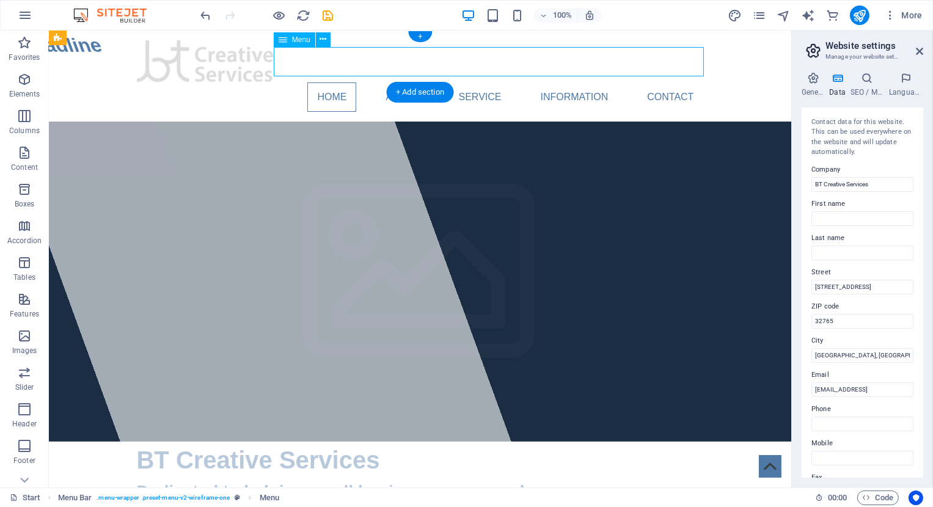
click at [588, 82] on nav "Home About Service Information Contact" at bounding box center [419, 96] width 567 height 29
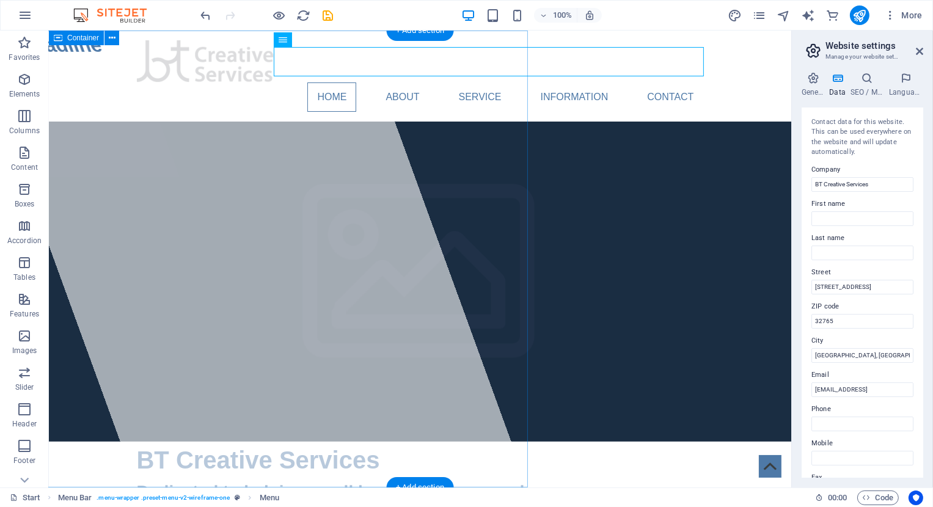
click at [252, 280] on div "New headline" at bounding box center [247, 259] width 557 height 457
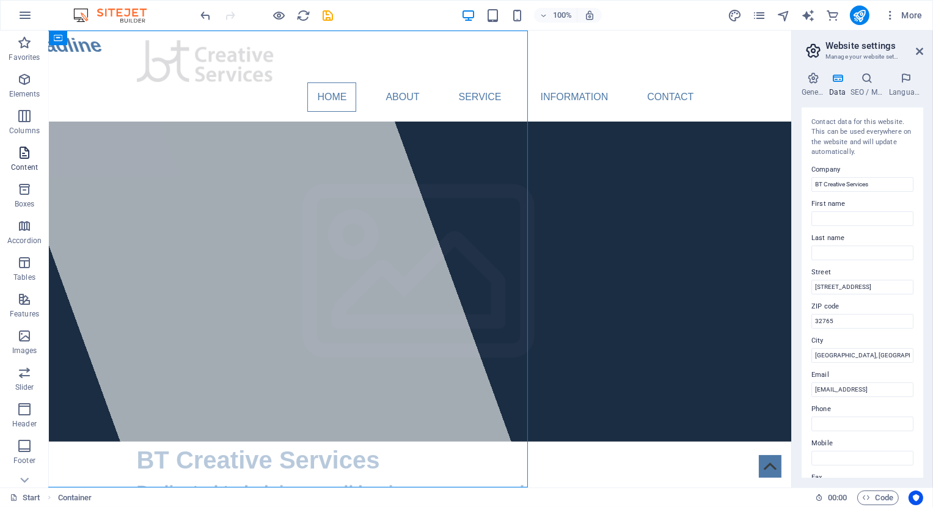
click at [32, 156] on span "Content" at bounding box center [24, 159] width 49 height 29
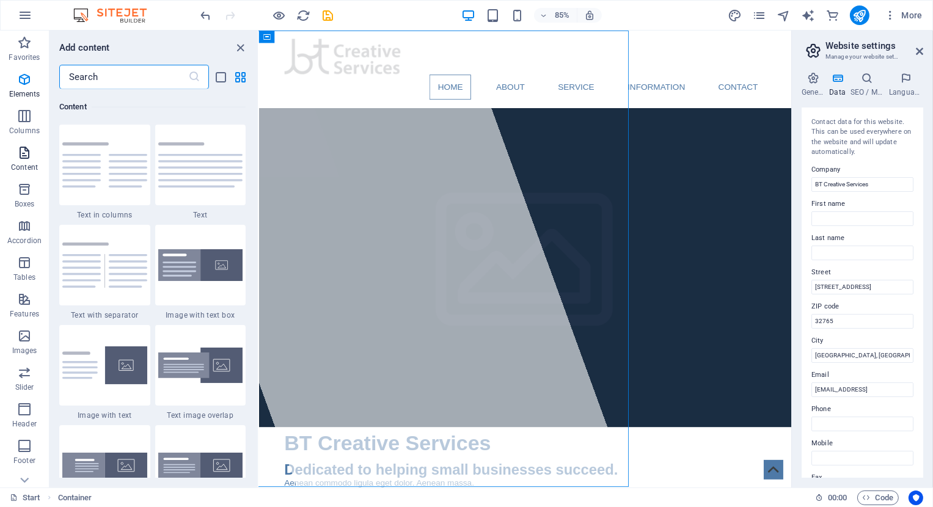
scroll to position [2137, 0]
click at [409, 236] on div "New headline" at bounding box center [400, 300] width 586 height 538
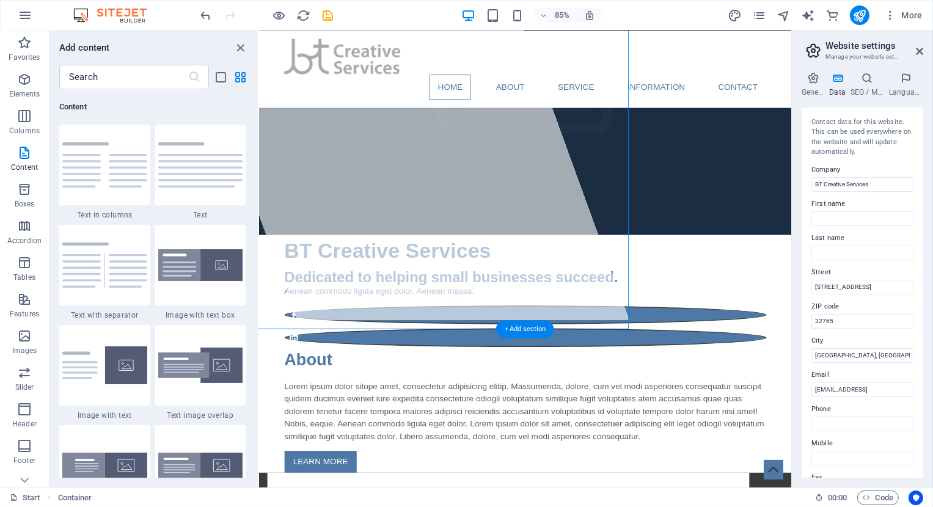
scroll to position [202, 0]
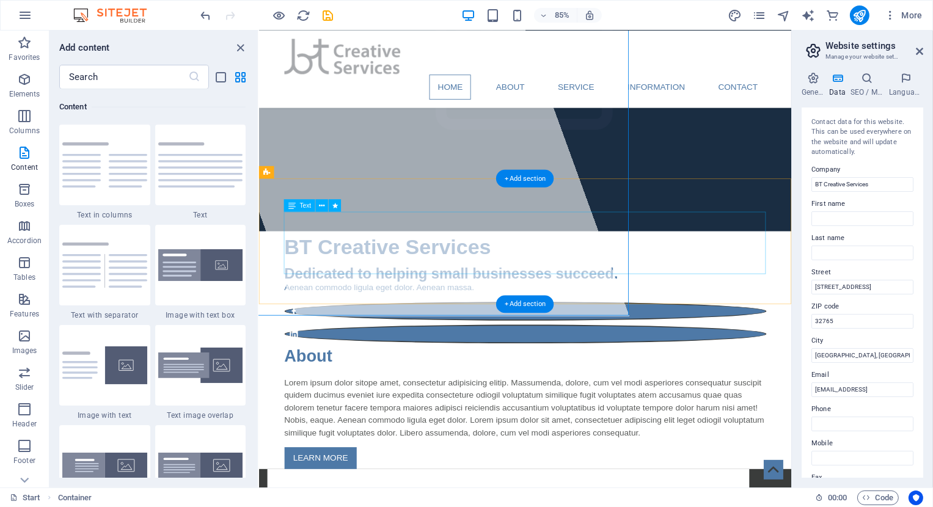
click at [795, 437] on div "Lorem ipsum dolor sitope amet, consectetur adipisicing elitip. Massumenda, dolo…" at bounding box center [571, 473] width 567 height 73
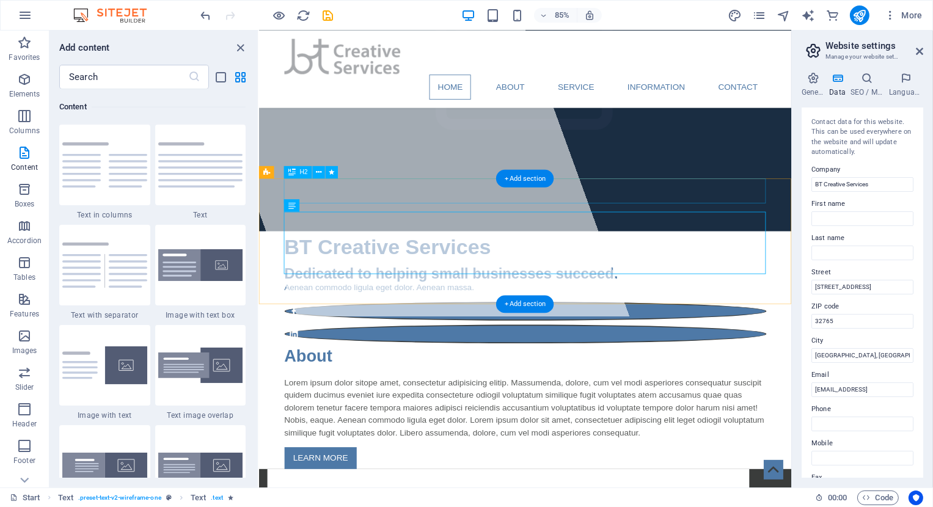
click at [680, 398] on div "About" at bounding box center [571, 412] width 567 height 29
click at [765, 437] on div "Lorem ipsum dolor sitope amet, consectetur adipisicing elitip. Massumenda, dolo…" at bounding box center [571, 473] width 567 height 73
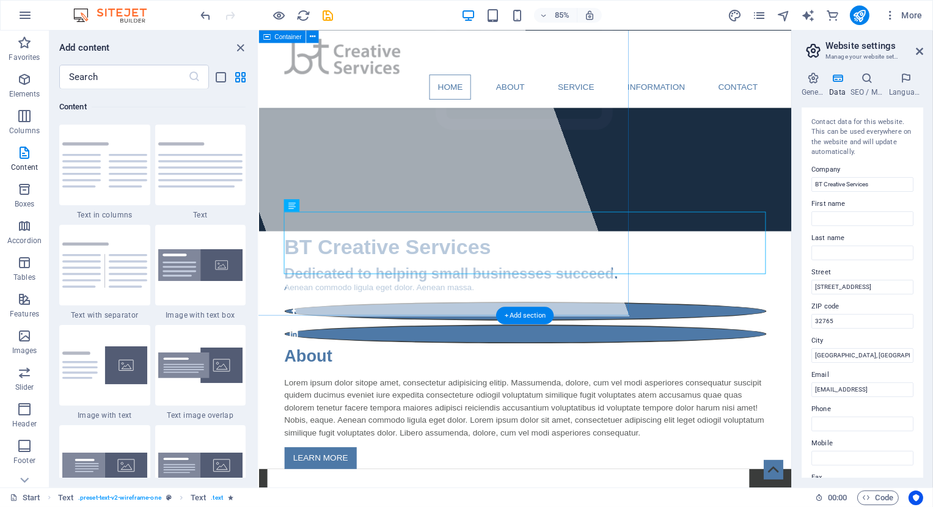
click at [534, 177] on div "New headline" at bounding box center [400, 98] width 586 height 538
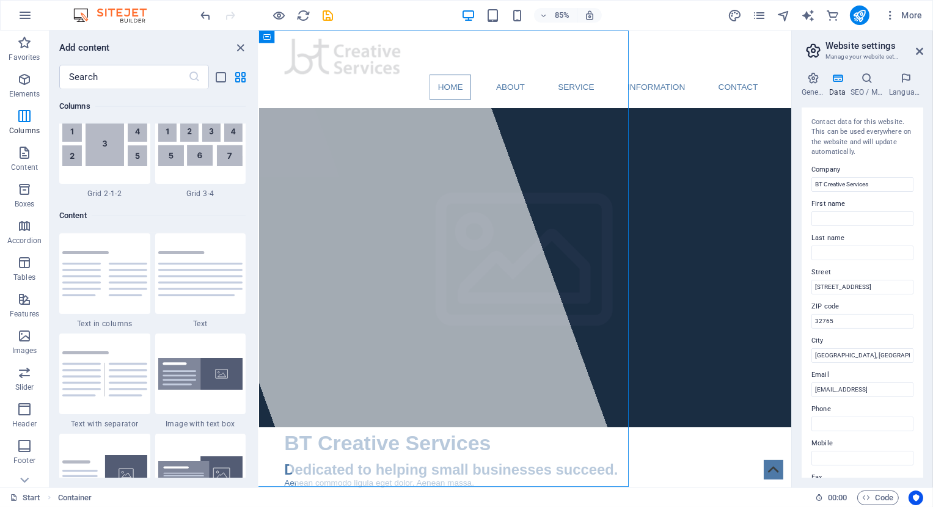
scroll to position [1966, 0]
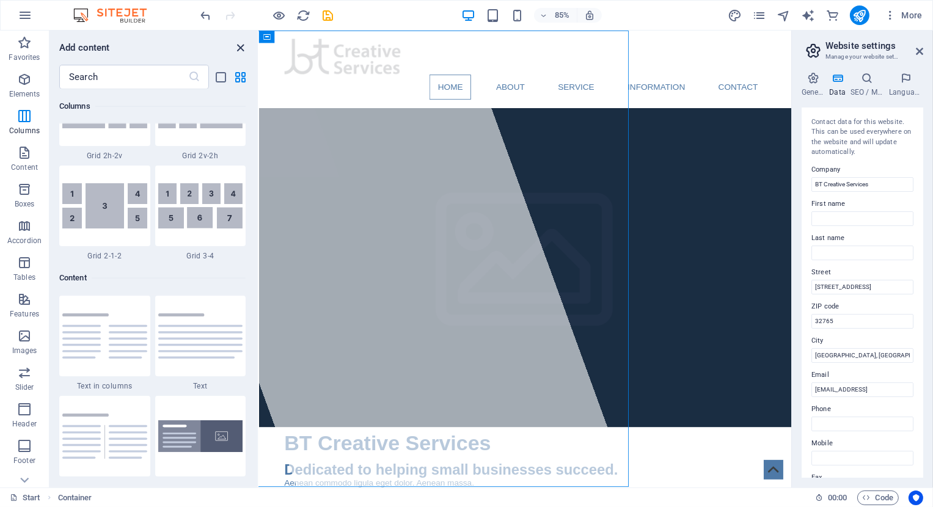
click at [238, 49] on icon "close panel" at bounding box center [241, 48] width 14 height 14
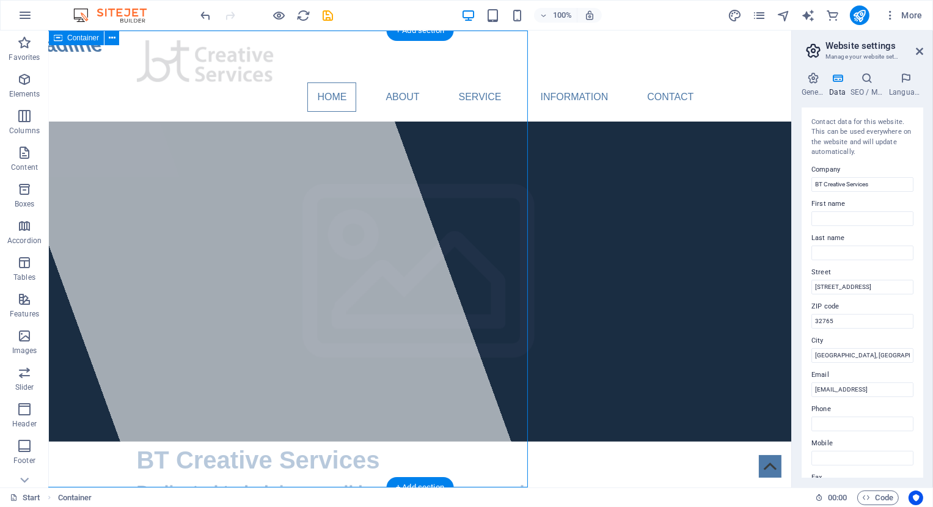
click at [280, 177] on div "New headline" at bounding box center [247, 259] width 557 height 457
click at [114, 37] on icon at bounding box center [111, 38] width 7 height 13
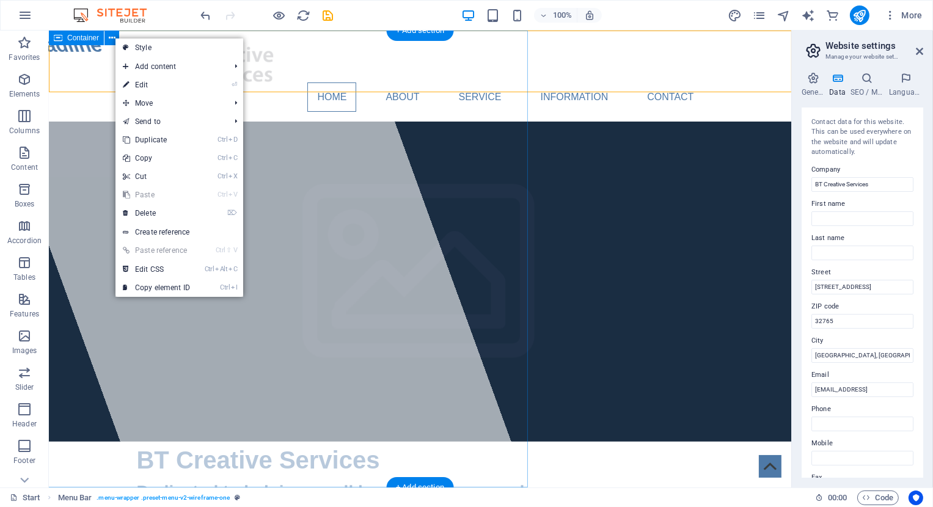
click at [108, 129] on div "New headline" at bounding box center [247, 259] width 557 height 457
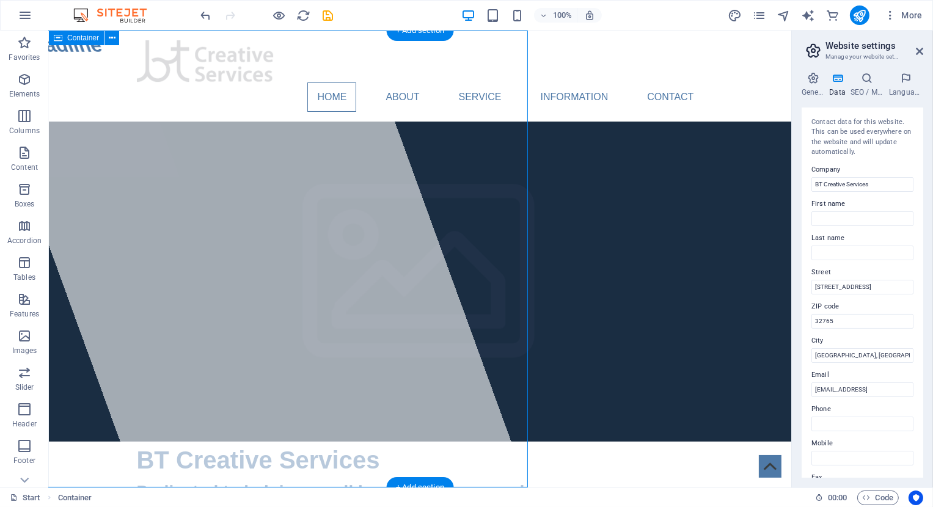
click at [108, 129] on div "New headline" at bounding box center [247, 259] width 557 height 457
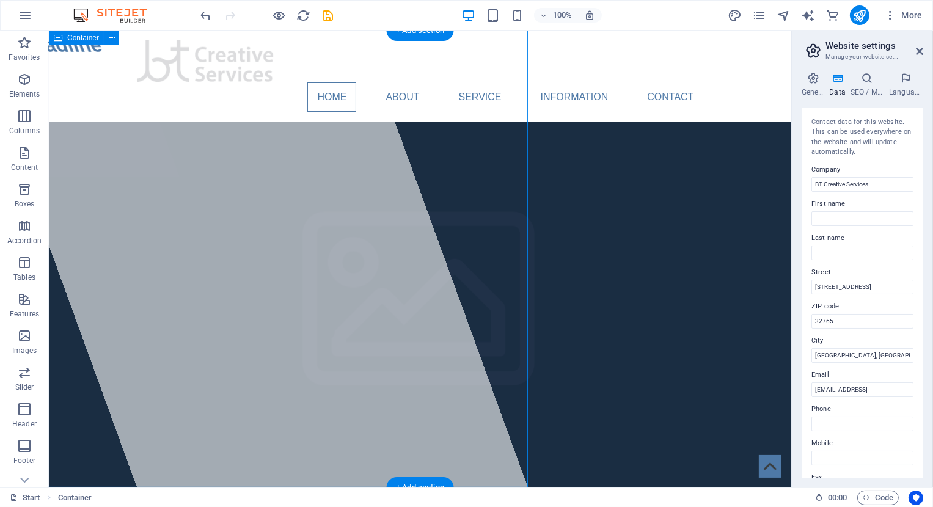
select select "%"
select select "px"
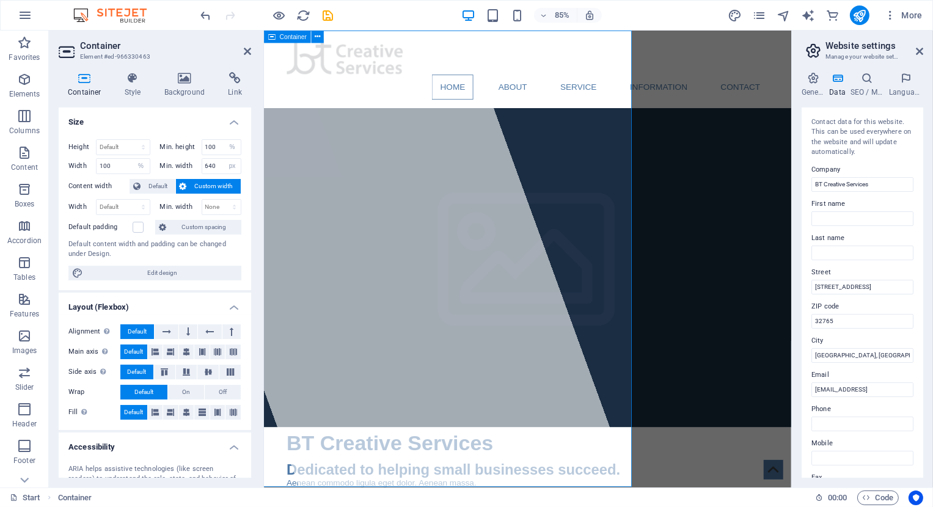
click at [398, 197] on div "New headline" at bounding box center [402, 300] width 586 height 538
click at [386, 181] on div "New headline" at bounding box center [402, 300] width 586 height 538
drag, startPoint x: 216, startPoint y: 151, endPoint x: 197, endPoint y: 147, distance: 19.6
click at [202, 147] on input "100" at bounding box center [221, 147] width 39 height 15
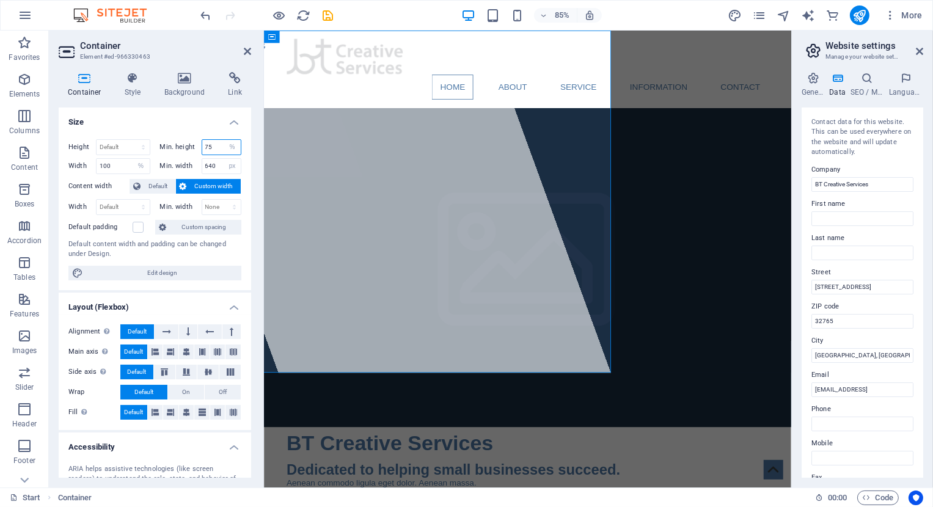
drag, startPoint x: 224, startPoint y: 146, endPoint x: 201, endPoint y: 140, distance: 23.3
click at [202, 140] on input "75" at bounding box center [221, 147] width 39 height 15
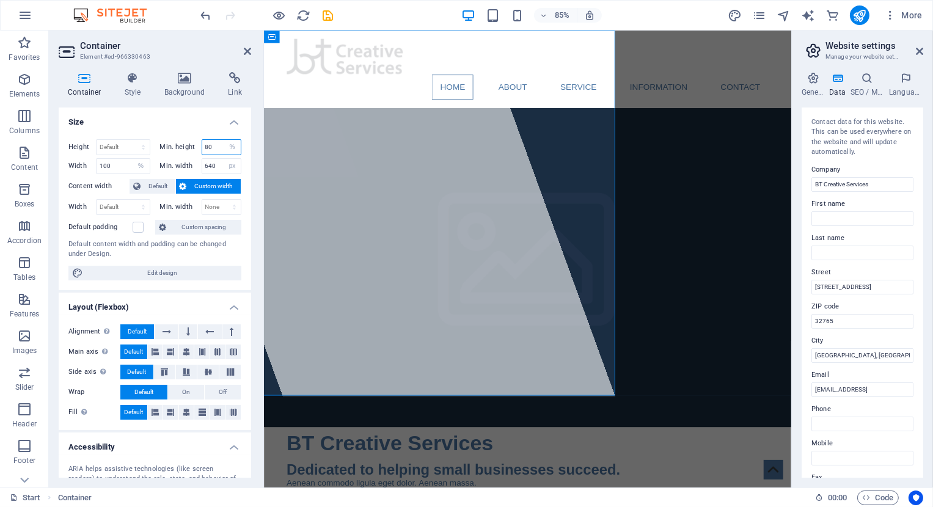
drag, startPoint x: 214, startPoint y: 145, endPoint x: 203, endPoint y: 144, distance: 11.1
click at [203, 144] on input "80" at bounding box center [221, 147] width 39 height 15
type input "85"
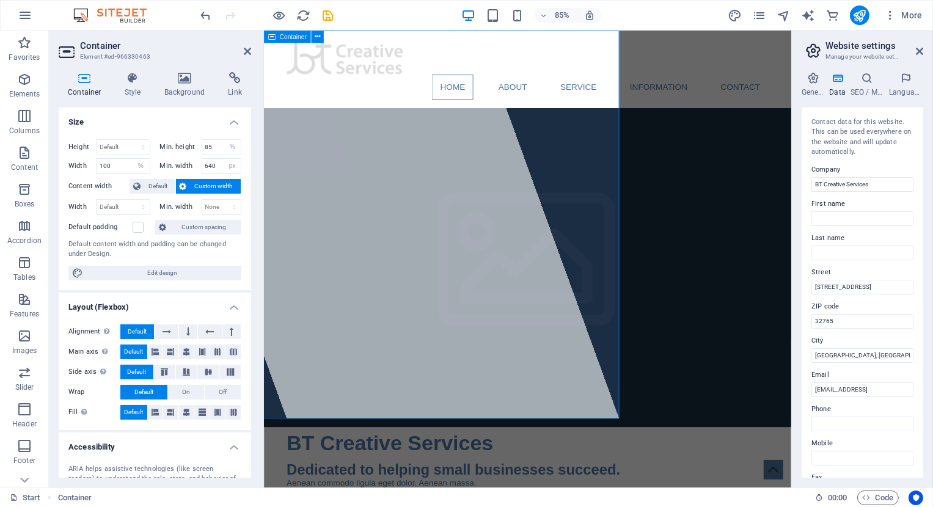
click at [346, 270] on div "New headline" at bounding box center [401, 259] width 557 height 457
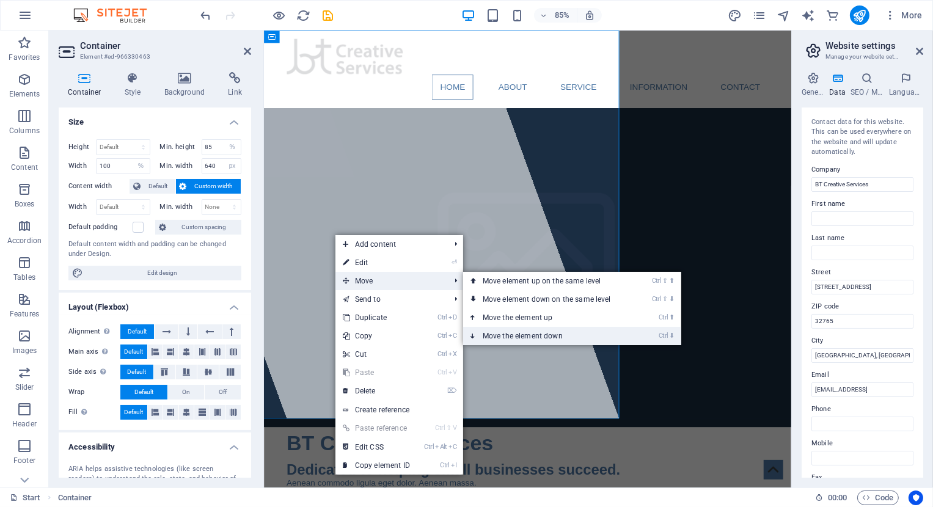
click at [578, 332] on link "Ctrl ⬇ Move the element down" at bounding box center [549, 336] width 172 height 18
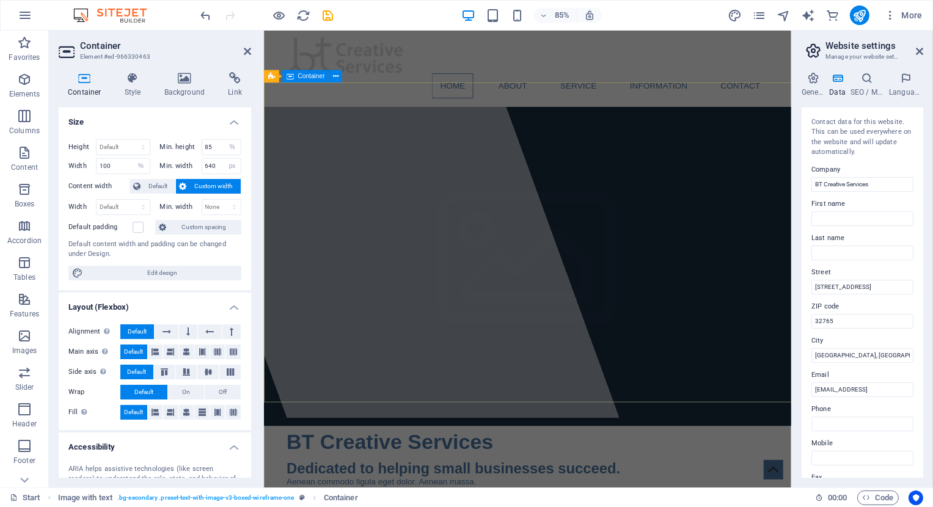
scroll to position [0, 0]
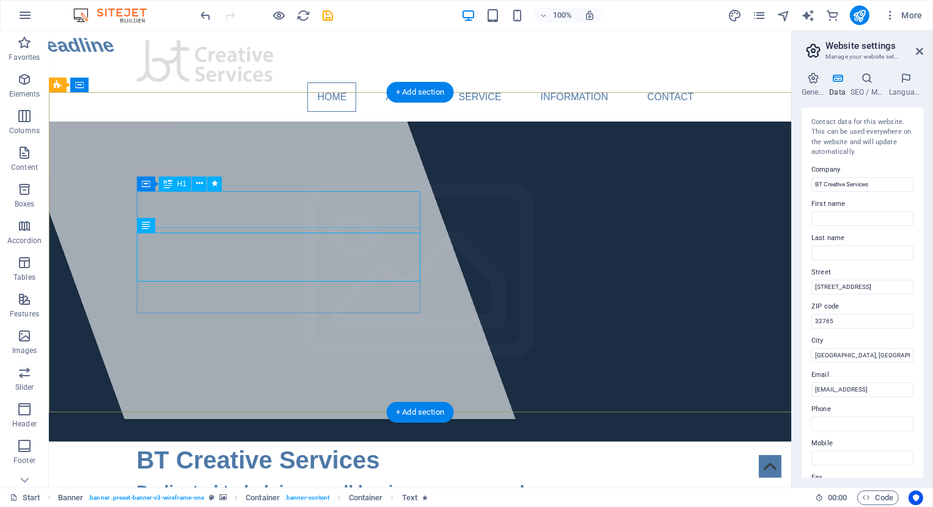
click at [339, 447] on span "BT Creative Services" at bounding box center [257, 460] width 243 height 27
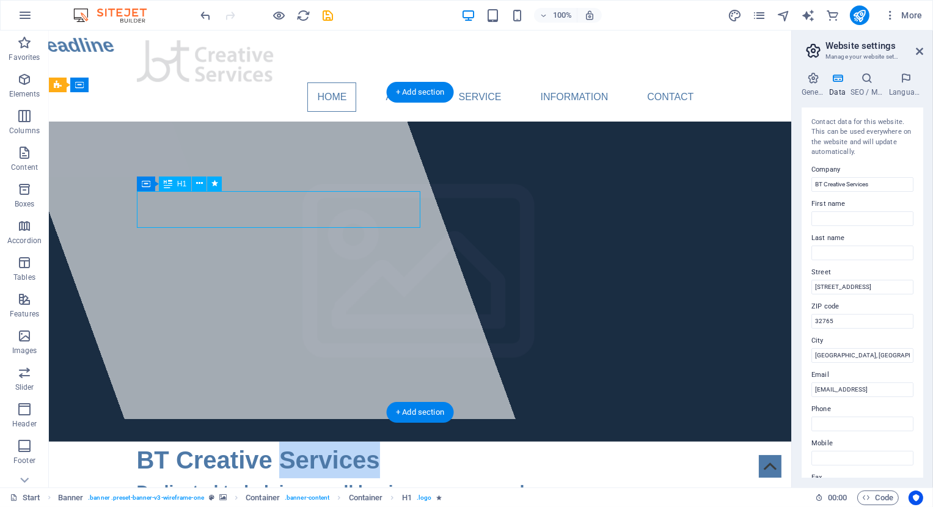
click at [339, 447] on span "BT Creative Services" at bounding box center [257, 460] width 243 height 27
click at [137, 483] on div "Dedicated to helping small businesses succeed. Aenean commodo ligula eget dolor…" at bounding box center [419, 499] width 567 height 32
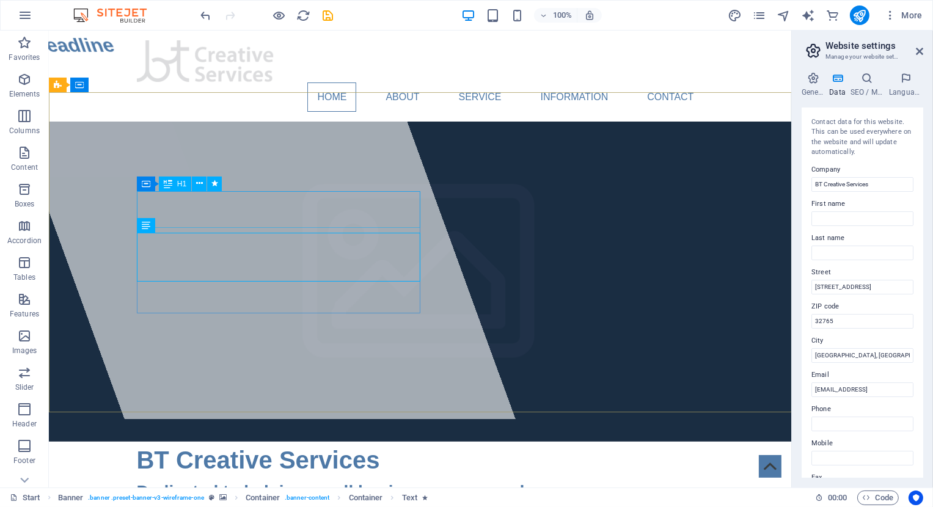
click at [339, 447] on span "BT Creative Services" at bounding box center [257, 460] width 243 height 27
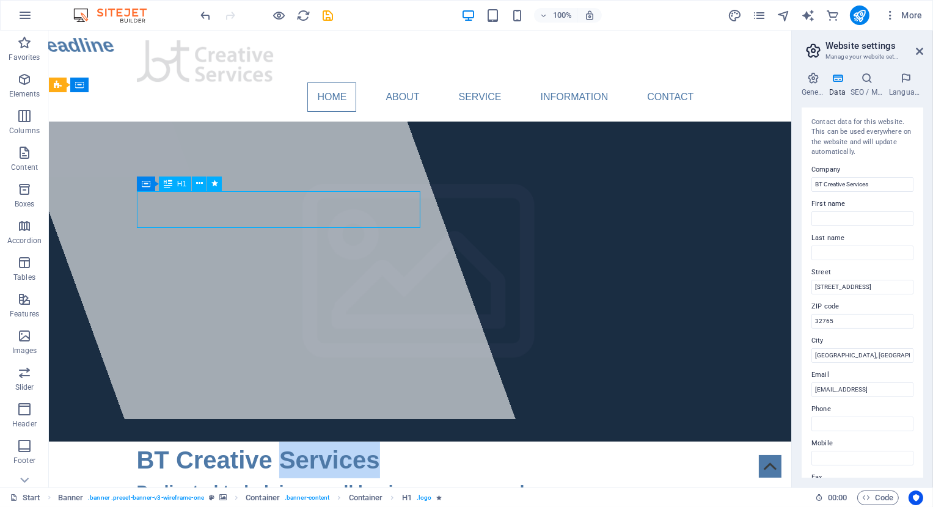
click at [339, 447] on span "BT Creative Services" at bounding box center [257, 460] width 243 height 27
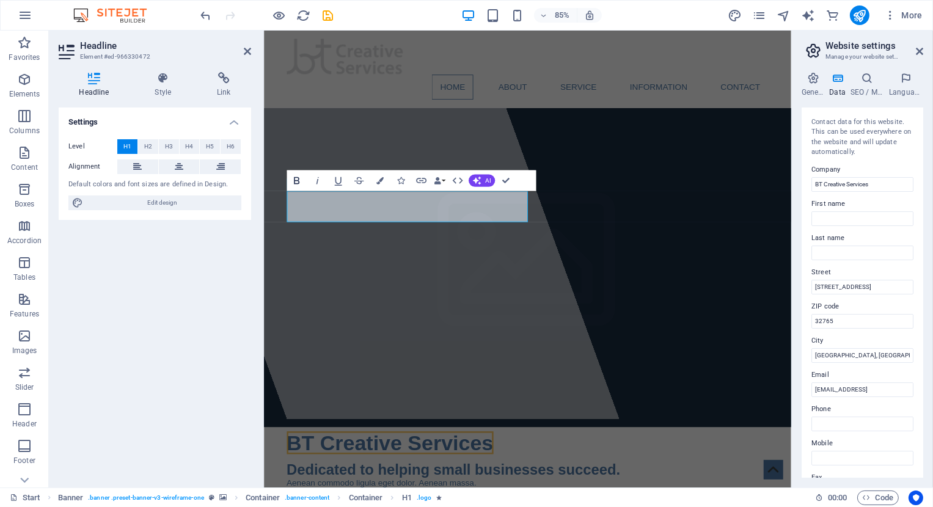
click at [297, 183] on icon "button" at bounding box center [296, 180] width 12 height 12
click at [159, 72] on icon at bounding box center [162, 78] width 57 height 12
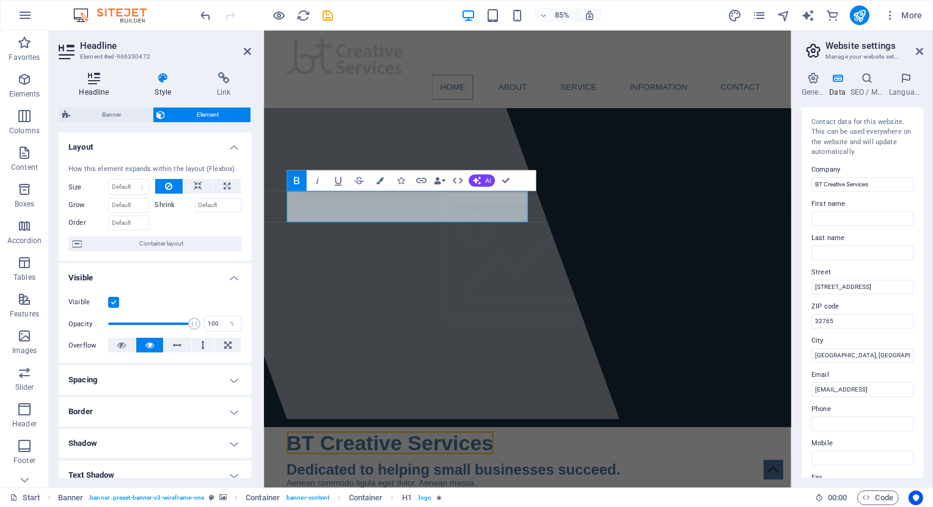
click at [90, 82] on icon at bounding box center [94, 78] width 71 height 12
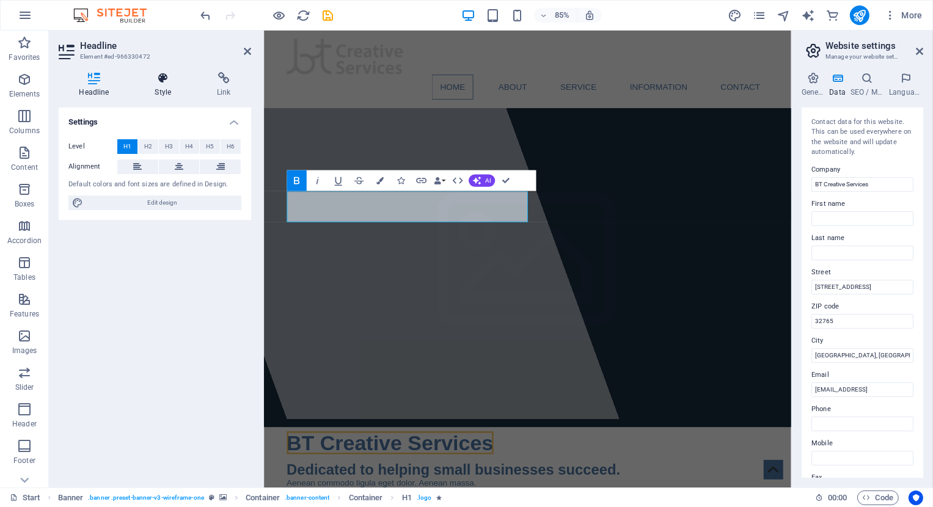
click at [163, 80] on icon at bounding box center [162, 78] width 57 height 12
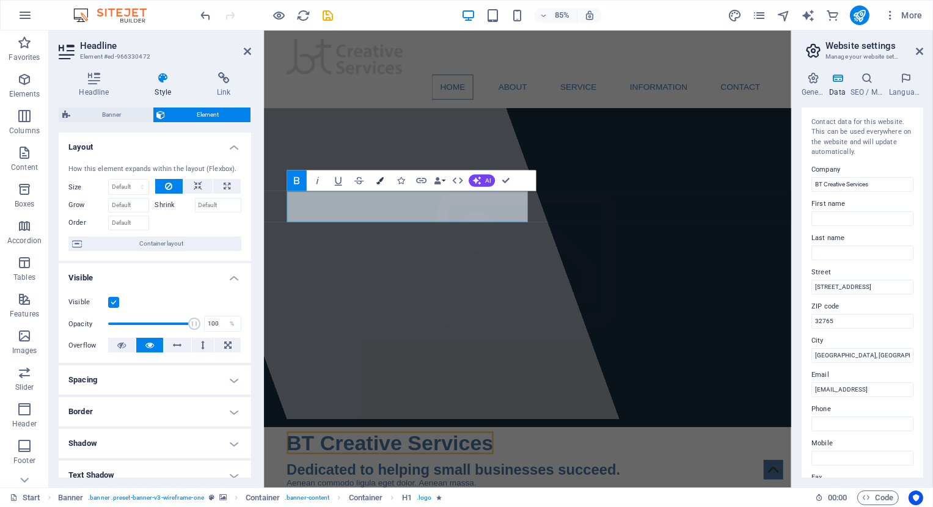
click at [378, 180] on icon "button" at bounding box center [379, 180] width 7 height 7
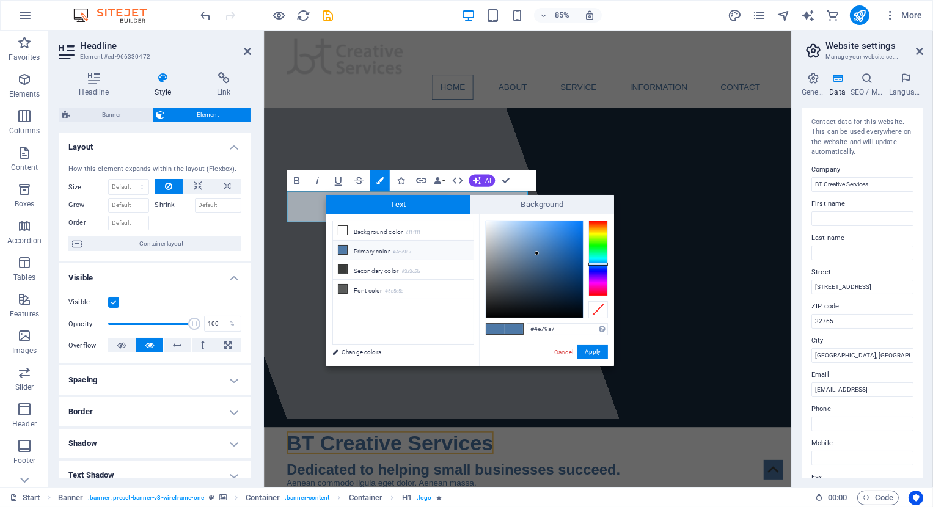
click at [366, 251] on li "Primary color #4e79a7" at bounding box center [403, 251] width 140 height 20
click at [590, 347] on button "Apply" at bounding box center [592, 352] width 31 height 15
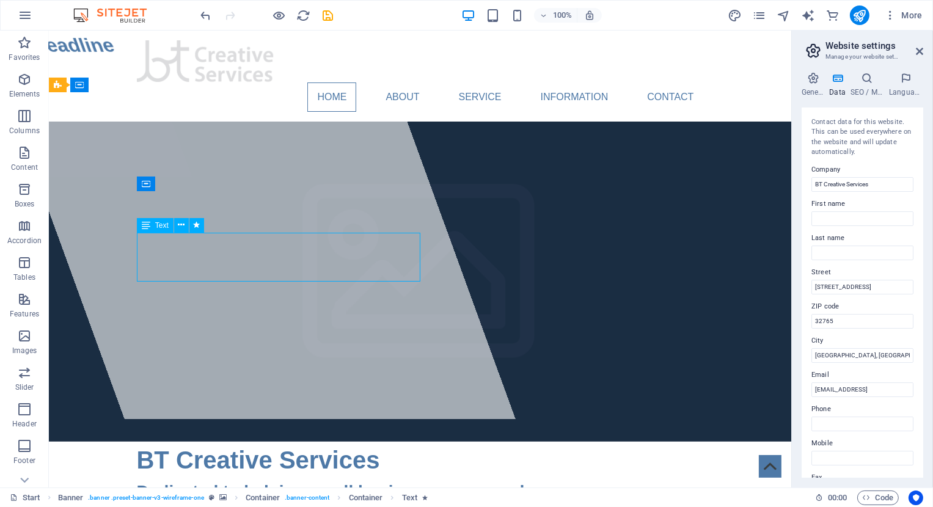
click at [239, 483] on div "Dedicated to helping small businesses succeed. Aenean commodo ligula eget dolor…" at bounding box center [419, 499] width 567 height 32
click at [281, 483] on div "Dedicated to helping small businesses succeed. Aenean commodo ligula eget dolor…" at bounding box center [419, 499] width 567 height 32
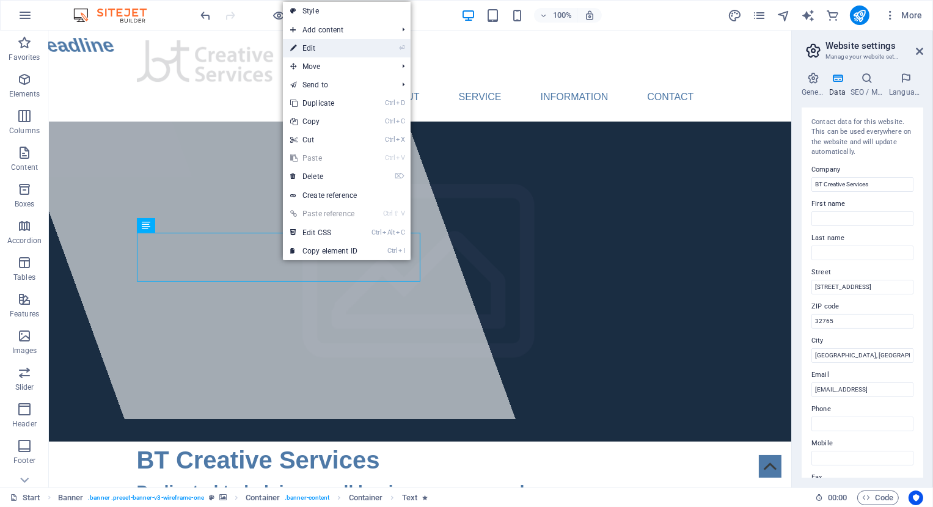
click at [317, 49] on link "⏎ Edit" at bounding box center [324, 48] width 82 height 18
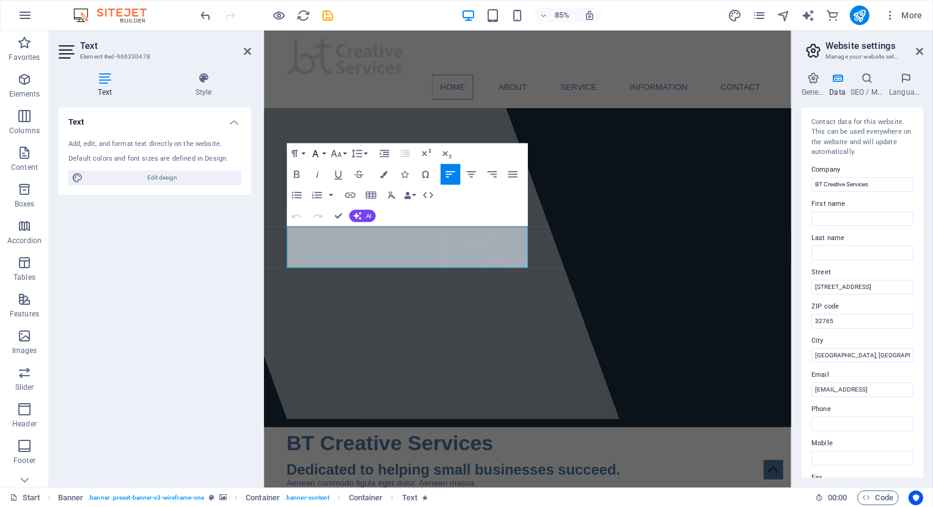
click at [315, 157] on icon "button" at bounding box center [315, 153] width 12 height 12
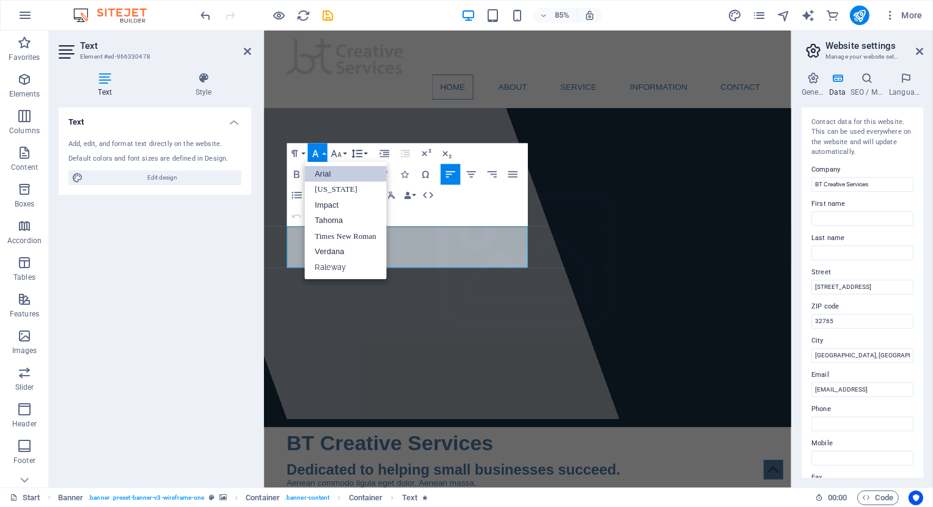
click at [349, 156] on button "Line Height" at bounding box center [359, 153] width 20 height 21
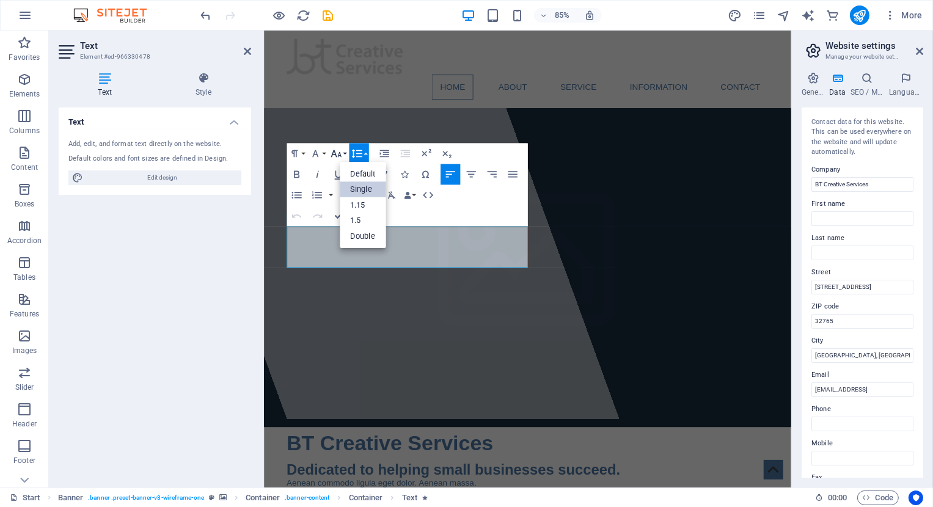
click at [341, 157] on icon "button" at bounding box center [335, 153] width 10 height 7
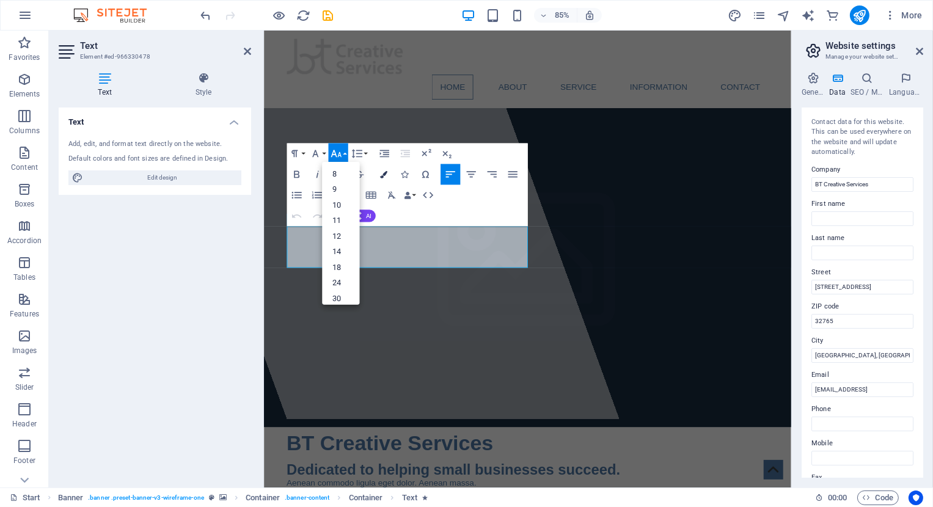
click at [381, 175] on icon "button" at bounding box center [383, 173] width 7 height 7
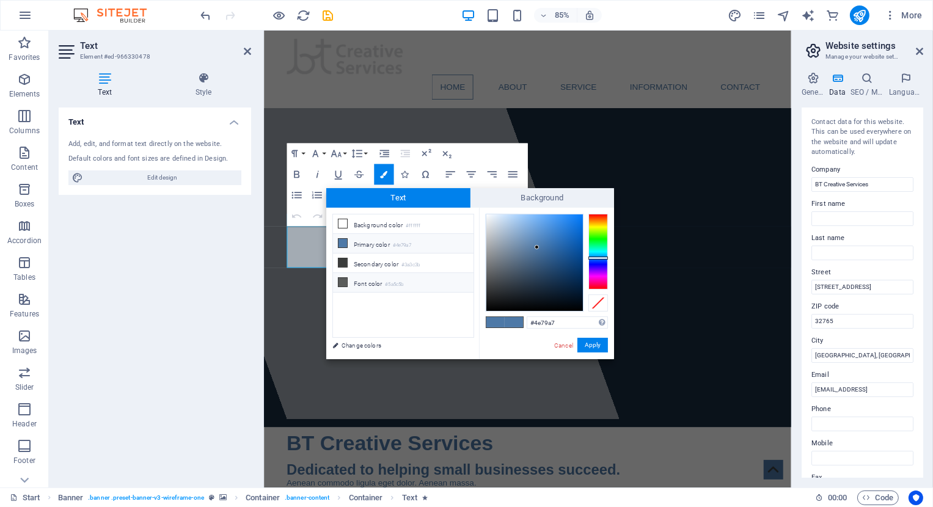
click at [363, 285] on li "Font color #5a5c5b" at bounding box center [403, 283] width 140 height 20
type input "#5a5c5b"
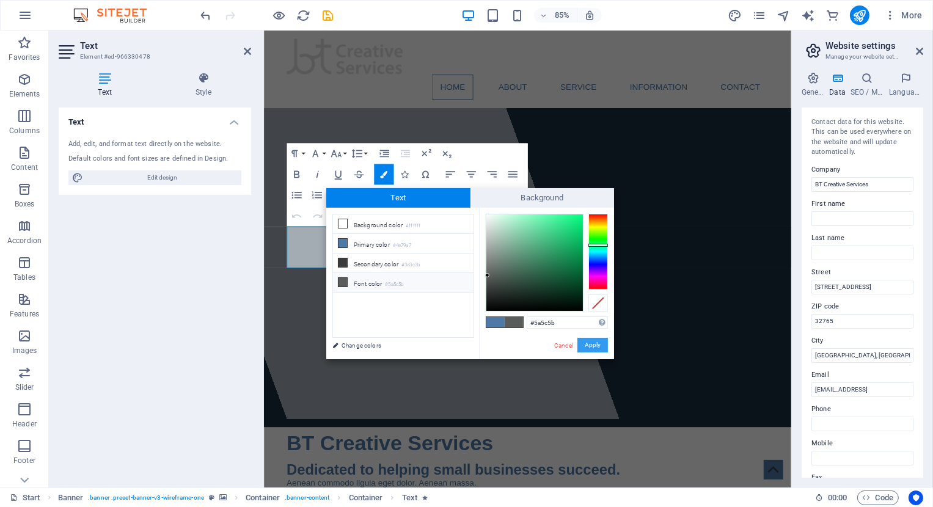
click at [587, 343] on button "Apply" at bounding box center [592, 345] width 31 height 15
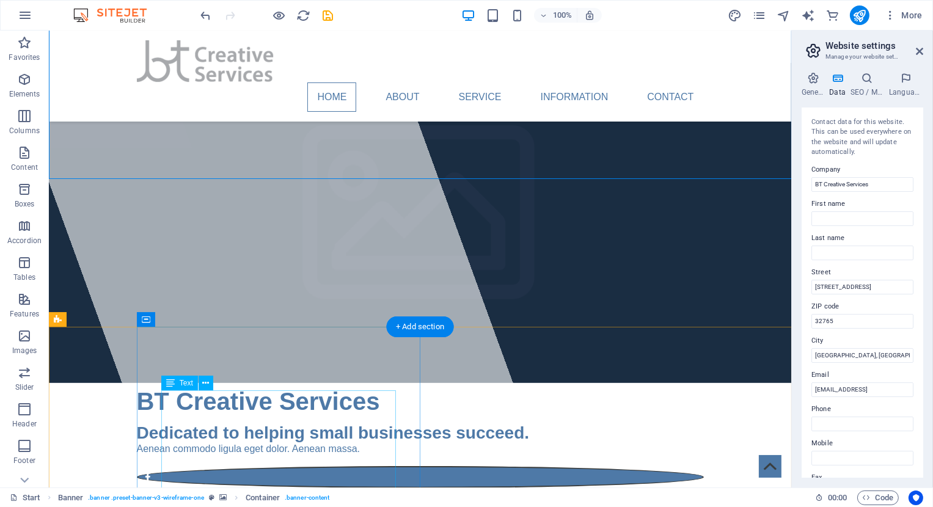
scroll to position [202, 0]
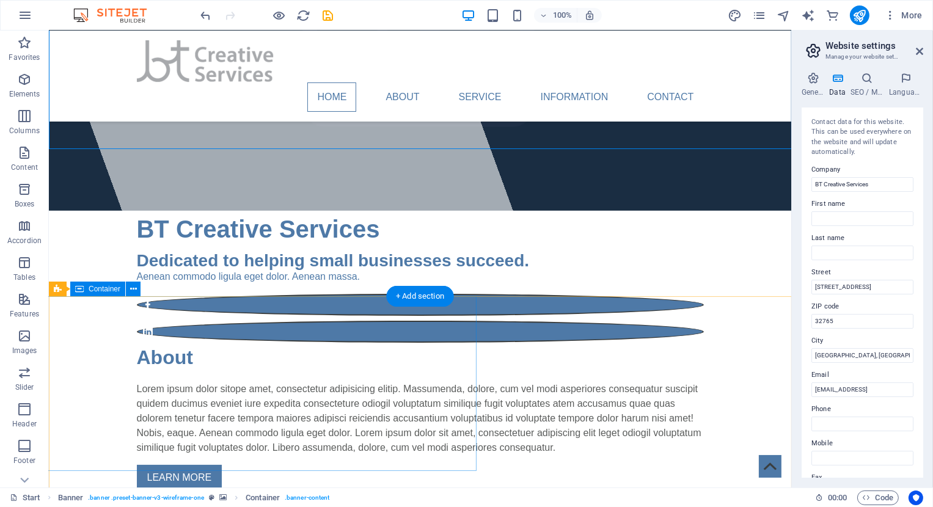
click at [447, 217] on div "New headline" at bounding box center [248, 23] width 532 height 388
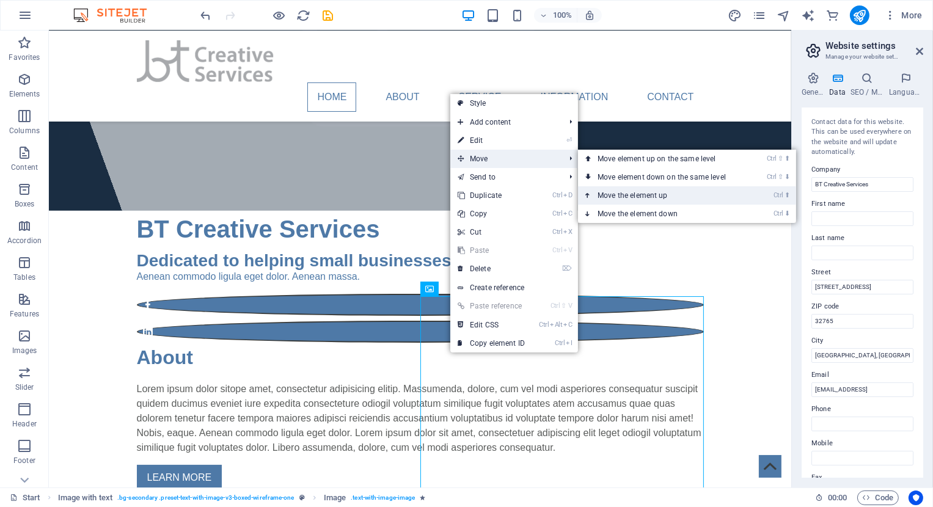
click at [629, 191] on link "Ctrl ⬆ Move the element up" at bounding box center [664, 195] width 172 height 18
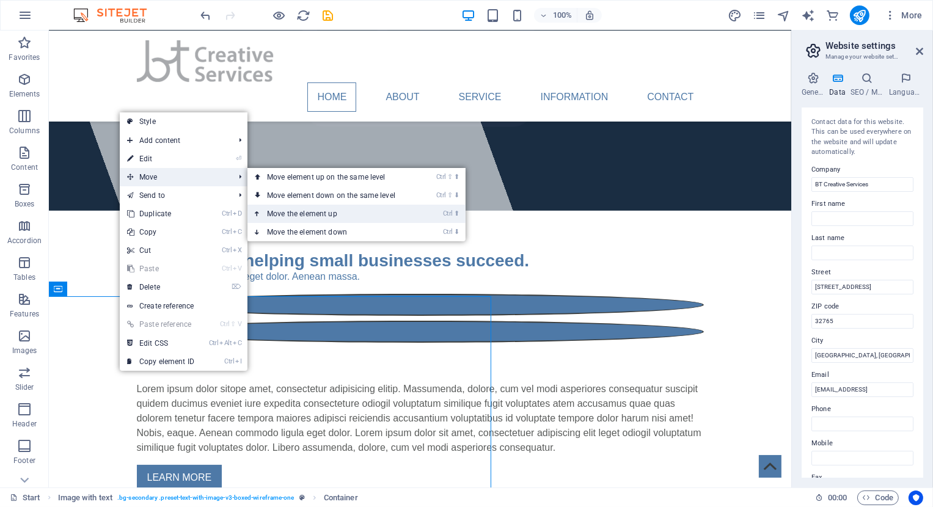
click at [344, 219] on link "Ctrl ⬆ Move the element up" at bounding box center [333, 214] width 172 height 18
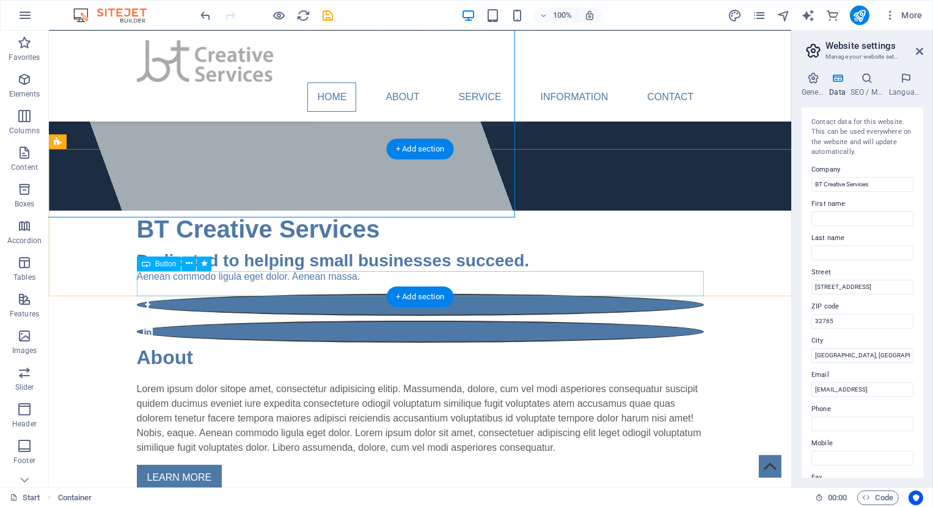
scroll to position [0, 0]
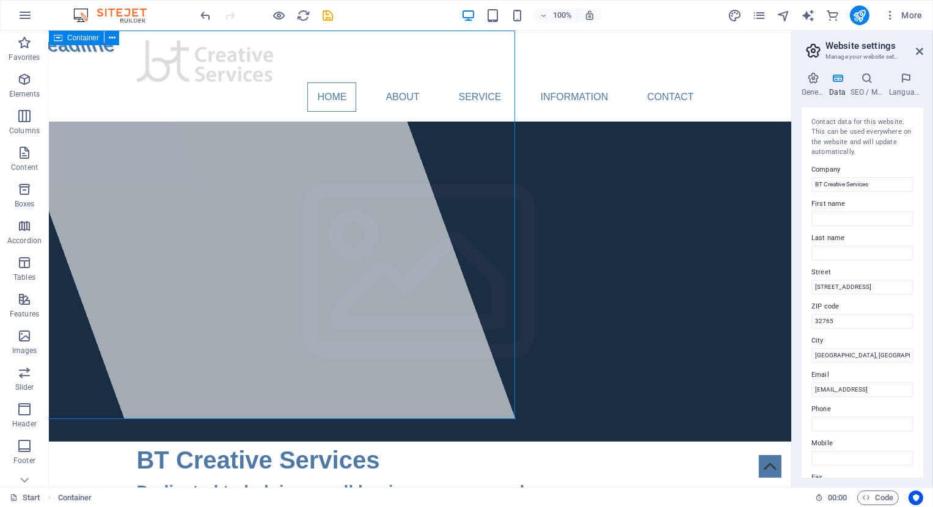
click at [271, 217] on div "New headline" at bounding box center [248, 225] width 532 height 388
click at [247, 222] on div "New headline" at bounding box center [248, 225] width 532 height 388
click at [514, 35] on div "Home About Service Information Contact Menu" at bounding box center [419, 76] width 742 height 91
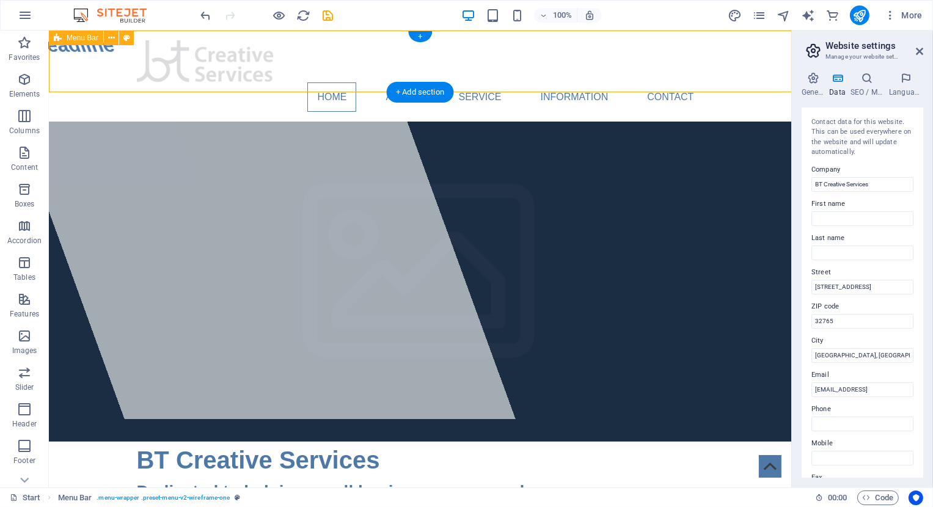
click at [514, 35] on div "Home About Service Information Contact Menu" at bounding box center [419, 76] width 742 height 91
drag, startPoint x: 419, startPoint y: 37, endPoint x: 419, endPoint y: 96, distance: 59.2
click at [389, 319] on div "New headline" at bounding box center [248, 225] width 532 height 388
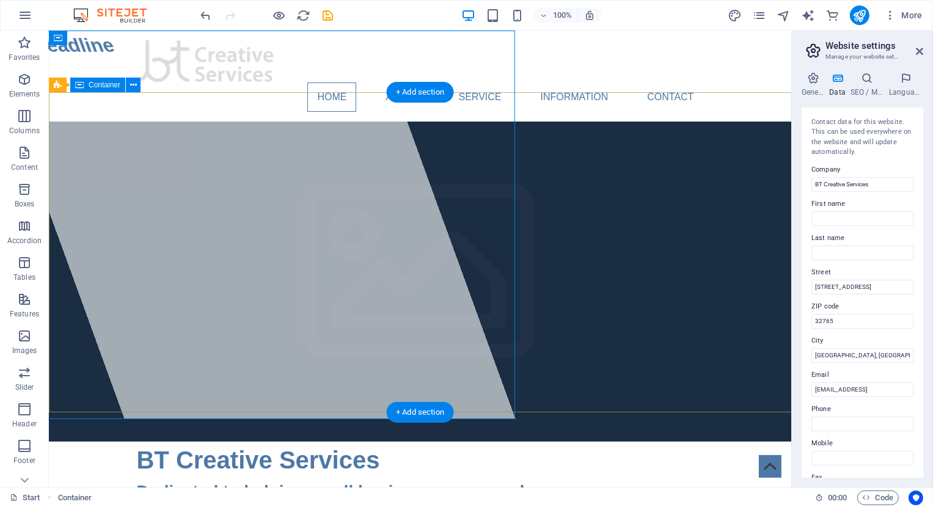
click at [514, 442] on div "BT Creative Services Dedicated to helping small businesses succeed. Aenean comm…" at bounding box center [419, 508] width 742 height 132
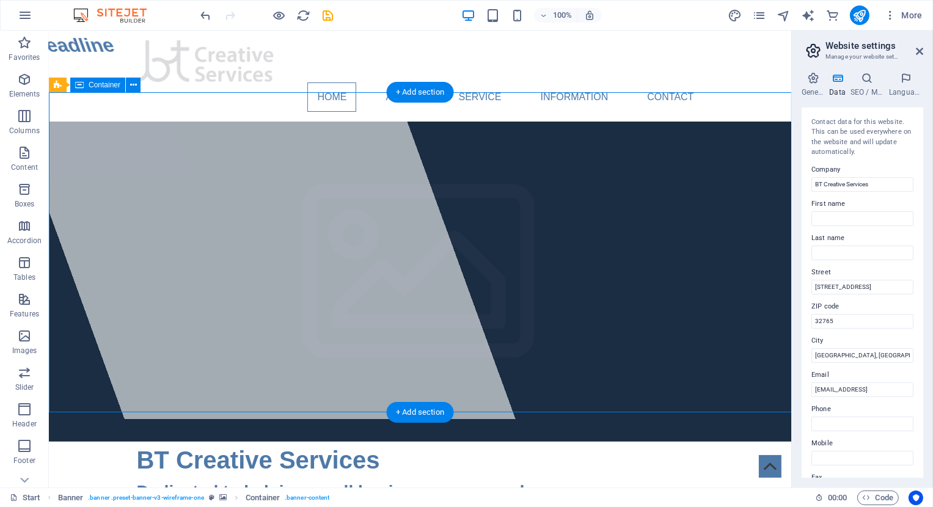
click at [514, 442] on div "BT Creative Services Dedicated to helping small businesses succeed. Aenean comm…" at bounding box center [419, 508] width 742 height 132
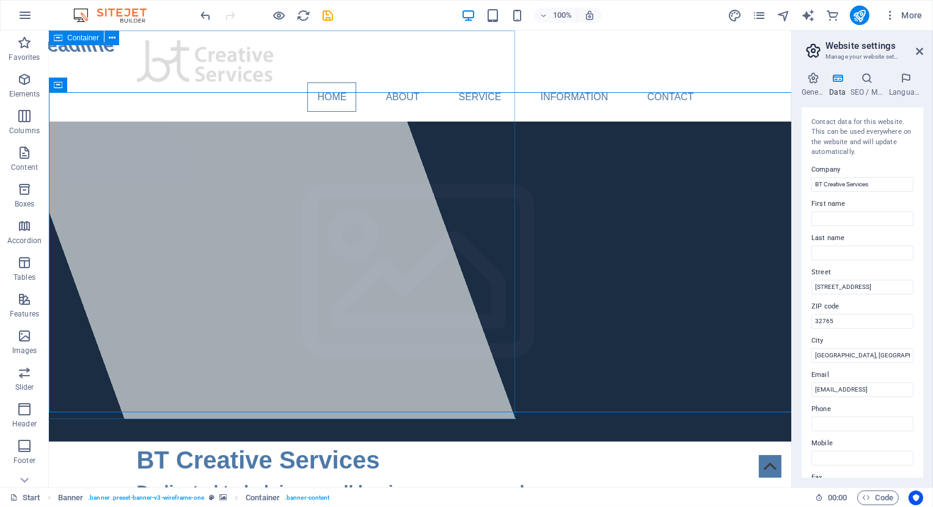
click at [237, 225] on div "New headline" at bounding box center [248, 225] width 532 height 388
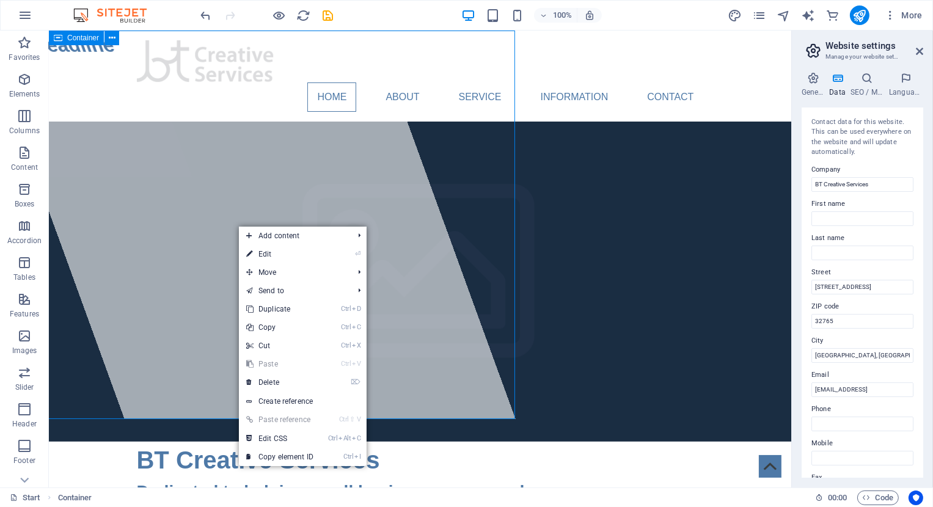
click at [224, 211] on div "New headline" at bounding box center [248, 225] width 532 height 388
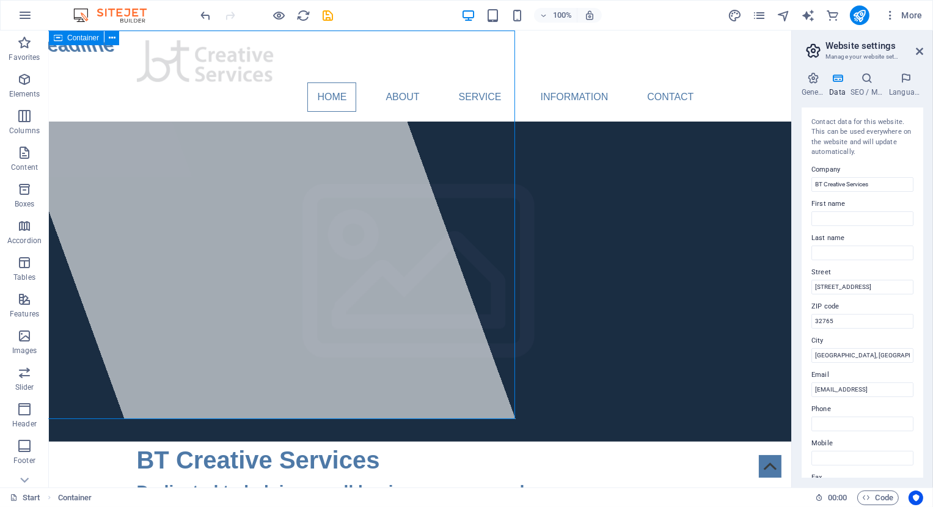
click at [224, 211] on div "New headline" at bounding box center [248, 225] width 532 height 388
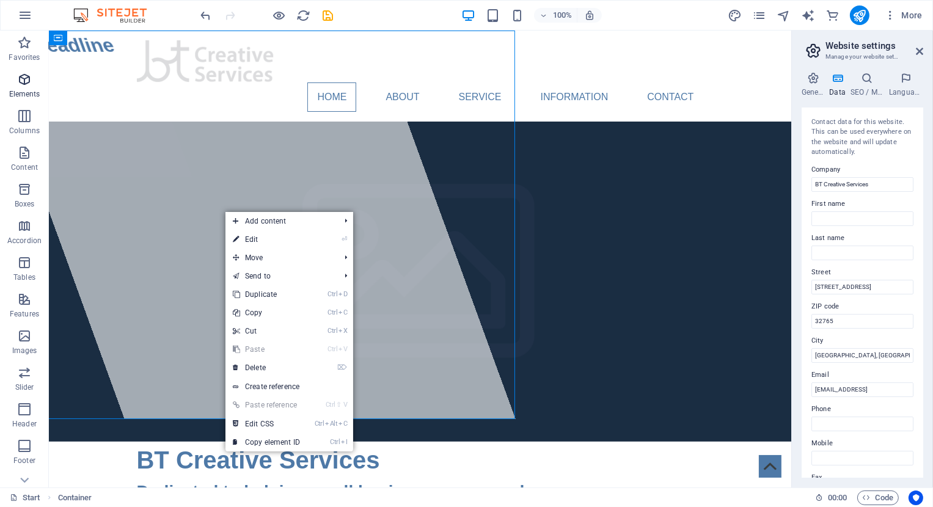
click at [25, 87] on icon "button" at bounding box center [24, 79] width 15 height 15
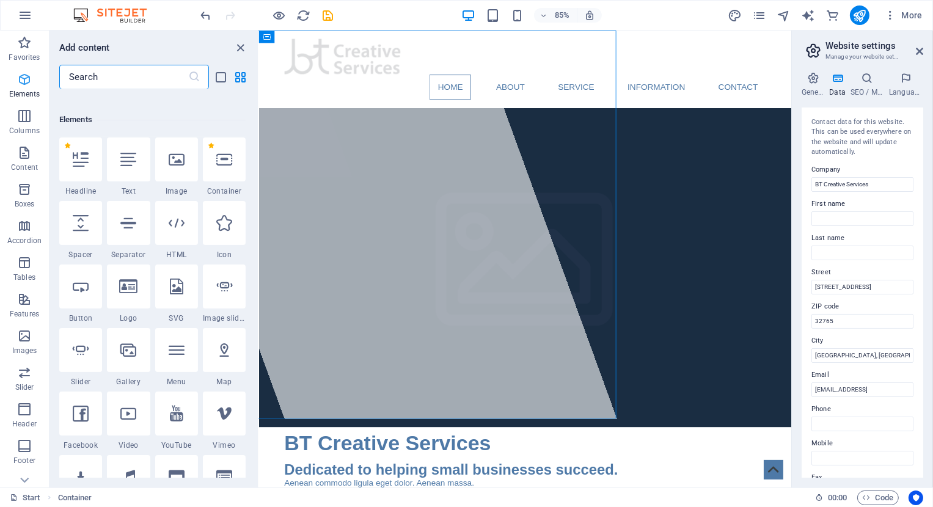
scroll to position [129, 0]
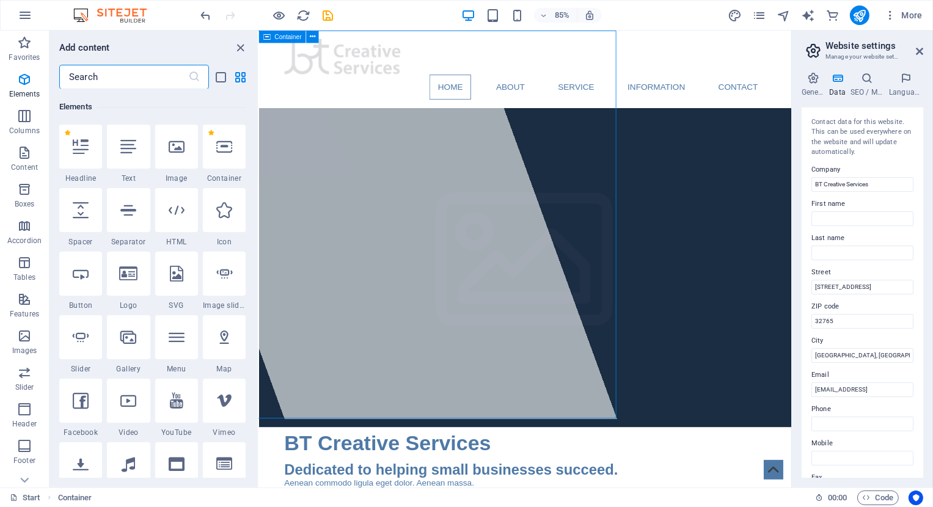
click at [396, 294] on div "New headline" at bounding box center [400, 259] width 557 height 457
click at [86, 150] on icon at bounding box center [81, 147] width 16 height 16
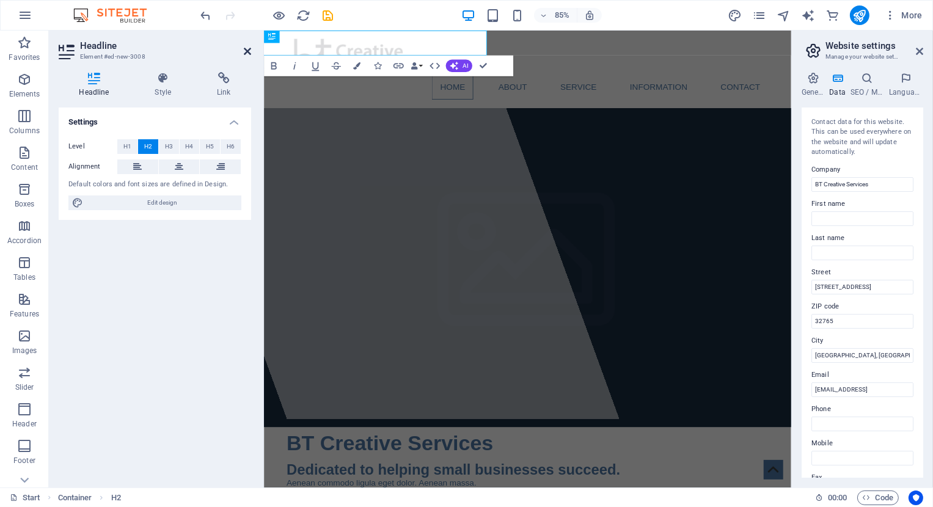
click at [247, 49] on icon at bounding box center [247, 51] width 7 height 10
